Goal: Task Accomplishment & Management: Manage account settings

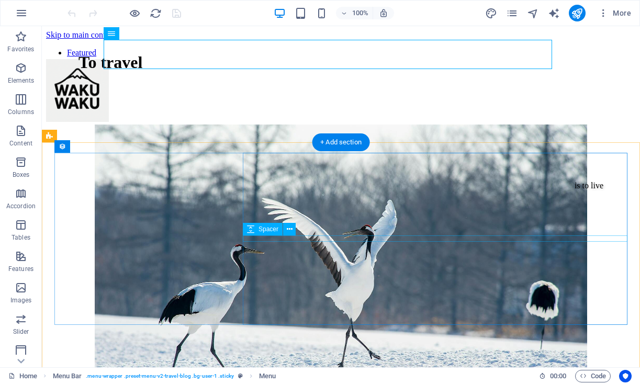
scroll to position [918, 0]
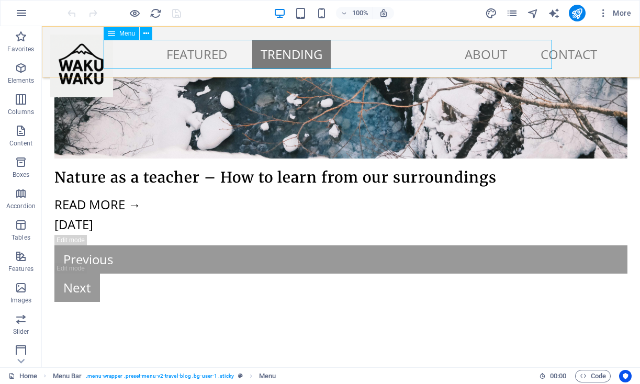
click at [451, 52] on nav "Featured Trending About Contact" at bounding box center [327, 54] width 555 height 29
click at [436, 54] on nav "Featured Trending About Contact" at bounding box center [327, 54] width 555 height 29
click at [450, 58] on nav "Featured Trending About Contact" at bounding box center [327, 54] width 555 height 29
click at [439, 50] on nav "Featured Trending About Contact" at bounding box center [327, 54] width 555 height 29
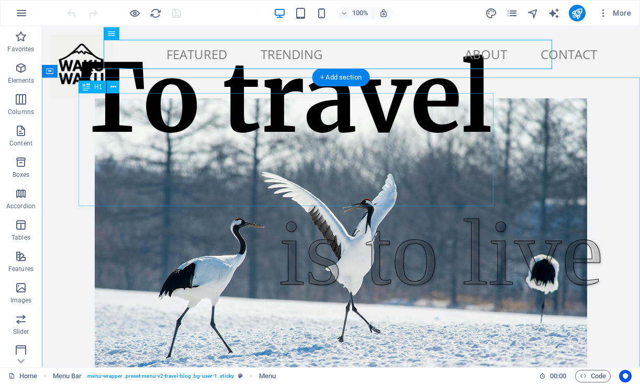
scroll to position [0, 0]
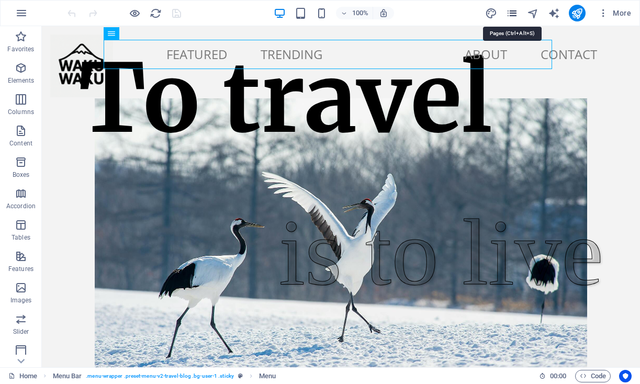
click at [513, 12] on icon "pages" at bounding box center [512, 13] width 12 height 12
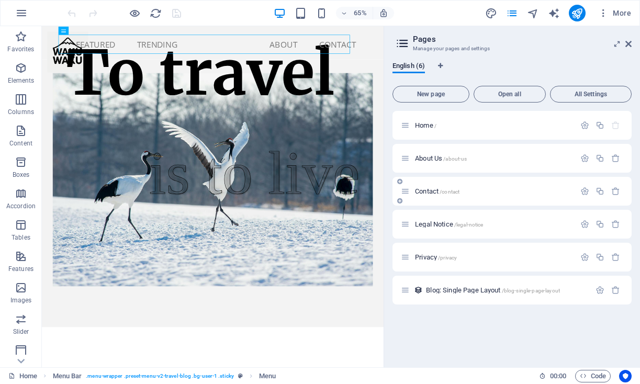
click at [489, 192] on p "Contact /contact" at bounding box center [493, 191] width 157 height 7
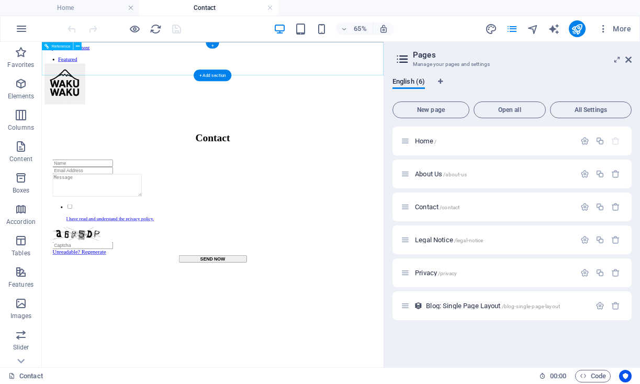
click at [394, 72] on nav "Featured Trending About Contact" at bounding box center [305, 83] width 518 height 38
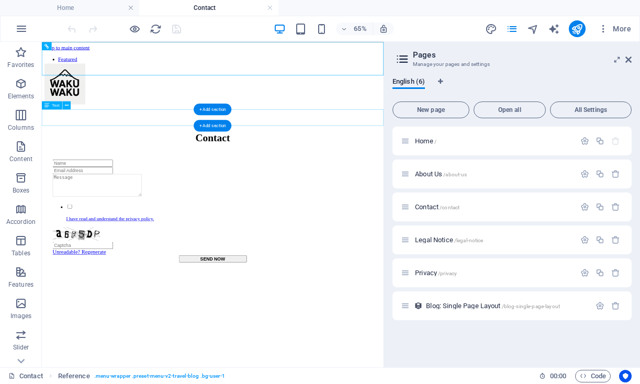
click at [335, 180] on div "Contact" at bounding box center [305, 189] width 518 height 18
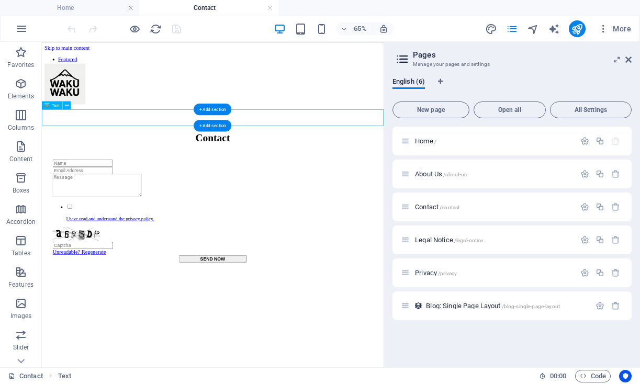
click at [337, 180] on div "Contact" at bounding box center [305, 189] width 518 height 18
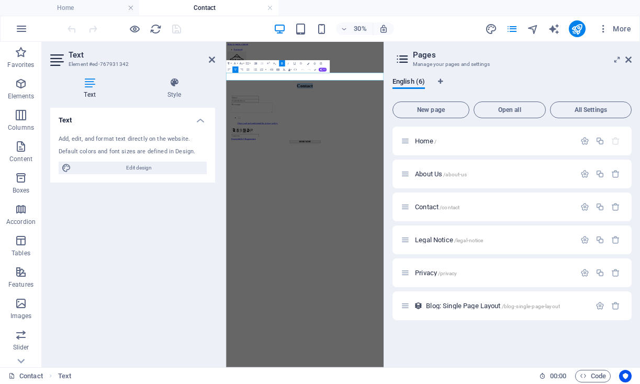
drag, startPoint x: 545, startPoint y: 159, endPoint x: 416, endPoint y: 159, distance: 129.3
click at [416, 180] on p "Contact" at bounding box center [488, 189] width 517 height 18
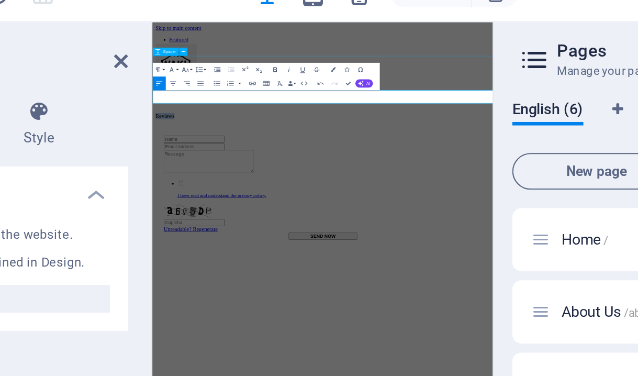
click at [281, 62] on icon "button" at bounding box center [282, 63] width 2 height 2
click at [233, 68] on icon "button" at bounding box center [235, 70] width 4 height 4
click at [640, 115] on div "Featured Trending About Contact Reviews I have read and understand the privacy …" at bounding box center [411, 230] width 510 height 372
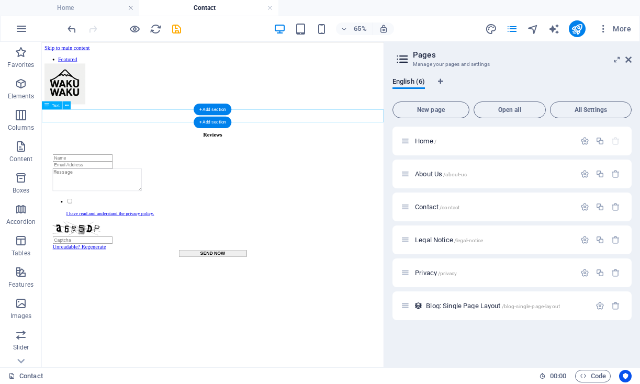
click at [341, 180] on div "Reviews" at bounding box center [305, 184] width 518 height 9
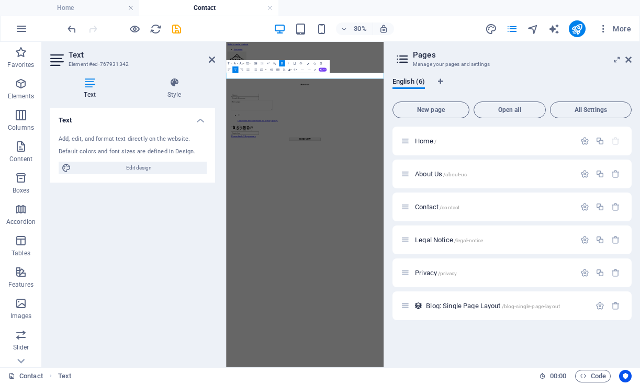
click at [489, 180] on strong "Reviews" at bounding box center [488, 184] width 29 height 9
click at [178, 85] on icon at bounding box center [174, 82] width 82 height 10
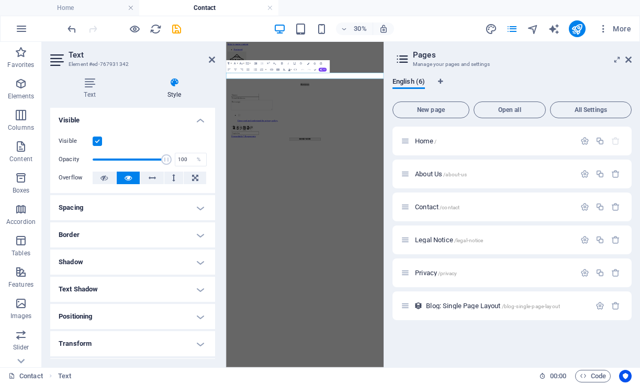
click at [198, 206] on h4 "Spacing" at bounding box center [132, 207] width 165 height 25
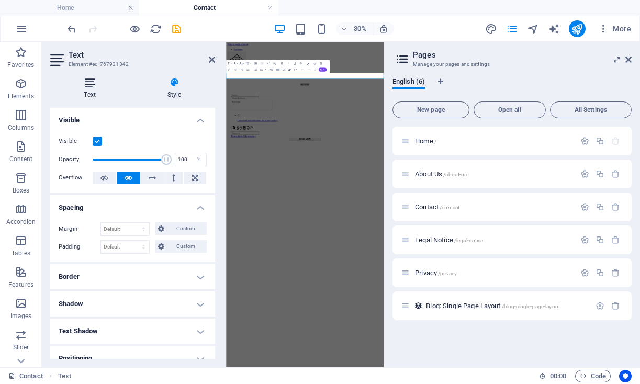
click at [97, 87] on icon at bounding box center [89, 82] width 79 height 10
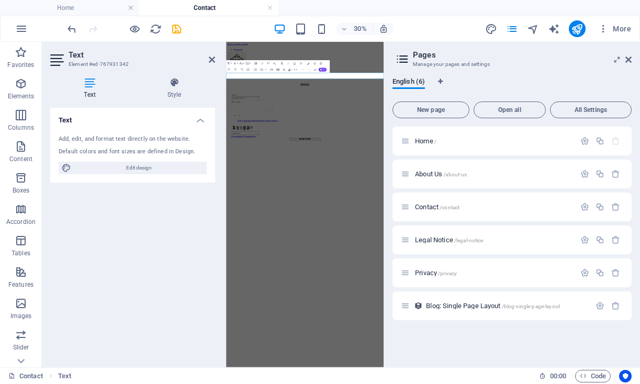
click at [182, 164] on span "Edit design" at bounding box center [138, 168] width 129 height 13
select select "px"
select select "400"
select select "px"
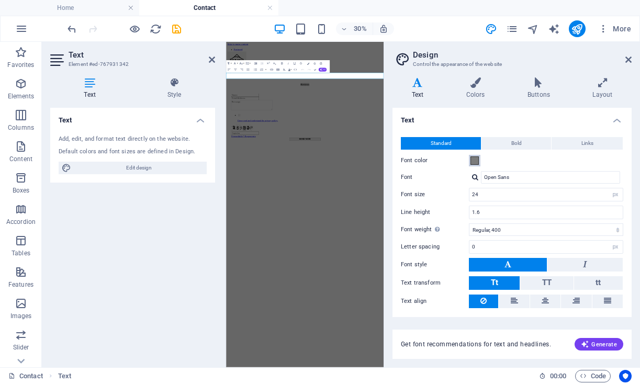
click at [476, 159] on span at bounding box center [475, 161] width 8 height 8
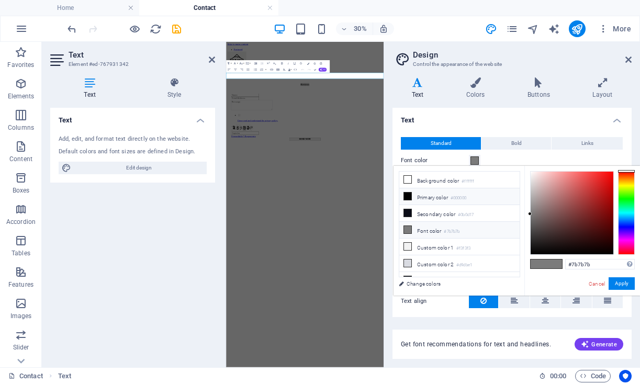
click at [409, 195] on icon at bounding box center [407, 196] width 7 height 7
type input "#000000"
click at [436, 221] on div at bounding box center [489, 234] width 500 height 29
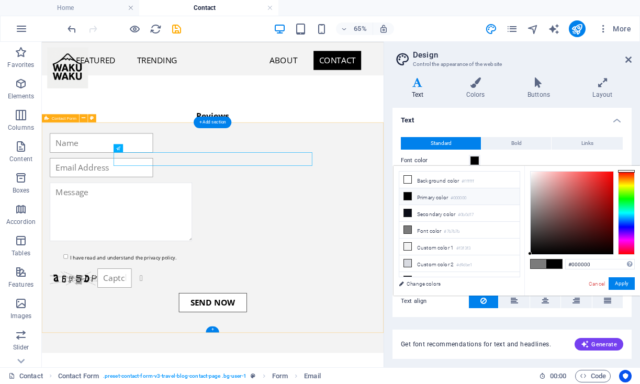
click at [495, 215] on div "I have read and understand the privacy policy. Unreadable? Regenerate SEND NOW" at bounding box center [305, 342] width 526 height 355
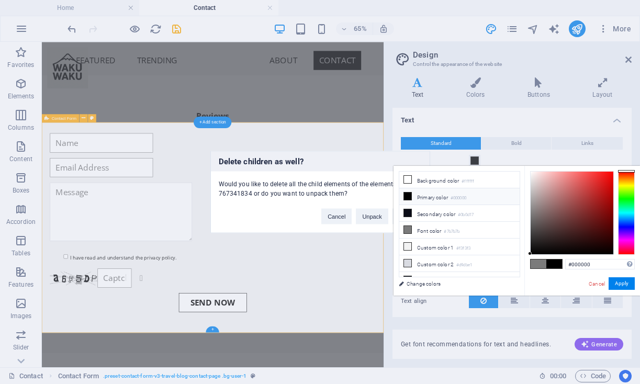
click at [287, 346] on div "Delete children as well? Would you like to delete all the child elements of the…" at bounding box center [320, 192] width 640 height 384
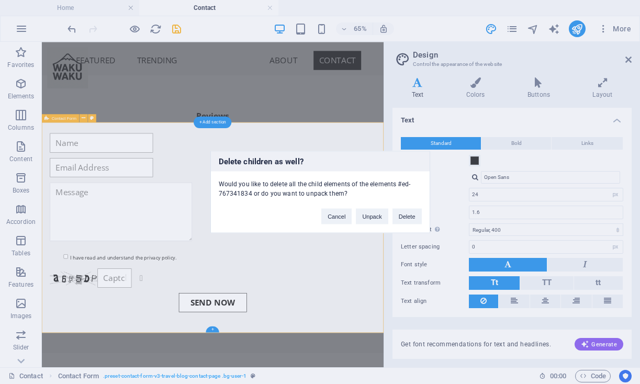
click at [204, 345] on div "Delete children as well? Would you like to delete all the child elements of the…" at bounding box center [320, 192] width 640 height 384
click at [20, 82] on div "Delete children as well? Would you like to delete all the child elements of the…" at bounding box center [320, 192] width 640 height 384
click at [329, 217] on button "Cancel" at bounding box center [336, 217] width 30 height 16
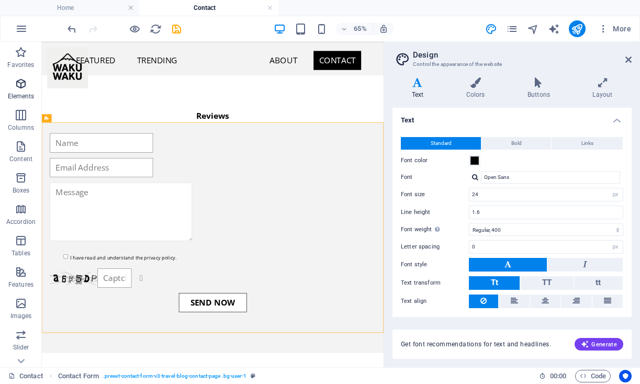
click at [23, 86] on icon "button" at bounding box center [21, 83] width 13 height 13
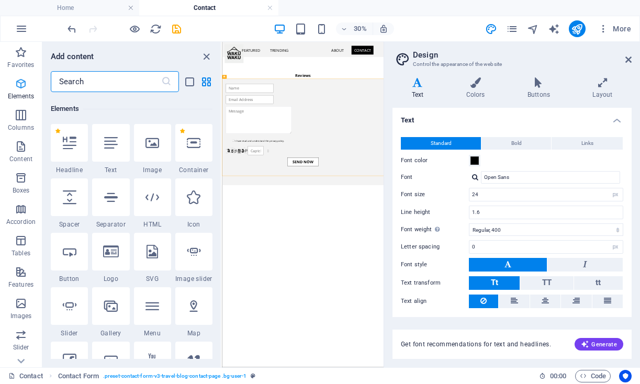
scroll to position [112, 0]
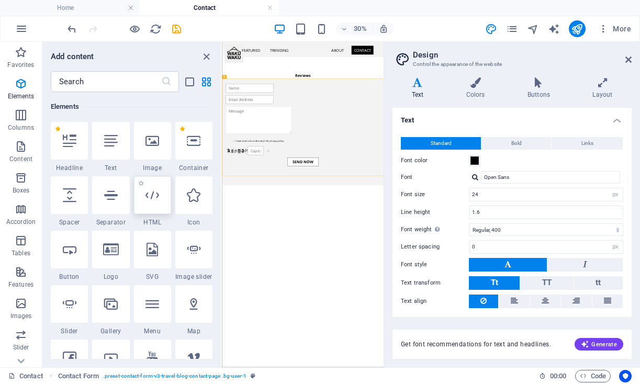
click at [155, 198] on icon at bounding box center [153, 195] width 14 height 14
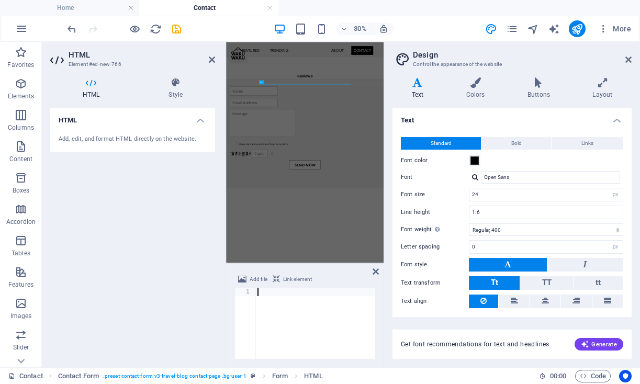
type textarea "<div class="feedspace-embed" data-id="7fae0d6e-4f84-4d03-b371-80e8ea27563a"></d…"
click at [151, 248] on div "HTML Add, edit, and format HTML directly on the website." at bounding box center [132, 233] width 165 height 251
click at [177, 27] on icon "save" at bounding box center [177, 29] width 12 height 12
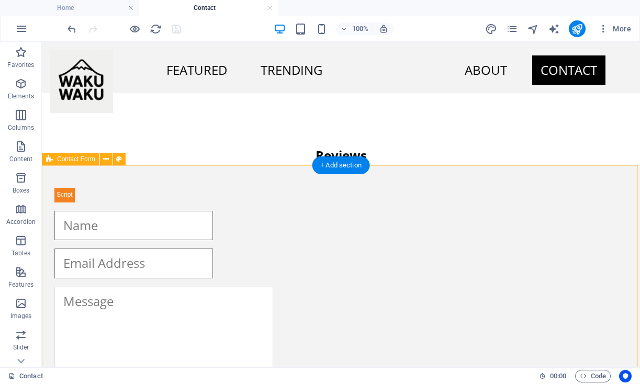
scroll to position [0, 0]
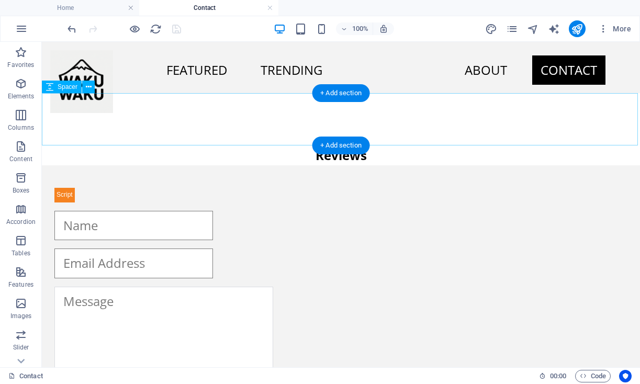
drag, startPoint x: 327, startPoint y: 155, endPoint x: 329, endPoint y: 114, distance: 41.9
click at [329, 113] on div "Featured Trending About Contact Reviews I have read and understand the privacy …" at bounding box center [341, 295] width 598 height 507
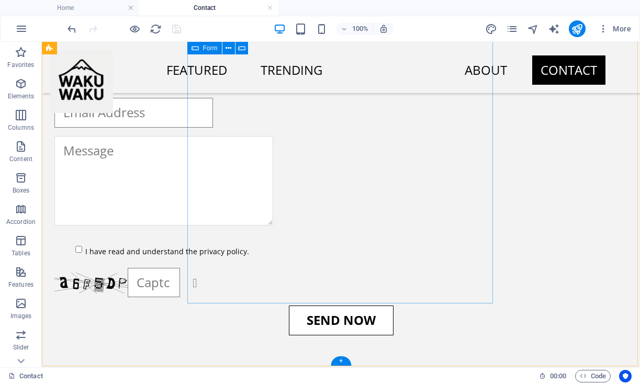
scroll to position [150, 0]
click at [341, 363] on div "+" at bounding box center [341, 362] width 20 height 9
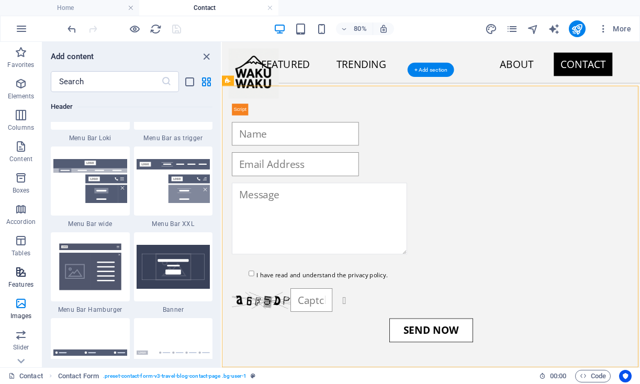
scroll to position [6553, 0]
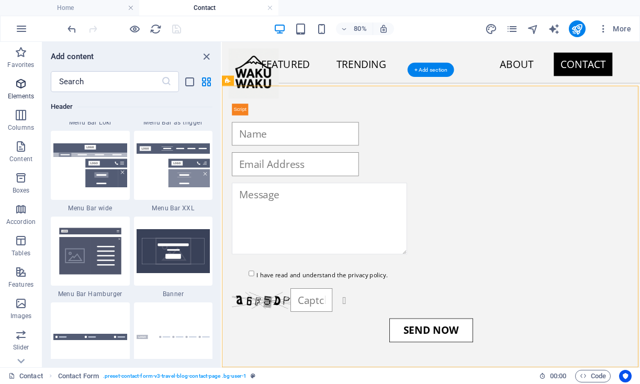
click at [23, 90] on icon "button" at bounding box center [21, 83] width 13 height 13
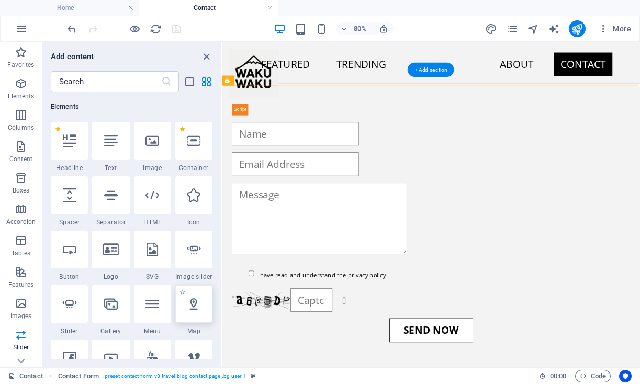
scroll to position [112, 0]
click at [151, 203] on div at bounding box center [152, 195] width 37 height 38
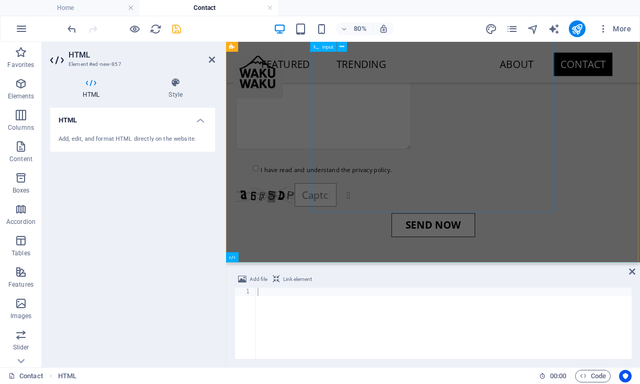
scroll to position [199, 0]
click at [175, 28] on icon "save" at bounding box center [177, 29] width 12 height 12
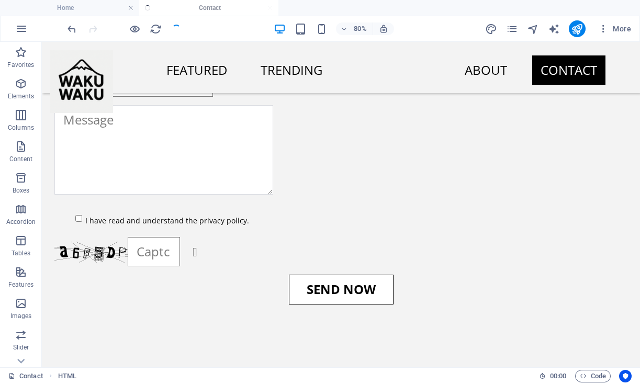
checkbox input "false"
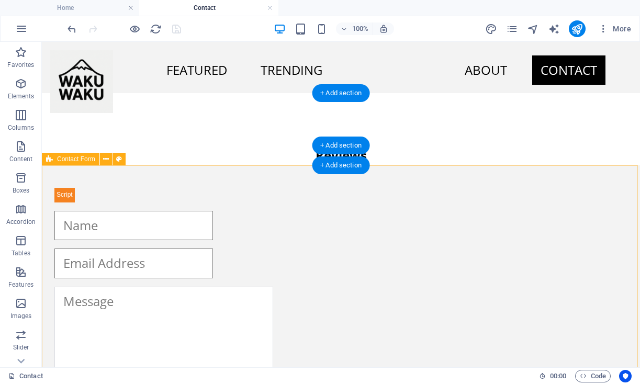
scroll to position [0, 0]
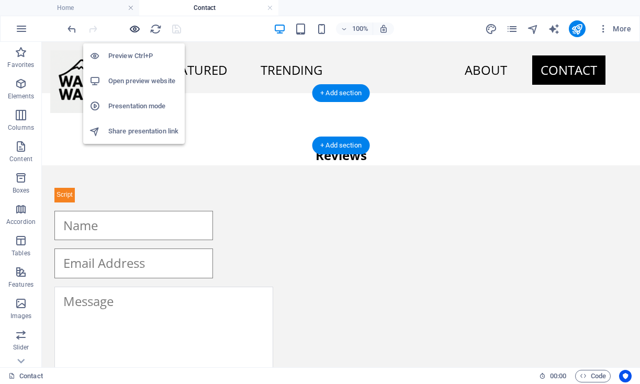
click at [132, 28] on icon "button" at bounding box center [135, 29] width 12 height 12
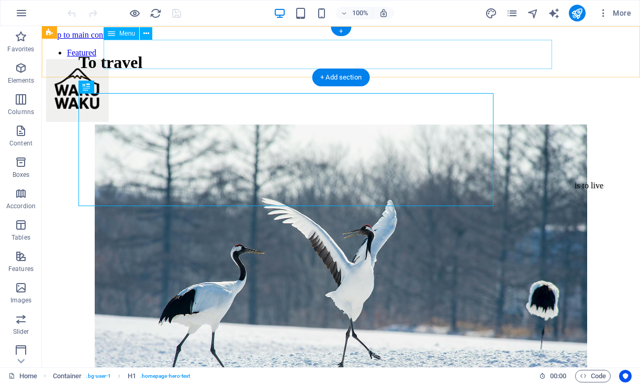
click at [511, 51] on nav "Featured Trending About Contact" at bounding box center [341, 67] width 590 height 38
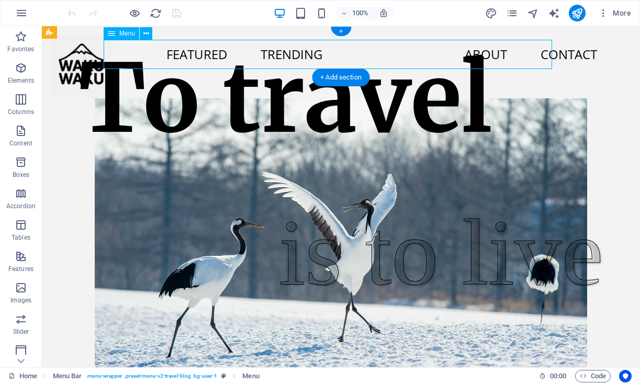
click at [511, 53] on nav "Featured Trending About Contact" at bounding box center [327, 54] width 555 height 29
select select
select select "1"
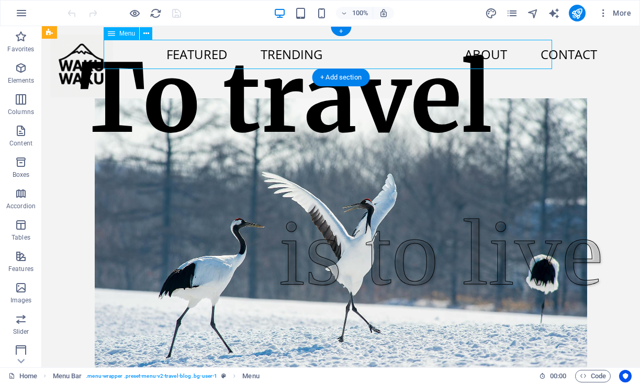
select select
select select "2"
select select
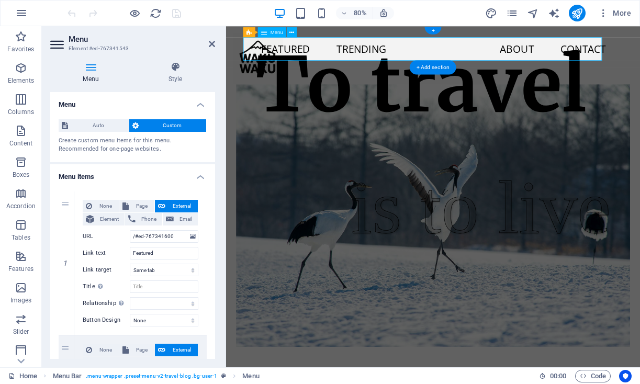
click at [640, 57] on nav "Featured Trending About Contact" at bounding box center [472, 54] width 475 height 29
click at [640, 55] on nav "Featured Trending About Contact" at bounding box center [472, 54] width 475 height 29
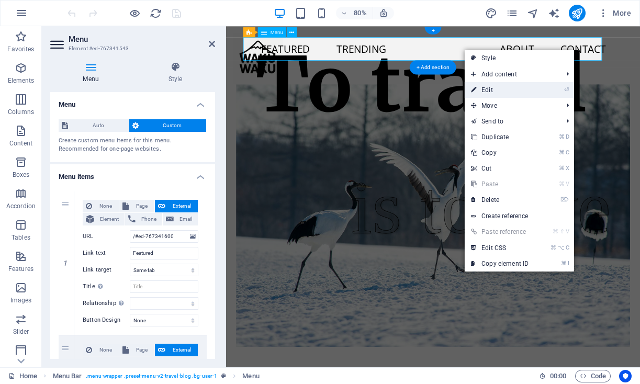
click at [522, 86] on link "⏎ Edit" at bounding box center [500, 90] width 70 height 16
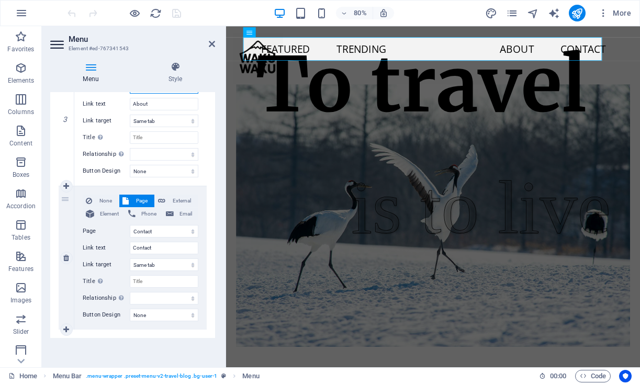
scroll to position [437, 0]
click at [152, 248] on input "Contact" at bounding box center [164, 248] width 69 height 13
drag, startPoint x: 170, startPoint y: 247, endPoint x: 116, endPoint y: 249, distance: 53.9
click at [116, 248] on div "Link text Contact" at bounding box center [141, 248] width 116 height 13
type input "Review"
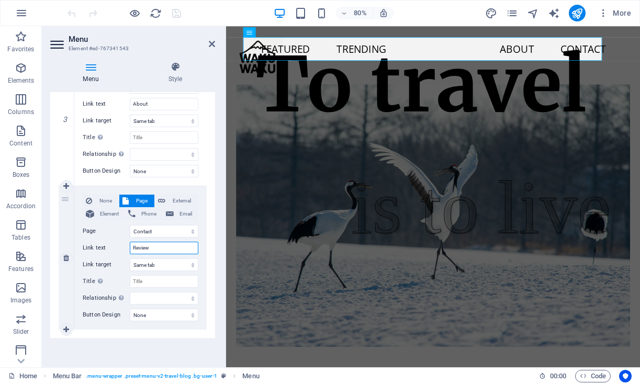
select select
type input "Reviews"
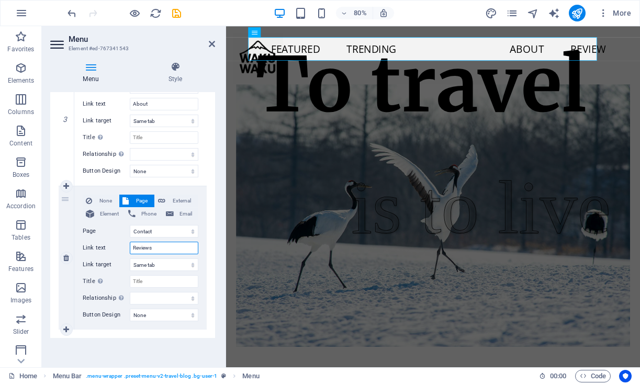
select select
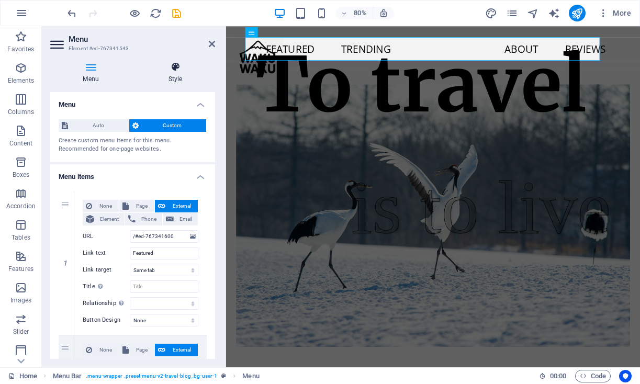
scroll to position [0, 0]
type input "Reviews"
click at [175, 77] on h4 "Style" at bounding box center [176, 73] width 80 height 22
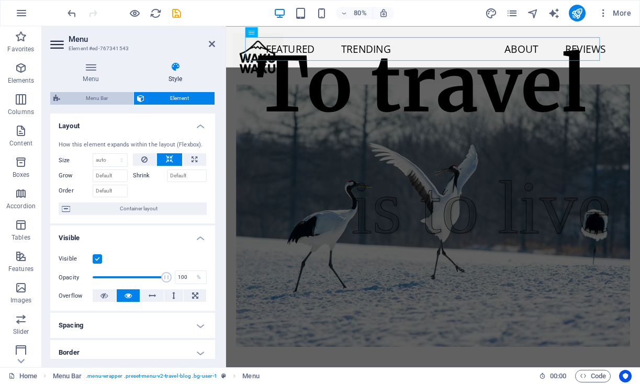
click at [97, 94] on span "Menu Bar" at bounding box center [96, 98] width 67 height 13
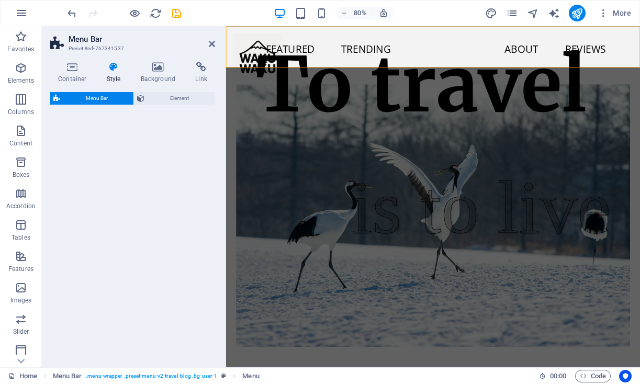
select select "rem"
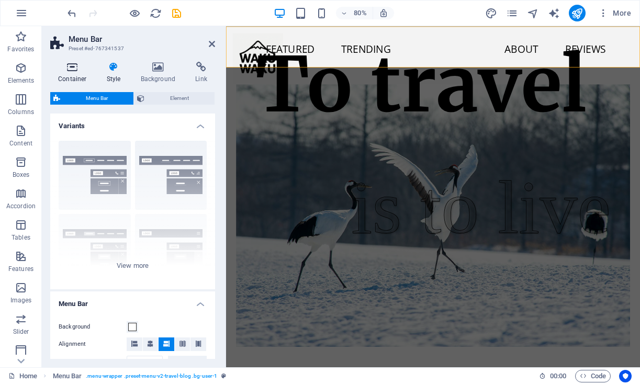
click at [74, 71] on icon at bounding box center [72, 67] width 44 height 10
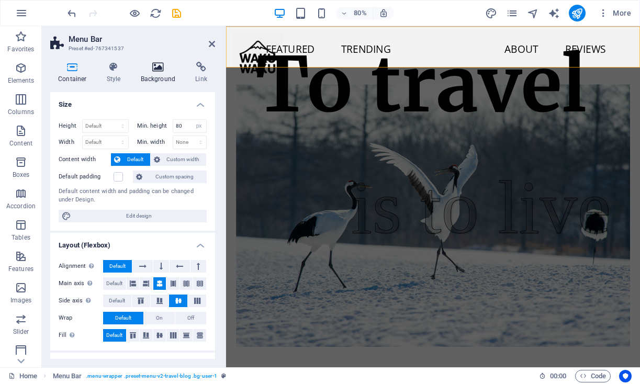
click at [160, 68] on icon at bounding box center [158, 67] width 51 height 10
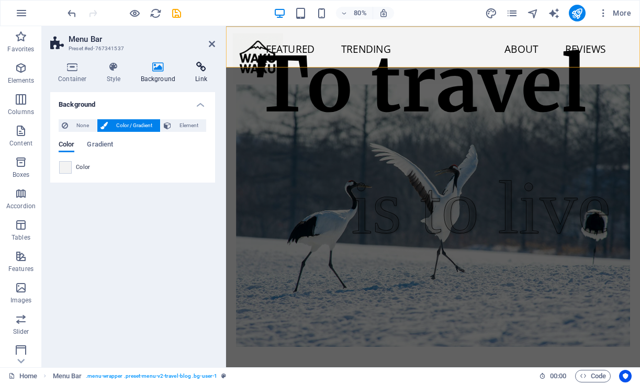
click at [207, 68] on icon at bounding box center [201, 67] width 28 height 10
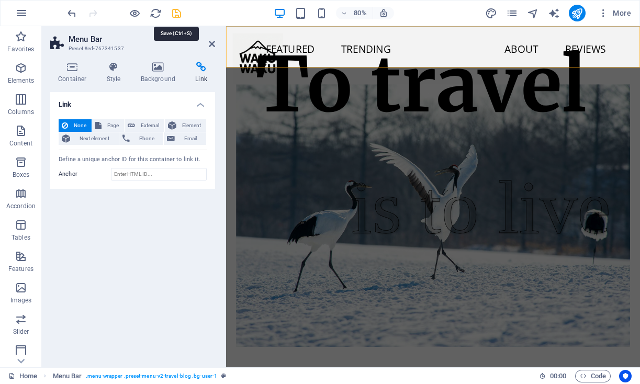
click at [175, 14] on icon "save" at bounding box center [177, 13] width 12 height 12
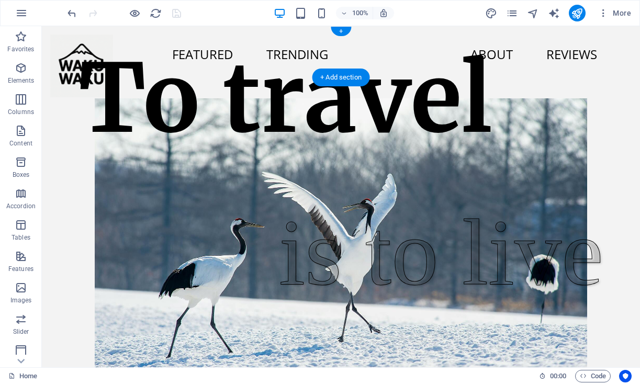
click at [519, 14] on div "More" at bounding box center [560, 13] width 150 height 17
click at [511, 13] on icon "pages" at bounding box center [512, 13] width 12 height 12
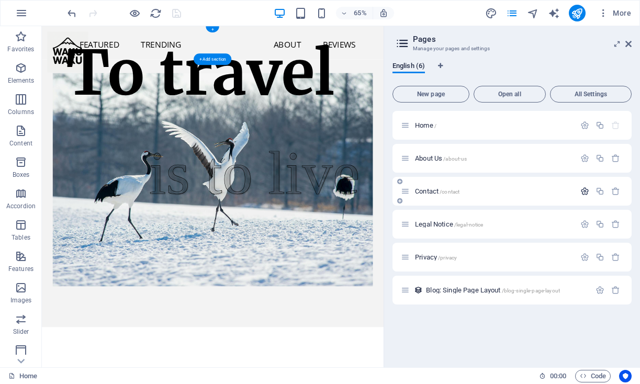
click at [583, 187] on icon "button" at bounding box center [585, 191] width 9 height 9
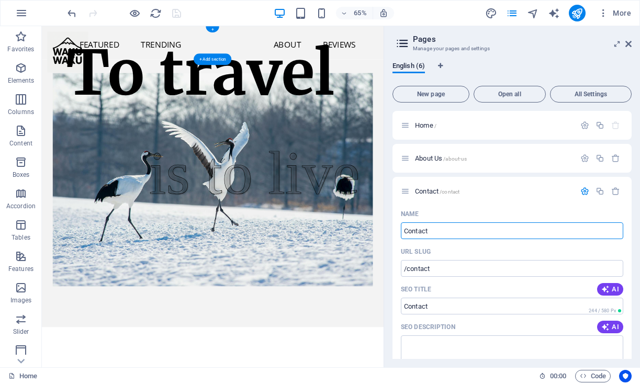
drag, startPoint x: 499, startPoint y: 257, endPoint x: 525, endPoint y: 343, distance: 89.5
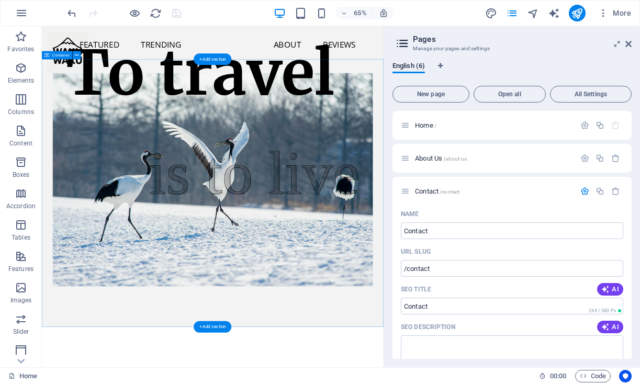
drag, startPoint x: 483, startPoint y: 253, endPoint x: 561, endPoint y: 335, distance: 113.3
type input "RE"
type input "/re"
type input "R"
type input "/r"
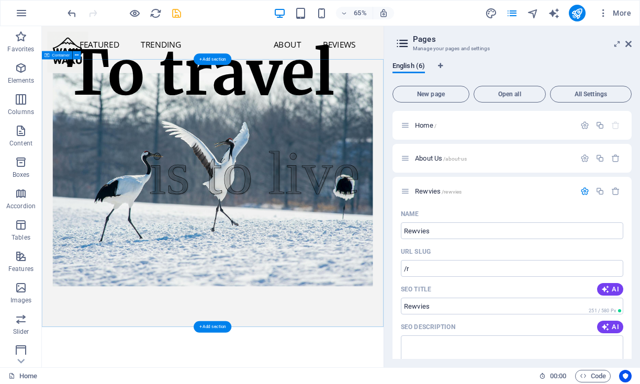
type input "Rewvies"
type input "/rewvies"
type input "Rew"
type input "/rew"
type input "Re"
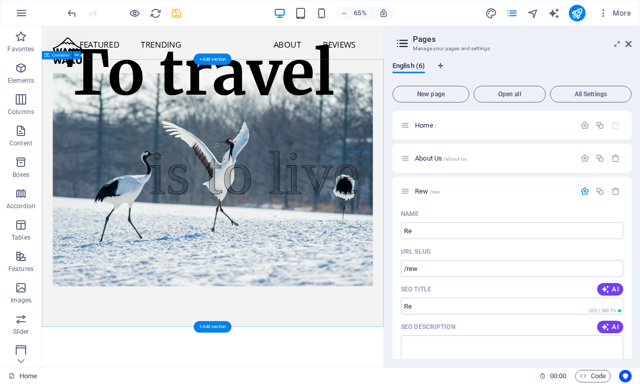
type input "/re"
type input "Reviews"
type input "/reviews"
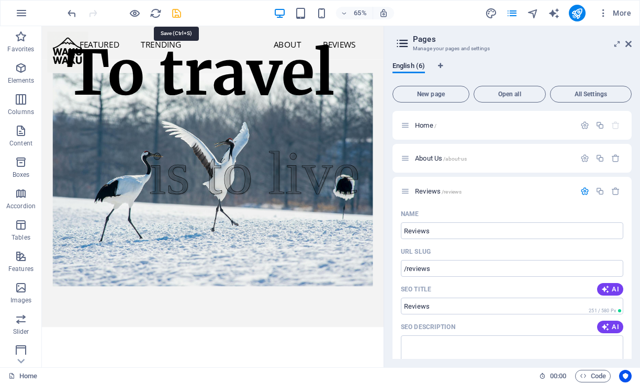
click at [174, 10] on icon "save" at bounding box center [177, 13] width 12 height 12
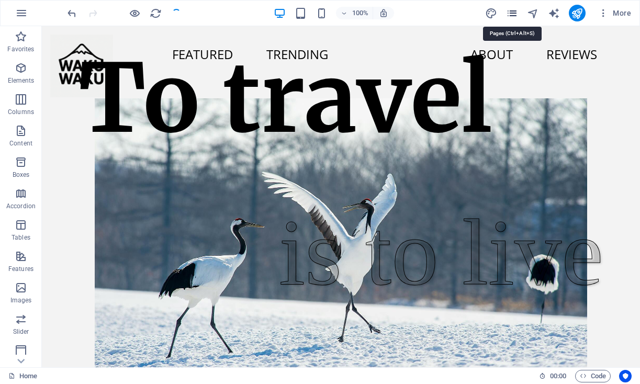
click at [508, 12] on icon "pages" at bounding box center [512, 13] width 12 height 12
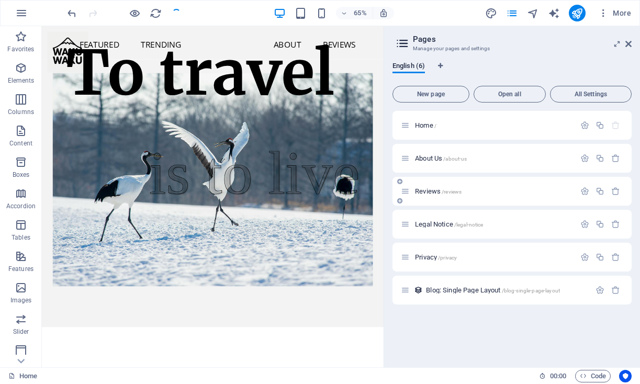
click at [497, 192] on p "Reviews /reviews" at bounding box center [493, 191] width 157 height 7
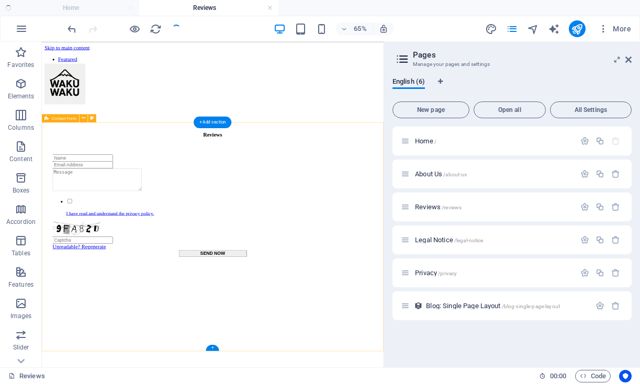
click at [504, 305] on div "I have read and understand the privacy policy. Unreadable? Regenerate SEND NOW" at bounding box center [305, 317] width 518 height 238
click at [83, 119] on icon at bounding box center [84, 118] width 4 height 7
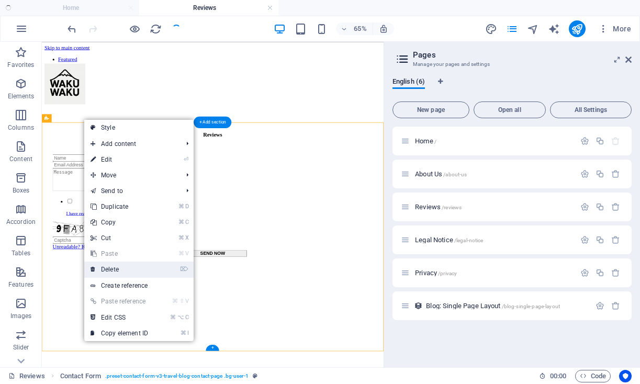
click at [122, 271] on link "⌦ Delete" at bounding box center [119, 270] width 70 height 16
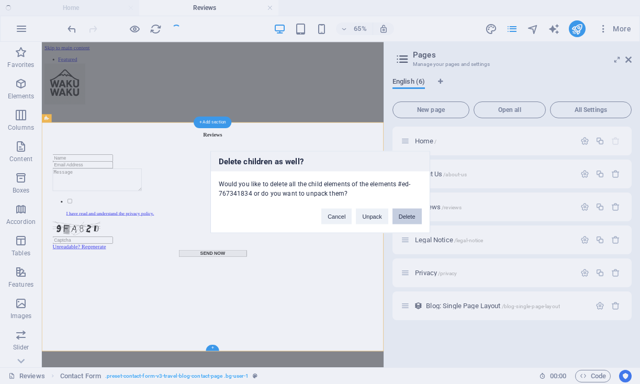
click at [400, 217] on button "Delete" at bounding box center [407, 217] width 29 height 16
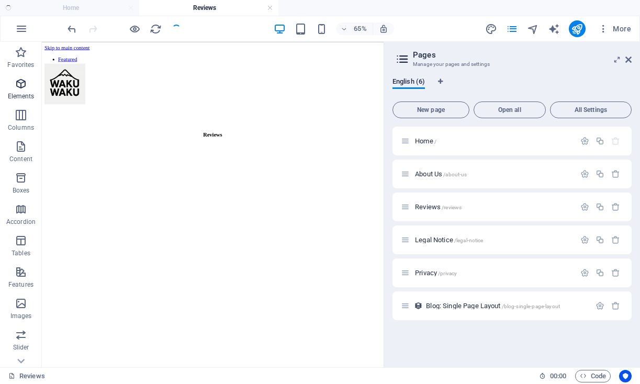
click at [23, 95] on p "Elements" at bounding box center [21, 96] width 27 height 8
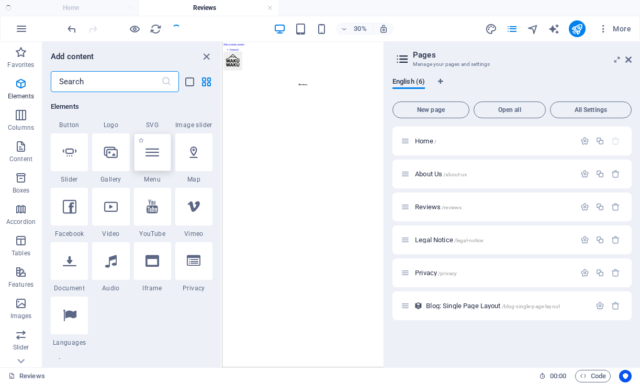
scroll to position [263, 0]
click at [153, 274] on div at bounding box center [152, 262] width 37 height 38
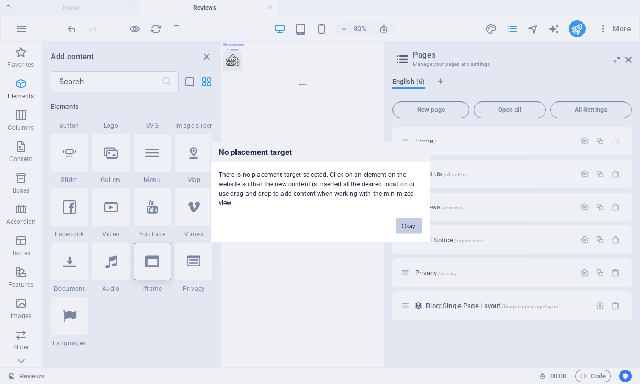
click at [408, 226] on button "Okay" at bounding box center [409, 226] width 26 height 16
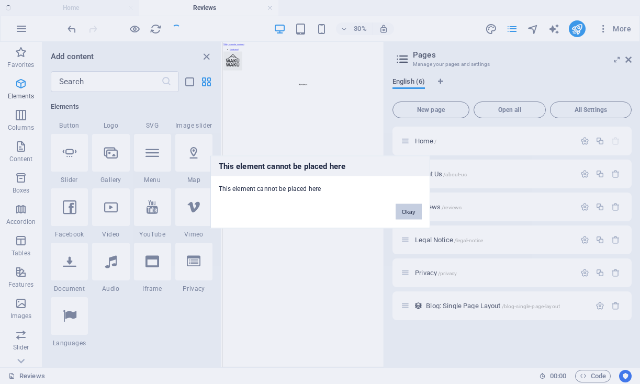
click at [414, 211] on button "Okay" at bounding box center [409, 212] width 26 height 16
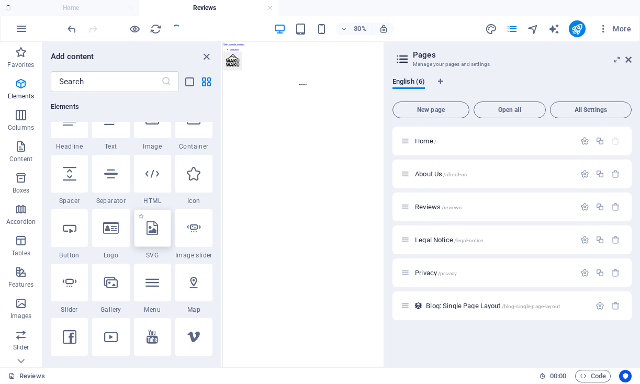
scroll to position [135, 0]
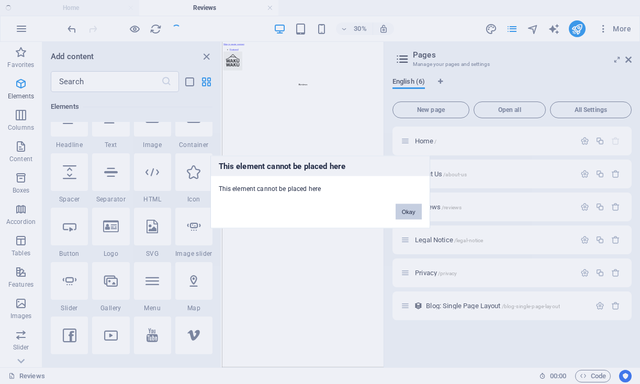
click at [411, 209] on button "Okay" at bounding box center [409, 212] width 26 height 16
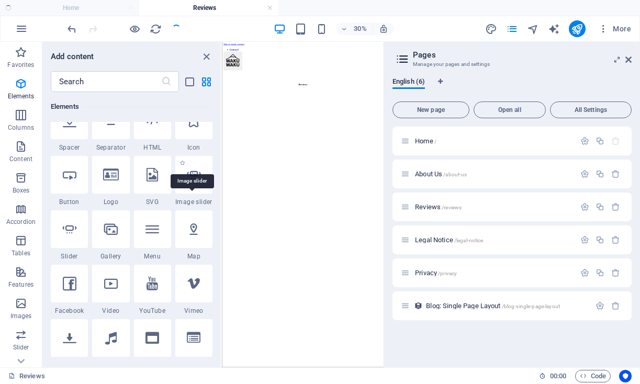
scroll to position [188, 0]
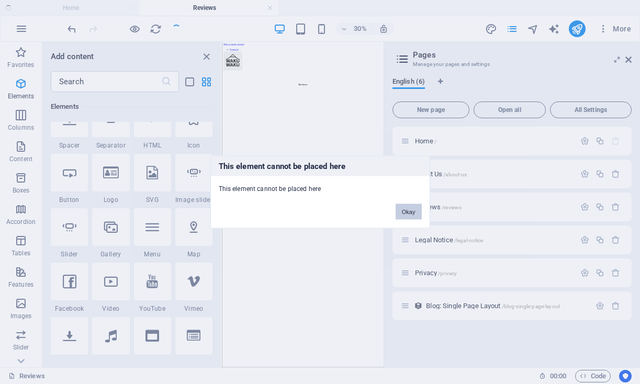
click at [416, 210] on button "Okay" at bounding box center [409, 212] width 26 height 16
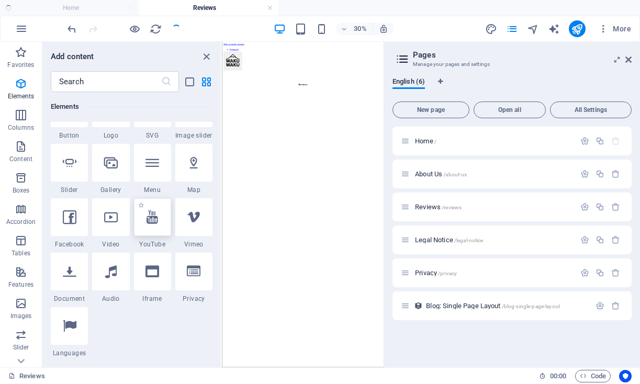
scroll to position [256, 0]
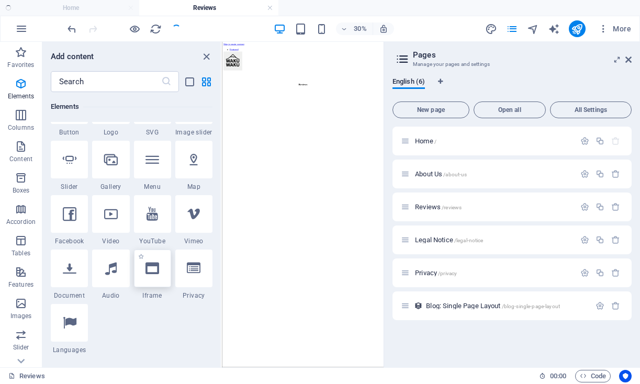
click at [159, 281] on div at bounding box center [152, 269] width 37 height 38
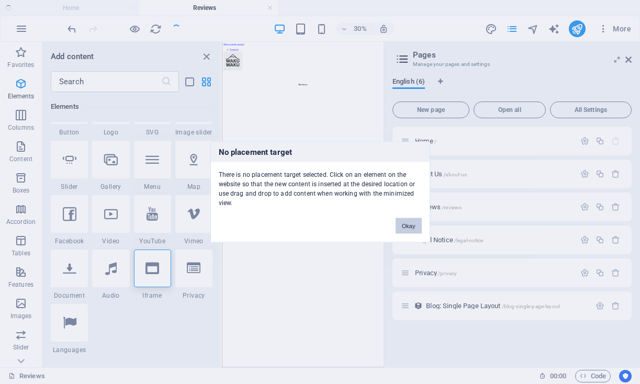
click at [413, 222] on button "Okay" at bounding box center [409, 226] width 26 height 16
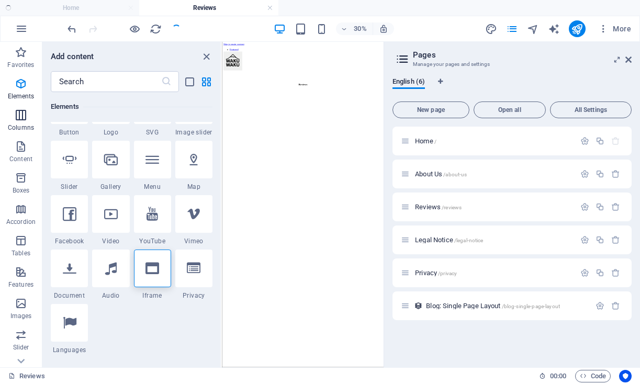
click at [25, 116] on icon "button" at bounding box center [21, 115] width 13 height 13
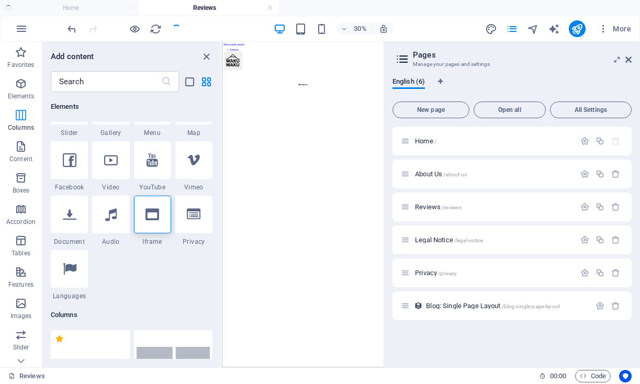
scroll to position [518, 0]
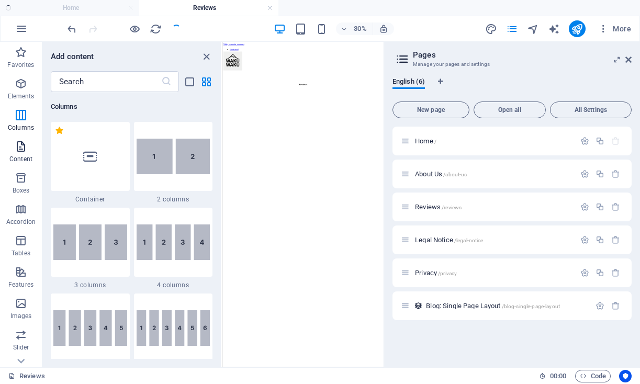
click at [19, 148] on icon "button" at bounding box center [21, 146] width 13 height 13
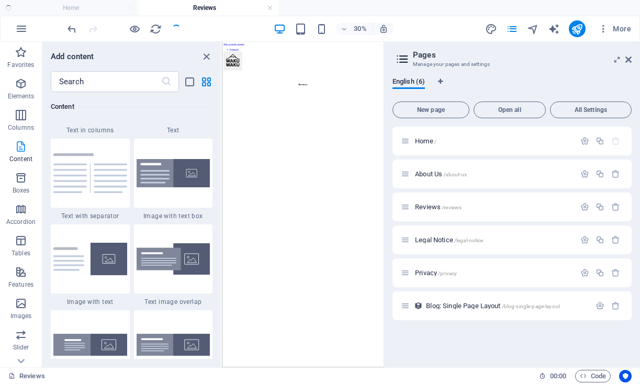
scroll to position [1901, 0]
click at [20, 182] on icon "button" at bounding box center [21, 178] width 13 height 13
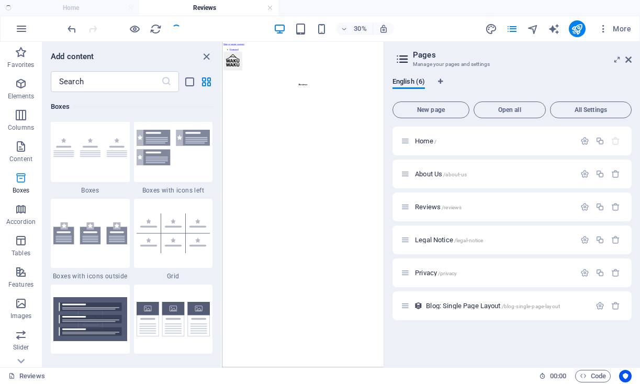
scroll to position [2983, 0]
click at [20, 213] on icon "button" at bounding box center [21, 209] width 13 height 13
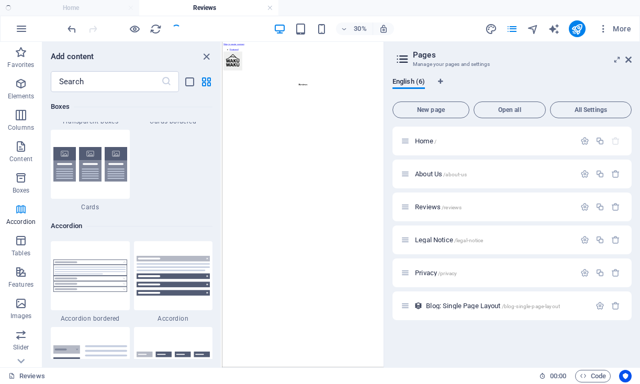
scroll to position [3463, 0]
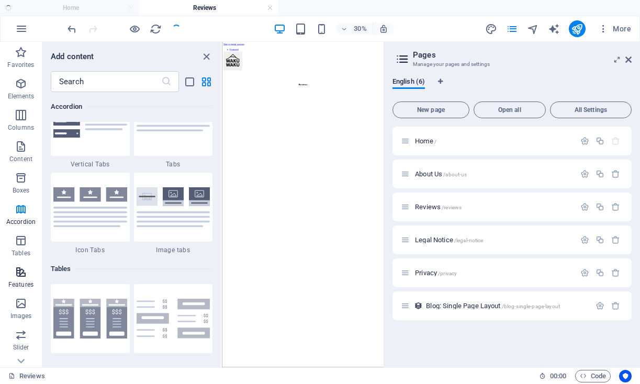
click at [20, 270] on icon "button" at bounding box center [21, 272] width 13 height 13
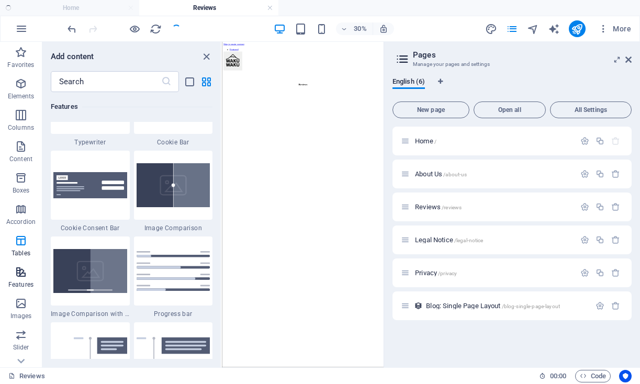
scroll to position [4228, 0]
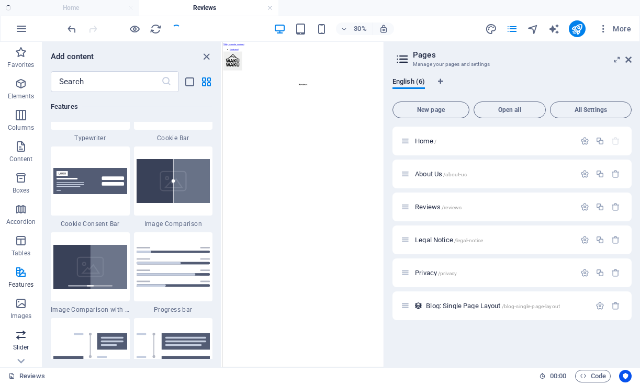
click at [20, 339] on icon "button" at bounding box center [21, 335] width 13 height 13
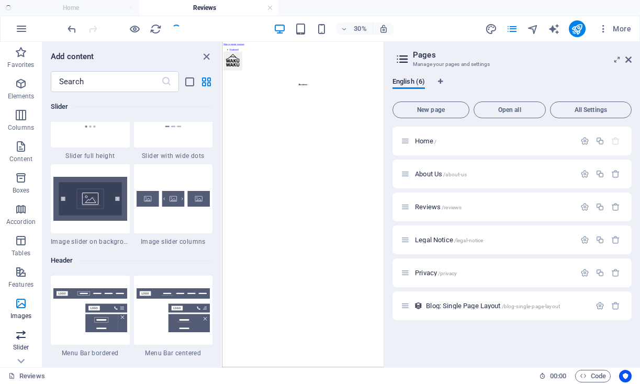
scroll to position [6151, 0]
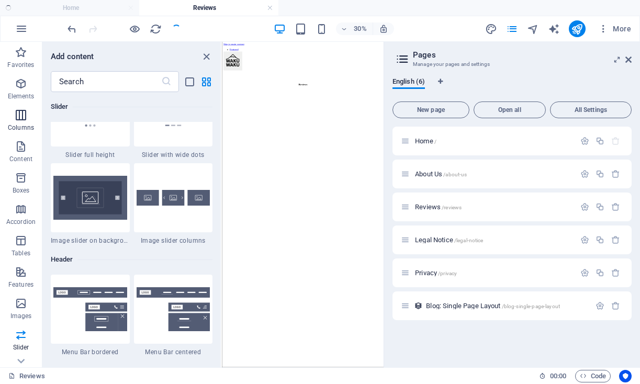
click at [24, 110] on icon "button" at bounding box center [21, 115] width 13 height 13
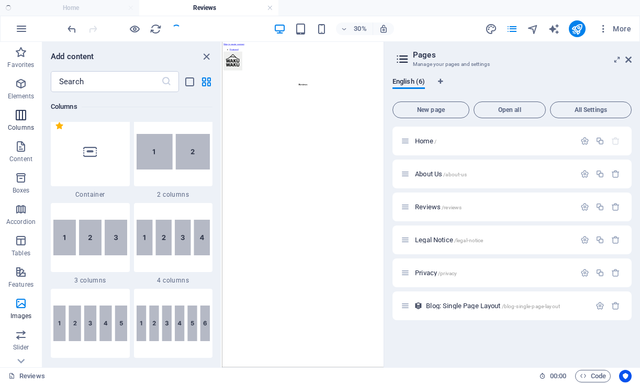
scroll to position [518, 0]
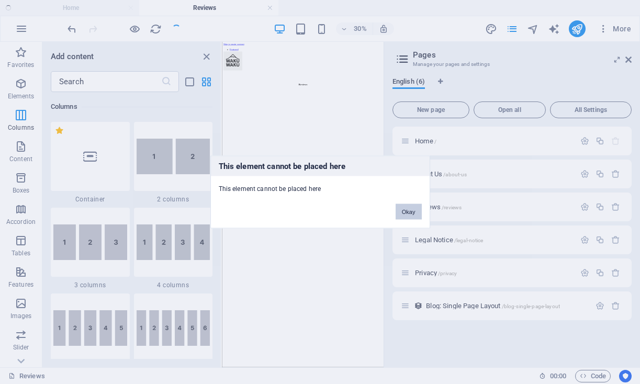
click at [412, 210] on button "Okay" at bounding box center [409, 212] width 26 height 16
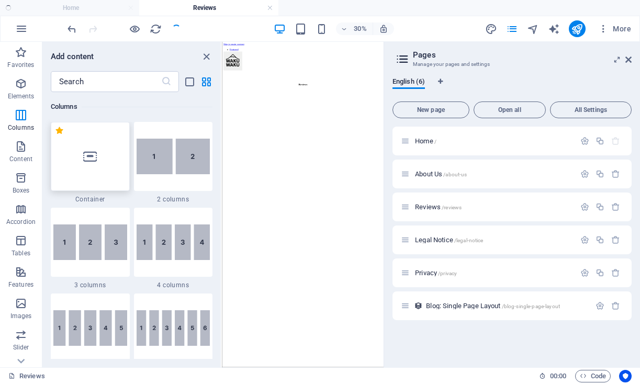
click at [96, 152] on icon at bounding box center [90, 157] width 14 height 14
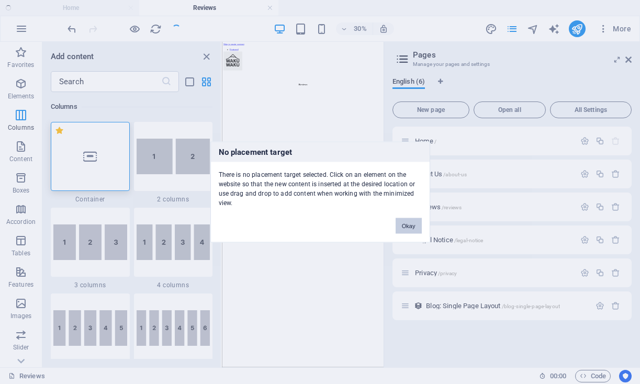
click at [406, 225] on button "Okay" at bounding box center [409, 226] width 26 height 16
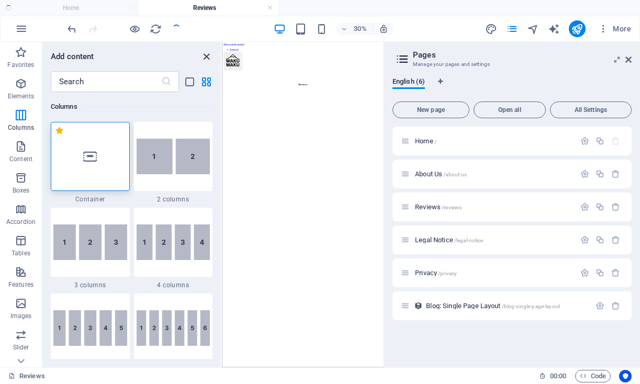
click at [204, 57] on icon "close panel" at bounding box center [206, 57] width 12 height 12
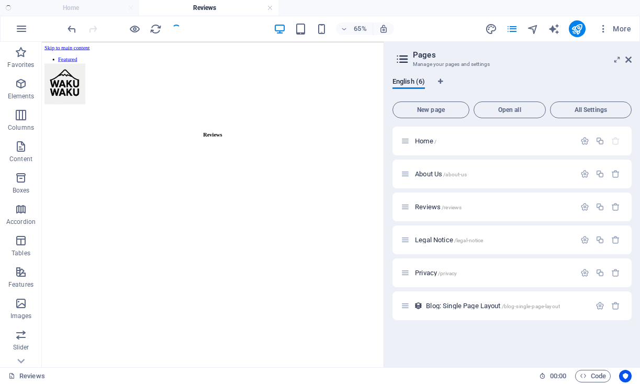
click at [324, 198] on html "Skip to main content Featured Trending About Reviews Reviews" at bounding box center [305, 120] width 526 height 156
click at [215, 119] on div "+ Add section" at bounding box center [213, 122] width 38 height 12
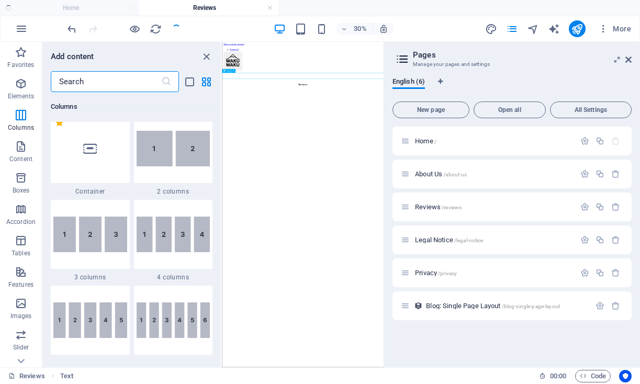
scroll to position [526, 0]
click at [99, 166] on div at bounding box center [90, 149] width 79 height 69
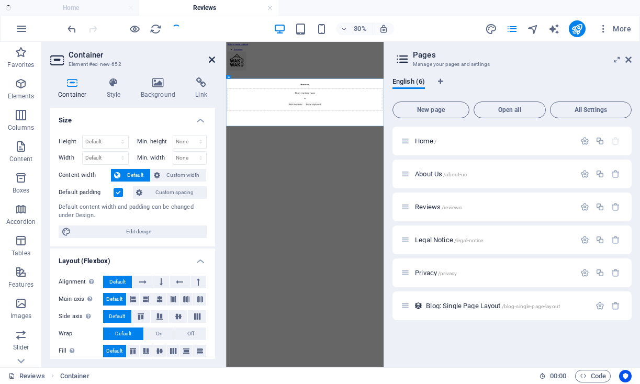
click at [214, 60] on icon at bounding box center [212, 59] width 6 height 8
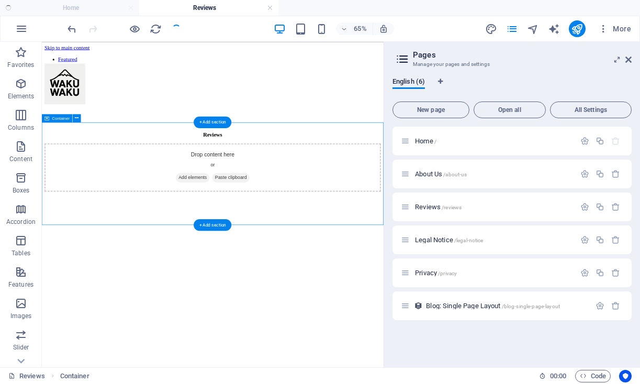
click at [253, 258] on span "Add elements" at bounding box center [274, 250] width 52 height 15
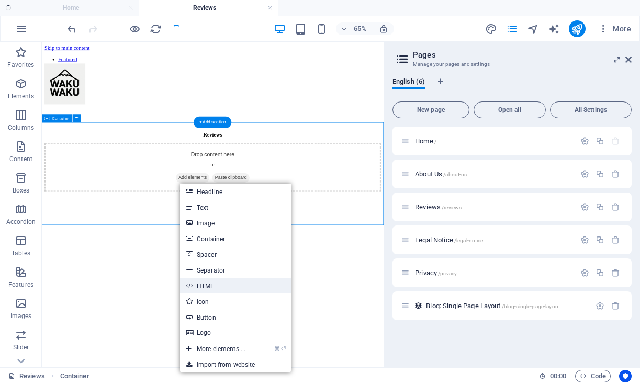
click at [222, 284] on link "HTML" at bounding box center [235, 286] width 111 height 16
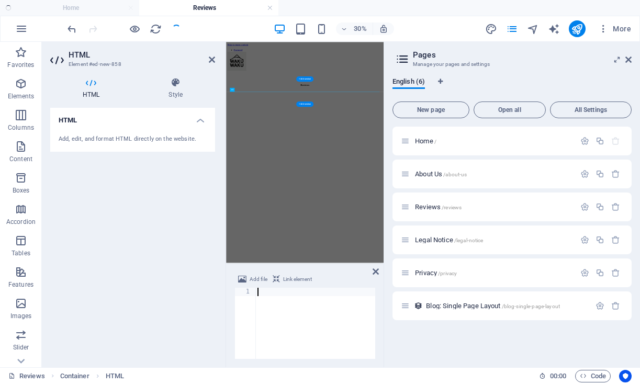
type textarea "<div class="feedspace-embed" data-id="7fae0d6e-4f84-4d03-b371-80e8ea27563a"></d…"
click at [190, 236] on div "HTML Add, edit, and format HTML directly on the website." at bounding box center [132, 233] width 165 height 251
click at [160, 214] on div "HTML Add, edit, and format HTML directly on the website." at bounding box center [132, 233] width 165 height 251
click at [201, 119] on h4 "HTML" at bounding box center [132, 117] width 165 height 19
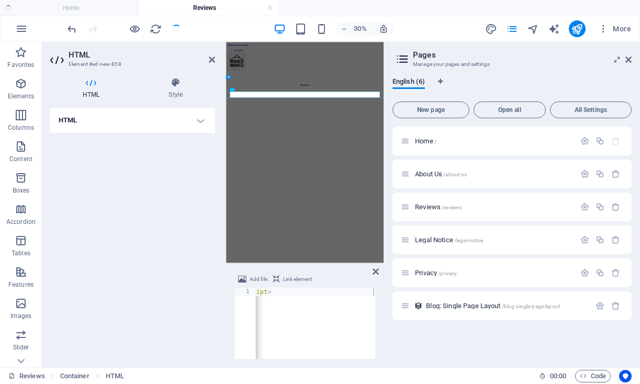
click at [496, 198] on html "Skip to main content Featured Trending About Reviews Reviews" at bounding box center [488, 120] width 525 height 156
click at [375, 272] on icon at bounding box center [376, 272] width 6 height 8
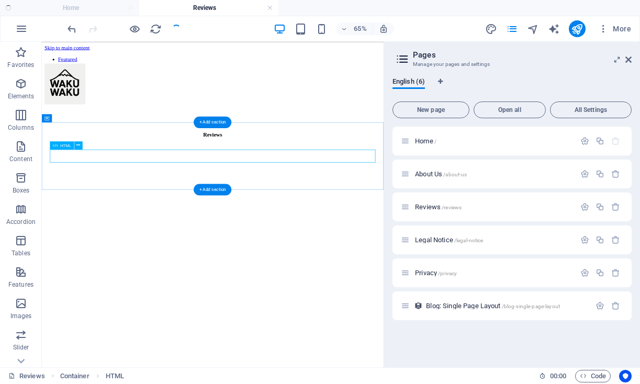
click at [329, 198] on div at bounding box center [305, 198] width 518 height 0
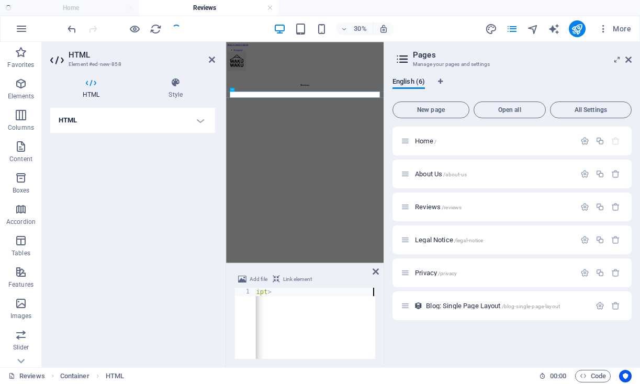
click at [398, 346] on div "Home / About Us /about-us Reviews /reviews Legal Notice /legal-notice Privacy /…" at bounding box center [512, 243] width 239 height 232
click at [141, 176] on div "HTML Add, edit, and format HTML directly on the website." at bounding box center [132, 233] width 165 height 251
click at [179, 28] on div at bounding box center [123, 28] width 117 height 17
click at [376, 273] on icon at bounding box center [376, 272] width 6 height 8
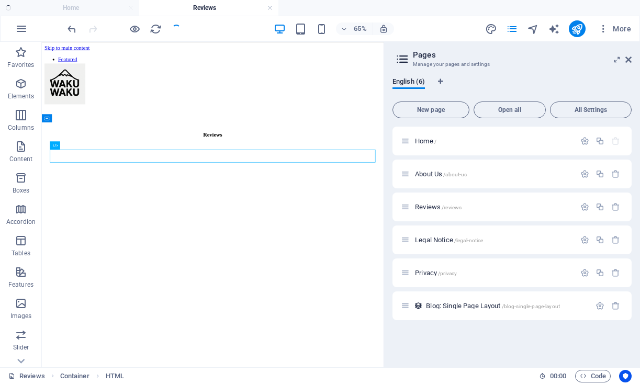
click at [176, 28] on div at bounding box center [123, 28] width 117 height 17
click at [156, 27] on icon "reload" at bounding box center [156, 29] width 12 height 12
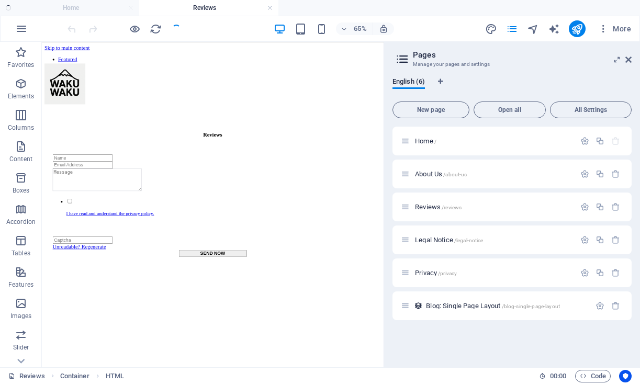
scroll to position [0, 0]
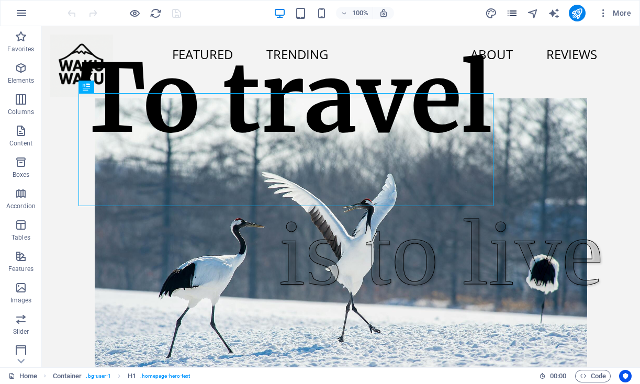
click at [513, 13] on icon "pages" at bounding box center [512, 13] width 12 height 12
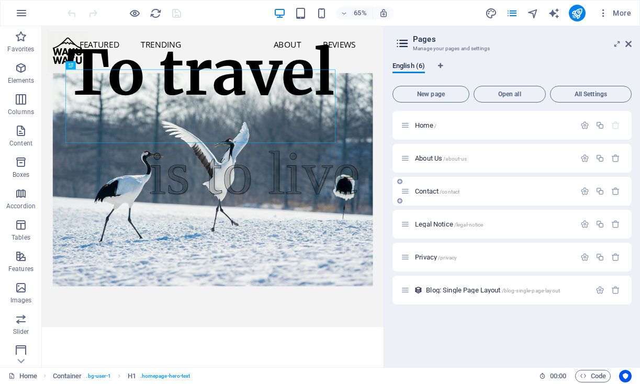
click at [430, 191] on span "Contact /contact" at bounding box center [437, 191] width 44 height 8
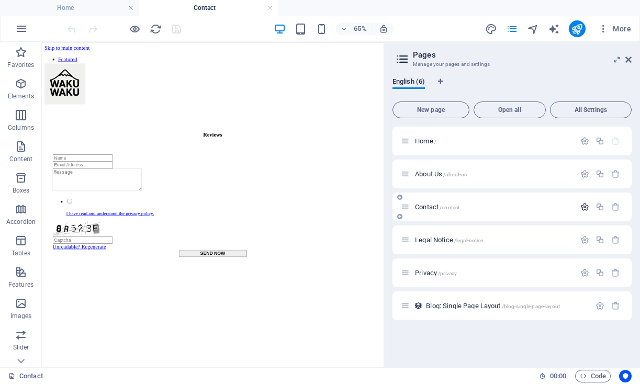
click at [586, 206] on icon "button" at bounding box center [585, 207] width 9 height 9
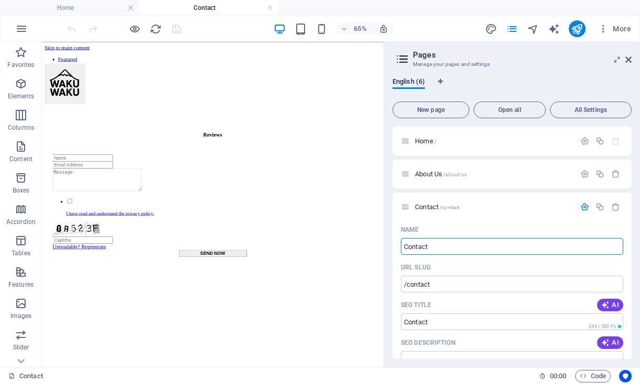
drag, startPoint x: 512, startPoint y: 287, endPoint x: 517, endPoint y: 353, distance: 66.1
drag, startPoint x: 485, startPoint y: 286, endPoint x: 559, endPoint y: 353, distance: 100.4
click at [411, 246] on input "Contact" at bounding box center [512, 246] width 222 height 17
type input "Reviews"
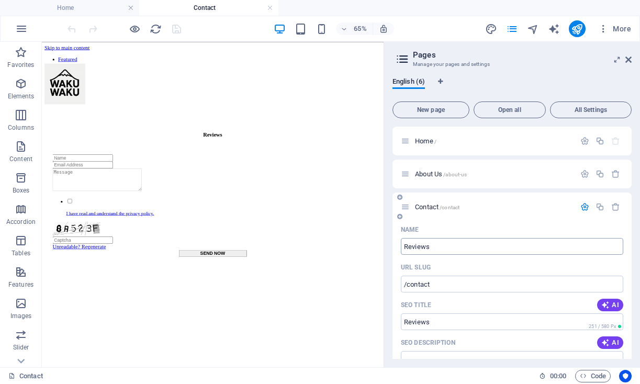
type input "/reviews"
click at [179, 27] on icon "save" at bounding box center [177, 29] width 12 height 12
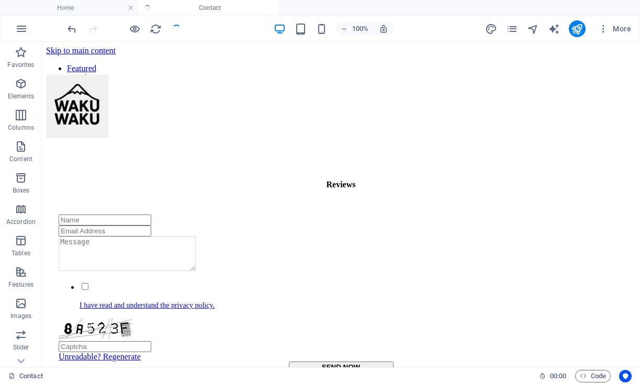
click at [179, 28] on div at bounding box center [123, 28] width 117 height 17
click at [580, 26] on icon "publish" at bounding box center [577, 29] width 12 height 12
checkbox input "false"
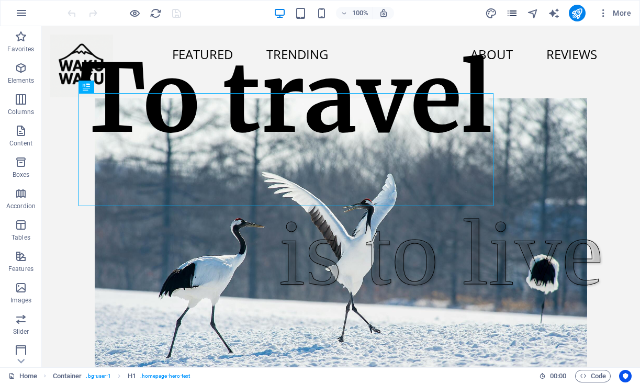
click at [512, 17] on icon "pages" at bounding box center [512, 13] width 12 height 12
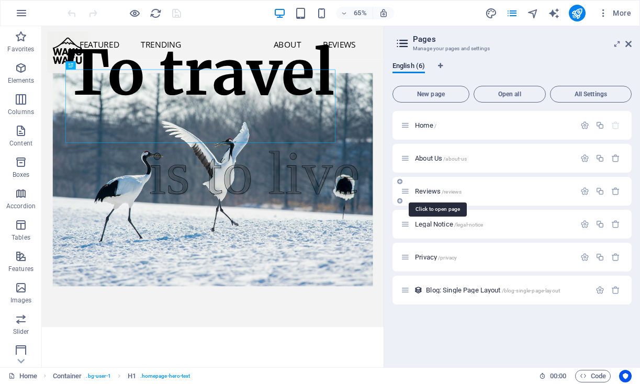
click at [449, 192] on span "/reviews" at bounding box center [452, 192] width 20 height 6
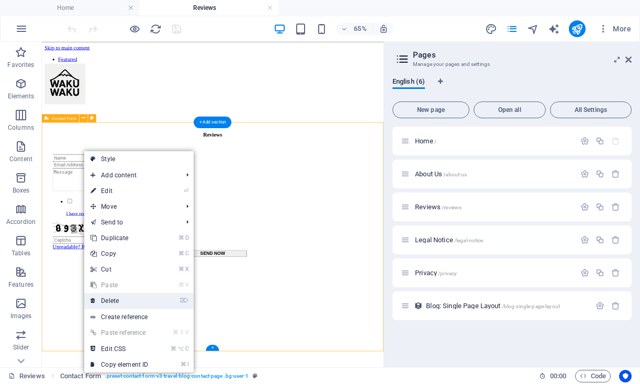
click at [122, 298] on link "⌦ Delete" at bounding box center [119, 301] width 70 height 16
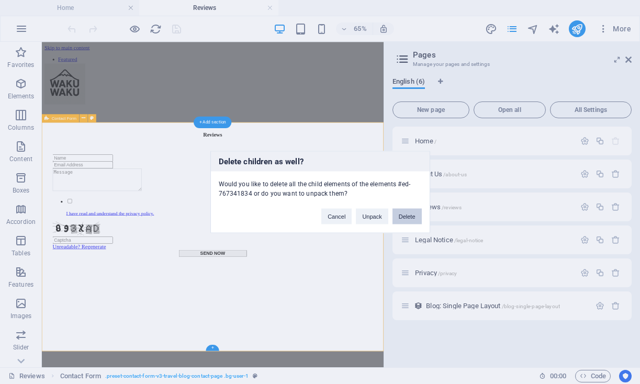
click at [402, 217] on button "Delete" at bounding box center [407, 217] width 29 height 16
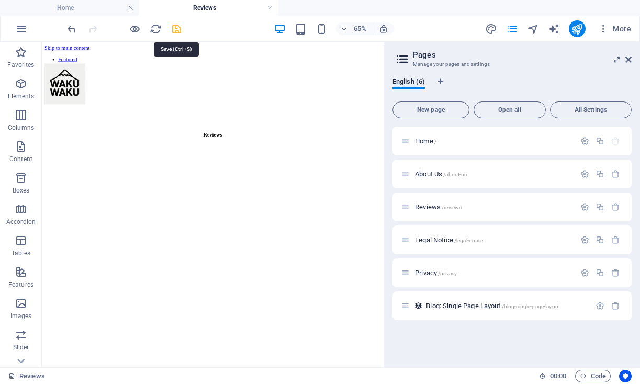
click at [175, 29] on icon "save" at bounding box center [177, 29] width 12 height 12
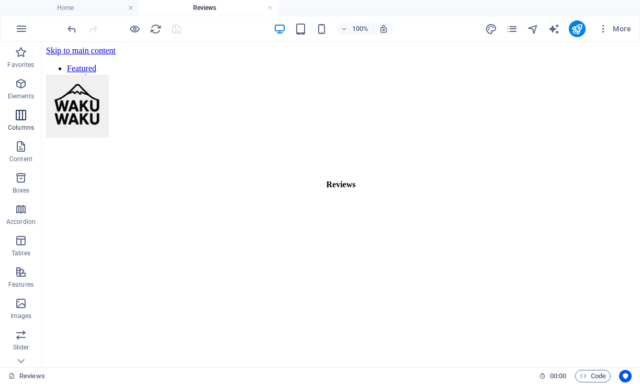
click at [19, 127] on p "Columns" at bounding box center [21, 128] width 26 height 8
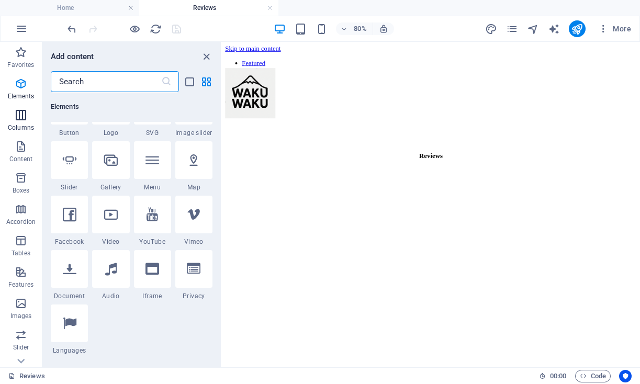
scroll to position [518, 0]
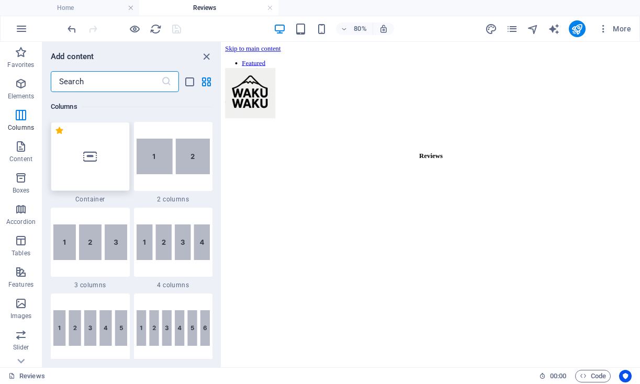
click at [96, 161] on icon at bounding box center [90, 157] width 14 height 14
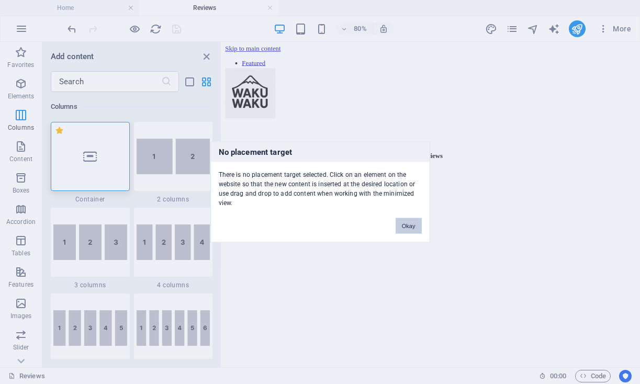
click at [408, 227] on button "Okay" at bounding box center [409, 226] width 26 height 16
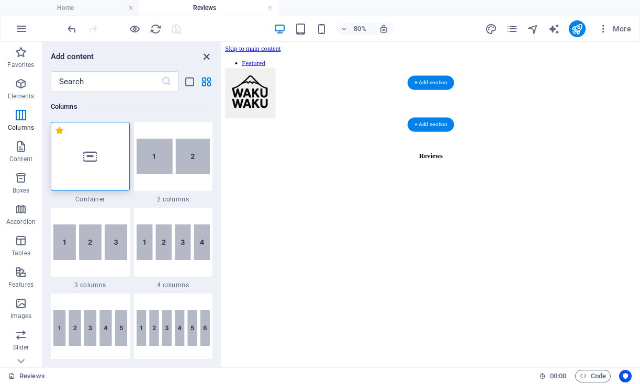
click at [208, 57] on icon "close panel" at bounding box center [206, 57] width 12 height 12
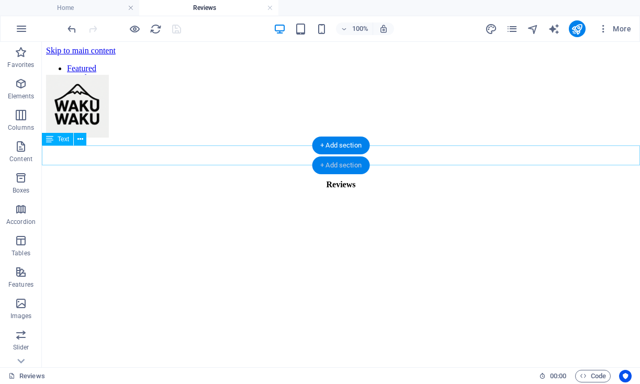
click at [351, 163] on div "+ Add section" at bounding box center [341, 166] width 58 height 18
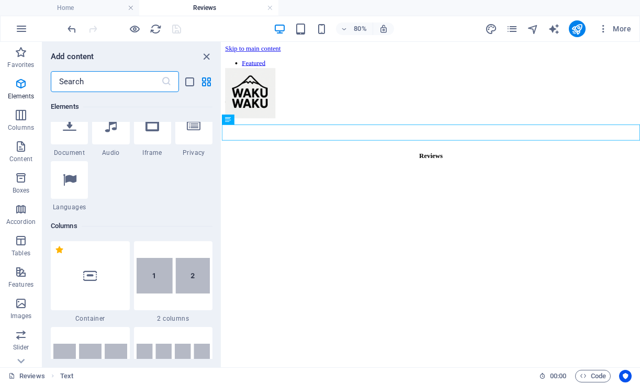
scroll to position [400, 0]
click at [91, 270] on icon at bounding box center [90, 275] width 14 height 14
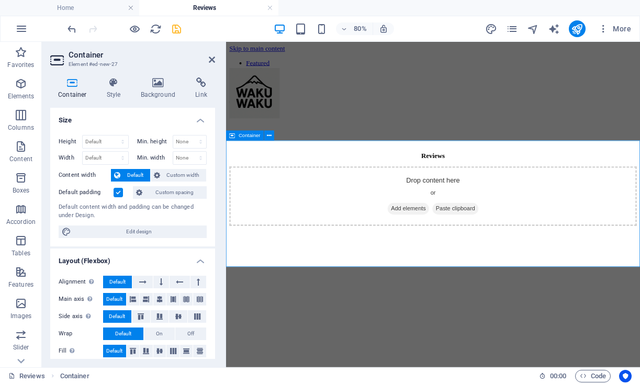
click at [454, 257] on span "Add elements" at bounding box center [454, 250] width 52 height 15
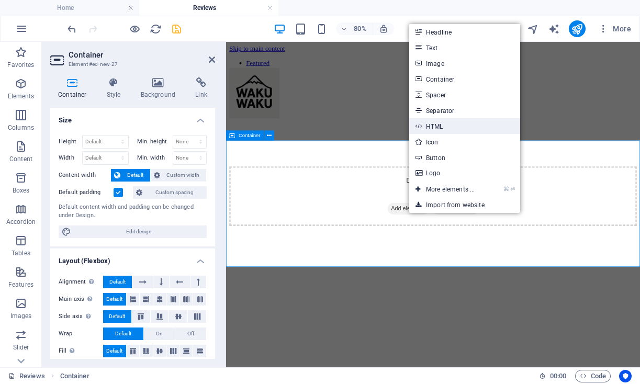
click at [464, 123] on link "HTML" at bounding box center [464, 126] width 111 height 16
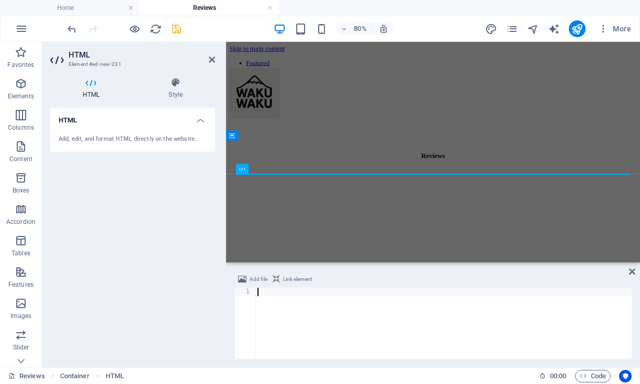
type textarea "SIH251219 Oscar Koh"
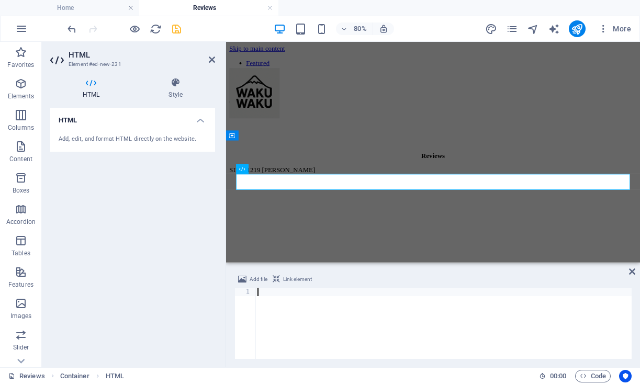
paste textarea "<div class="feedspace-embed" data-id="7fae0d6e-4f84-4d03-b371-80e8ea27563a"></d…"
type textarea "<div class="feedspace-embed" data-id="7fae0d6e-4f84-4d03-b371-80e8ea27563a"></d…"
click at [599, 375] on span "Code" at bounding box center [593, 376] width 26 height 13
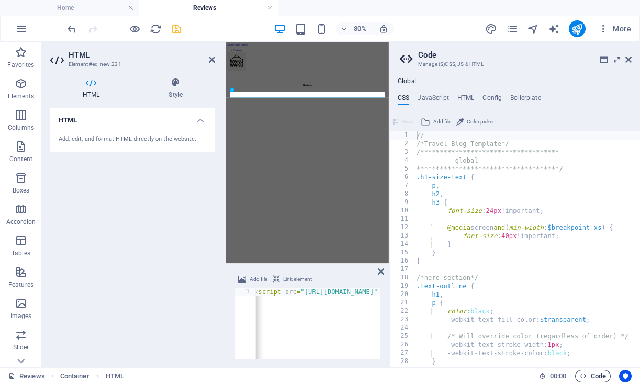
click at [599, 375] on span "Code" at bounding box center [593, 376] width 26 height 13
click at [486, 198] on html "Skip to main content Featured Trending About Reviews Reviews" at bounding box center [497, 120] width 543 height 156
click at [175, 30] on icon "save" at bounding box center [177, 29] width 12 height 12
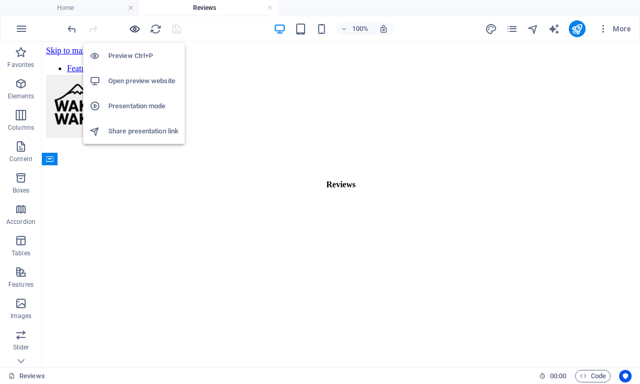
click at [136, 25] on icon "button" at bounding box center [135, 29] width 12 height 12
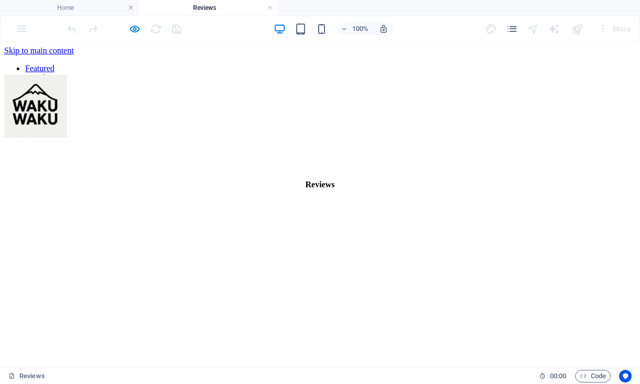
click at [329, 198] on div at bounding box center [320, 198] width 632 height 0
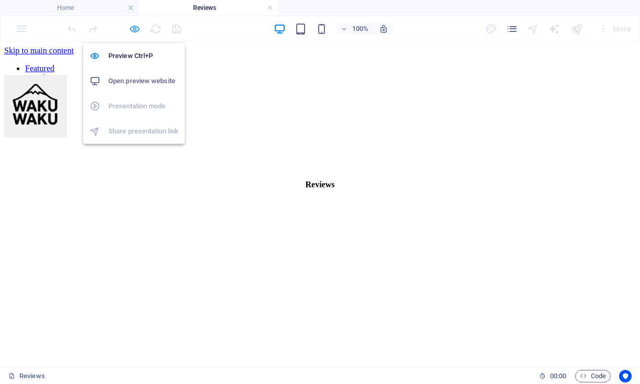
click at [136, 28] on icon "button" at bounding box center [135, 29] width 12 height 12
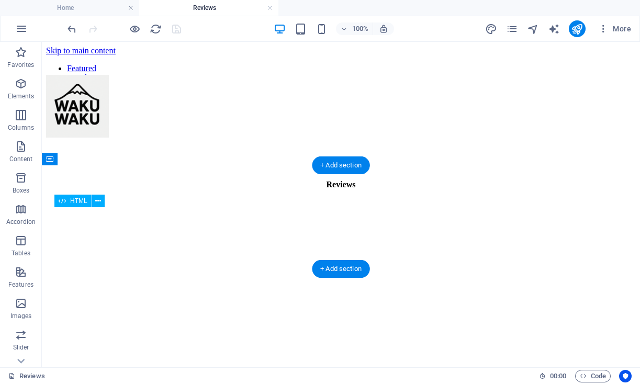
click at [126, 198] on div at bounding box center [341, 198] width 590 height 0
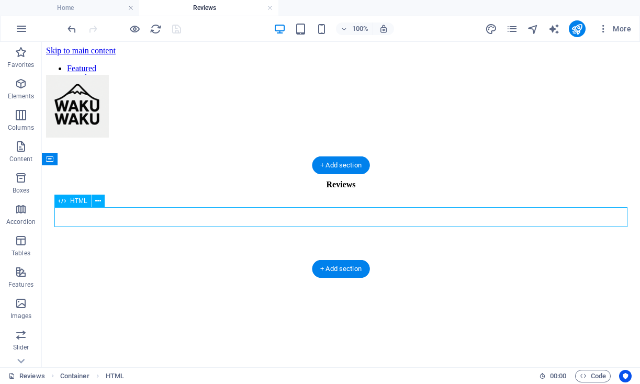
click at [126, 198] on div at bounding box center [341, 198] width 590 height 0
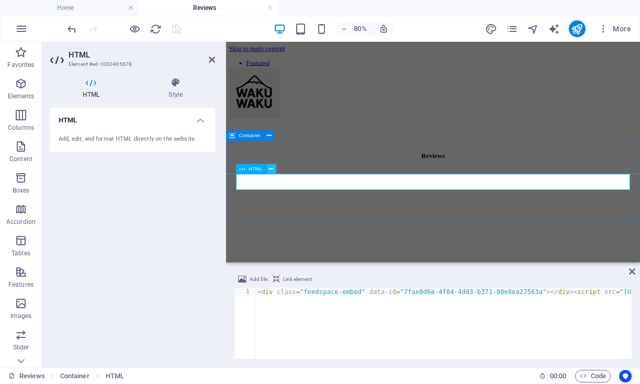
click at [272, 168] on icon at bounding box center [271, 169] width 5 height 9
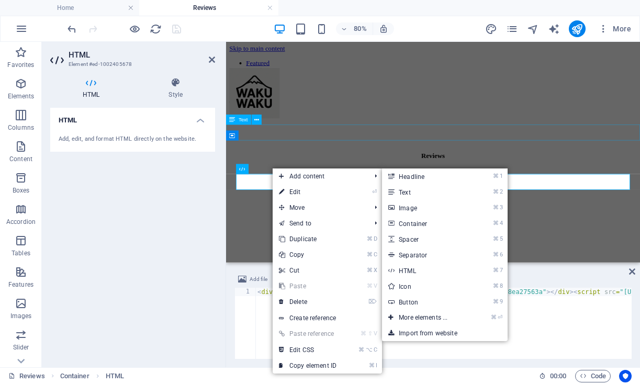
click at [304, 180] on div "Reviews" at bounding box center [484, 184] width 509 height 9
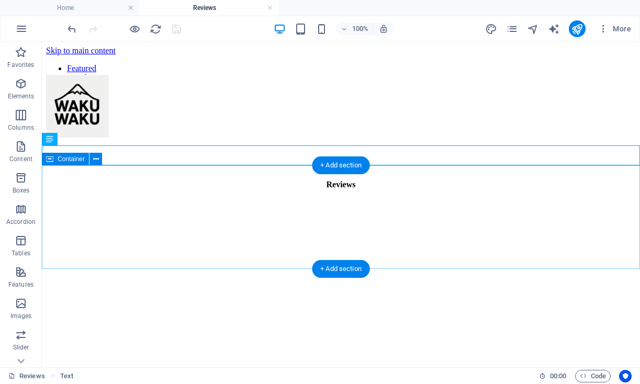
click at [214, 198] on div at bounding box center [341, 198] width 590 height 0
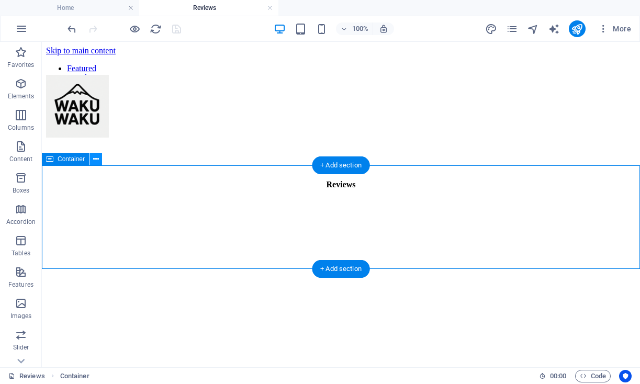
click at [98, 159] on icon at bounding box center [96, 159] width 6 height 11
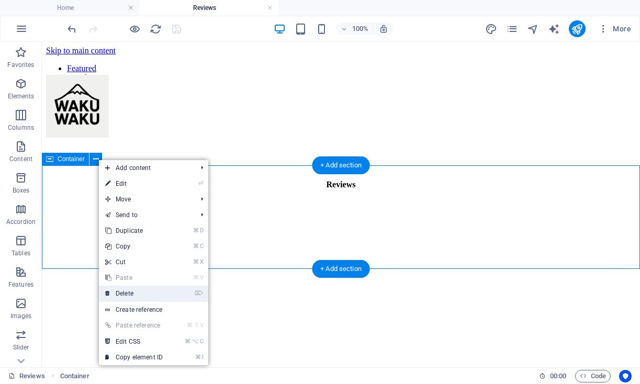
click at [154, 294] on link "⌦ Delete" at bounding box center [134, 294] width 70 height 16
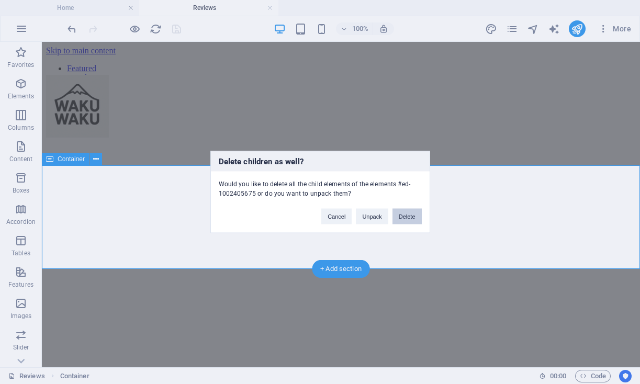
click at [408, 219] on button "Delete" at bounding box center [407, 217] width 29 height 16
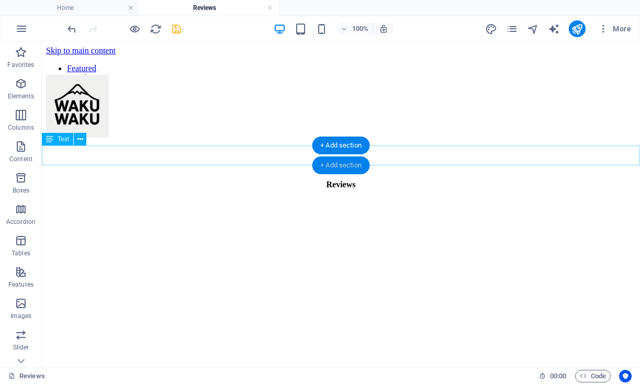
click at [342, 164] on div "+ Add section" at bounding box center [341, 166] width 58 height 18
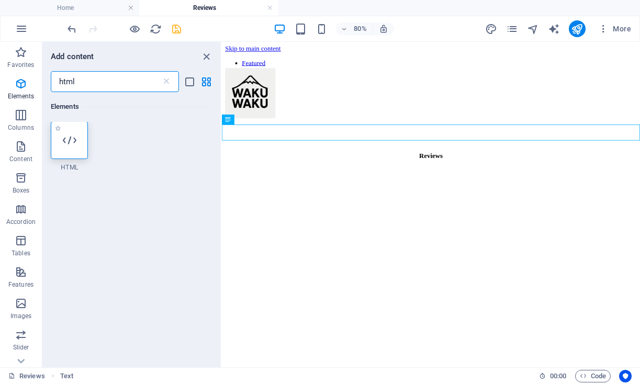
scroll to position [0, 0]
type input "html"
click at [69, 147] on icon at bounding box center [70, 141] width 14 height 14
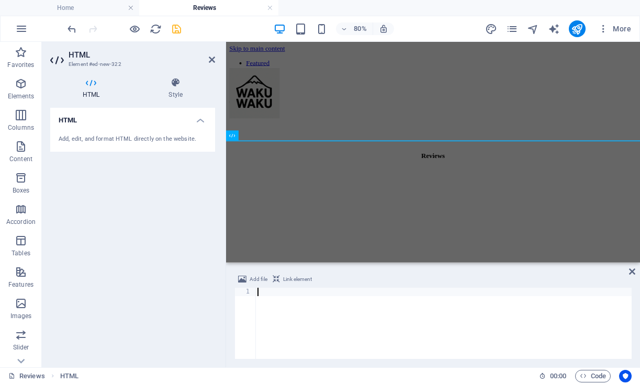
type textarea "<div class="feedspace-embed" data-id="7fae0d6e-4f84-4d03-b371-80e8ea27563a"></d…"
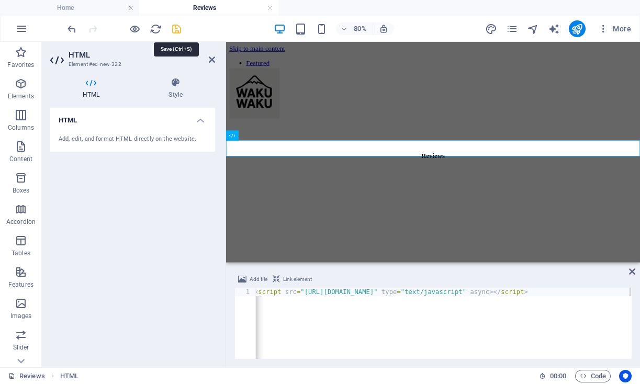
click at [177, 31] on icon "save" at bounding box center [177, 29] width 12 height 12
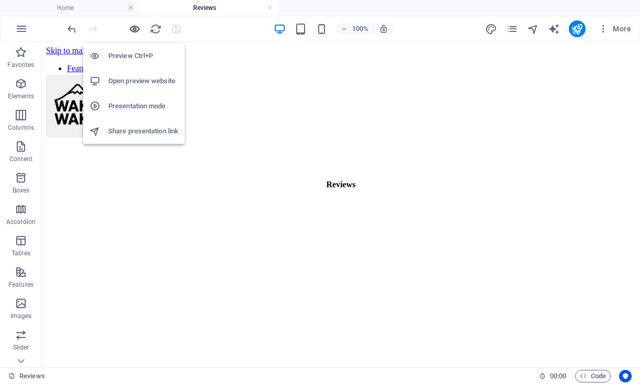
click at [136, 28] on icon "button" at bounding box center [135, 29] width 12 height 12
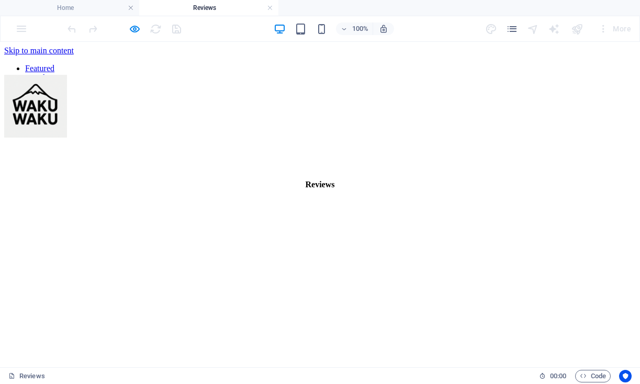
click at [317, 198] on html "Skip to main content Featured Trending About Reviews Reviews" at bounding box center [320, 120] width 640 height 156
click at [312, 184] on html "Skip to main content Featured Trending About Reviews Reviews" at bounding box center [320, 120] width 640 height 156
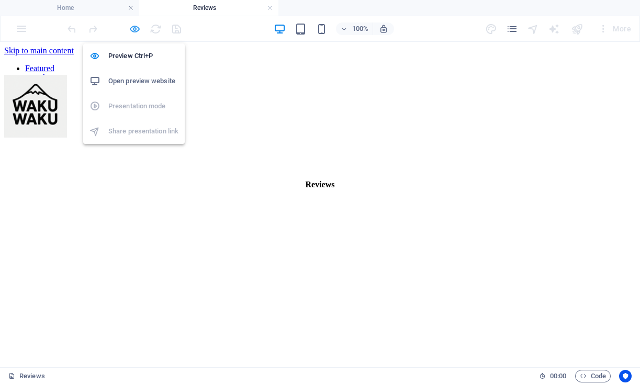
click at [132, 26] on icon "button" at bounding box center [135, 29] width 12 height 12
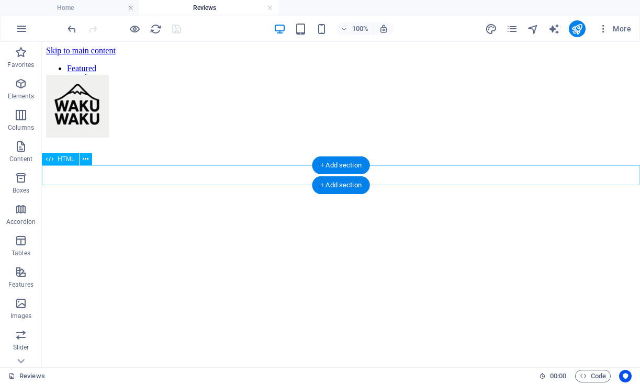
click at [122, 198] on div at bounding box center [341, 198] width 590 height 0
click at [83, 160] on icon at bounding box center [86, 159] width 6 height 11
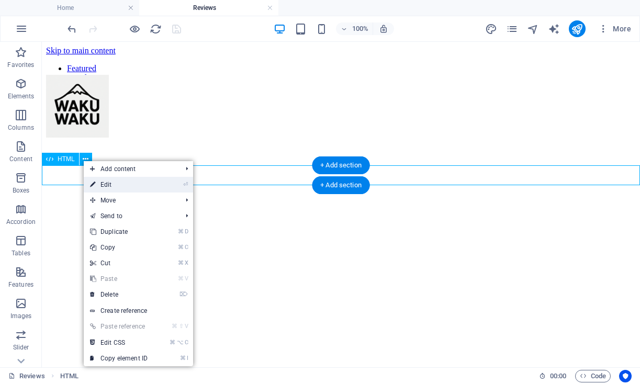
click at [122, 185] on link "⏎ Edit" at bounding box center [119, 185] width 70 height 16
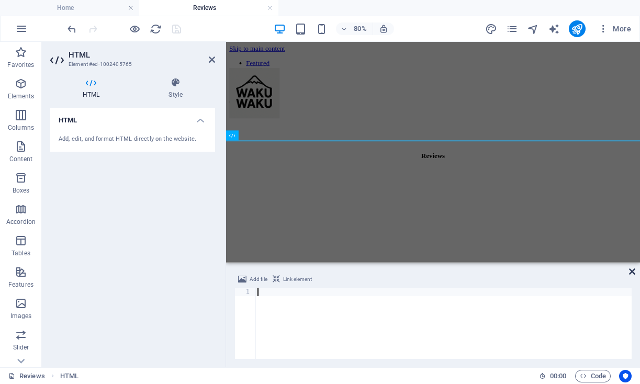
click at [633, 270] on icon at bounding box center [632, 272] width 6 height 8
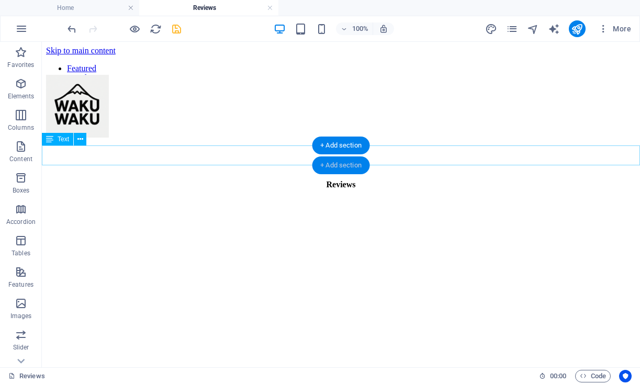
click at [344, 164] on div "+ Add section" at bounding box center [341, 166] width 58 height 18
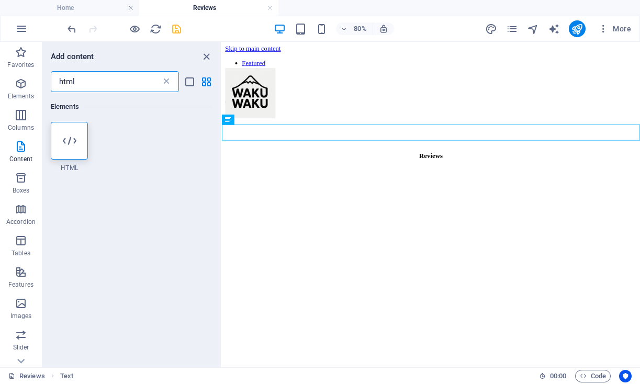
click at [165, 80] on icon at bounding box center [166, 81] width 10 height 10
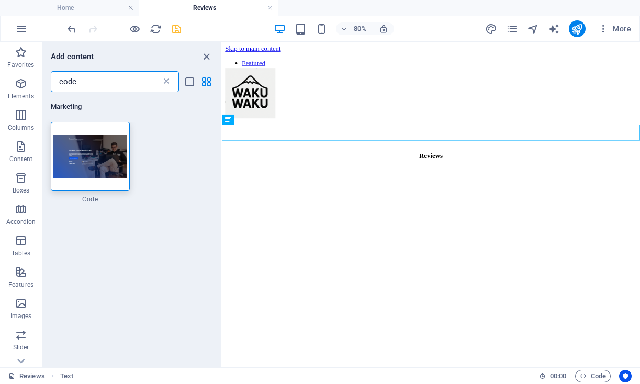
type input "code"
click at [164, 78] on icon at bounding box center [166, 81] width 10 height 10
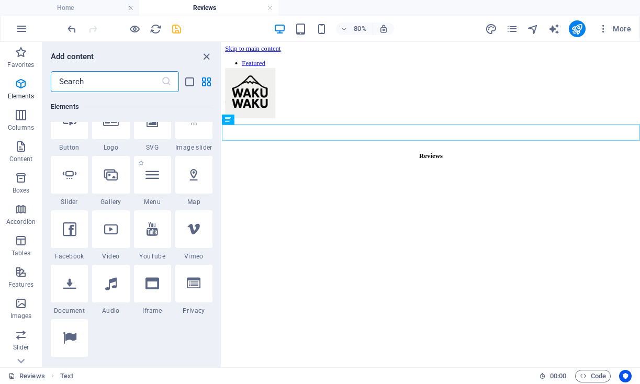
scroll to position [257, 0]
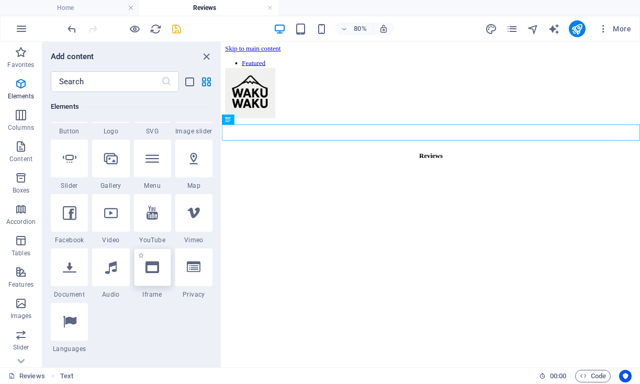
click at [152, 266] on icon at bounding box center [153, 268] width 14 height 14
select select "%"
select select "px"
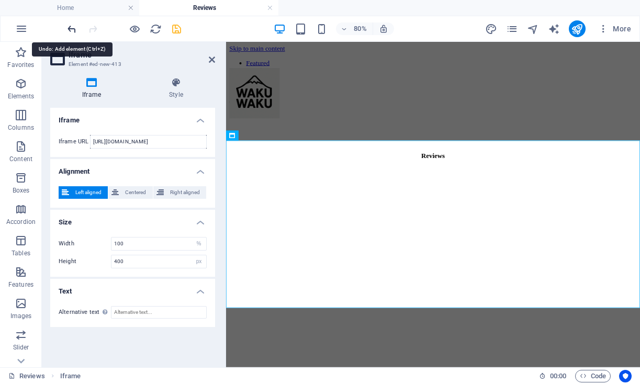
click at [72, 28] on icon "undo" at bounding box center [72, 29] width 12 height 12
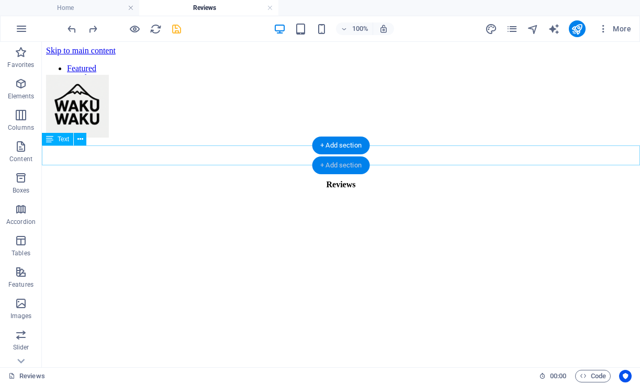
click at [346, 163] on div "+ Add section" at bounding box center [341, 166] width 58 height 18
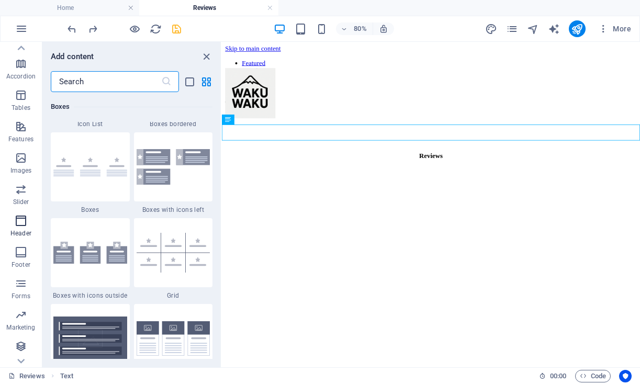
scroll to position [146, 0]
click at [22, 257] on icon "button" at bounding box center [21, 252] width 13 height 13
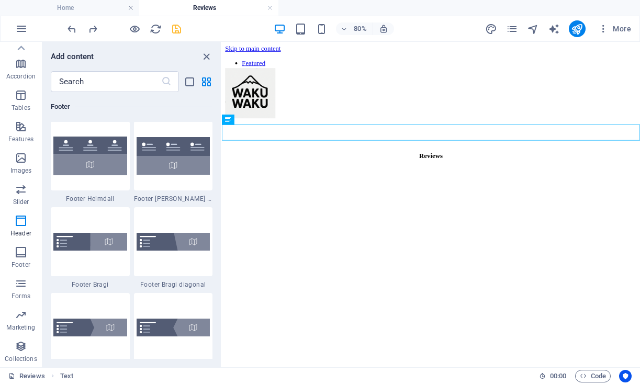
scroll to position [7076, 0]
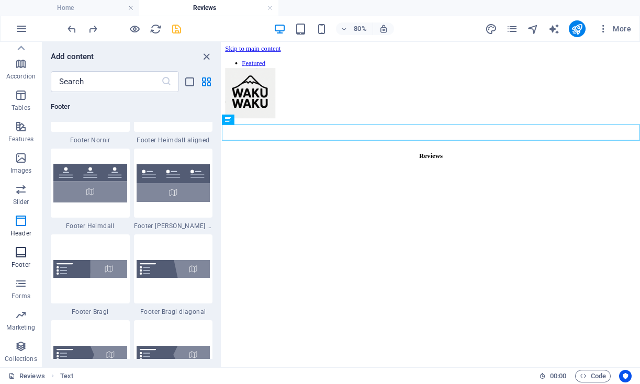
click at [18, 254] on icon "button" at bounding box center [21, 252] width 13 height 13
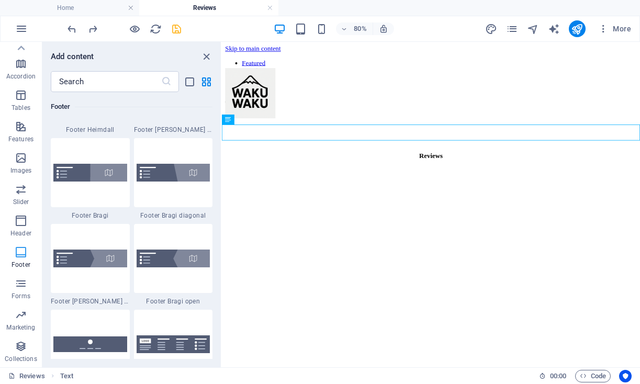
scroll to position [7172, 0]
click at [23, 221] on icon "button" at bounding box center [21, 221] width 13 height 13
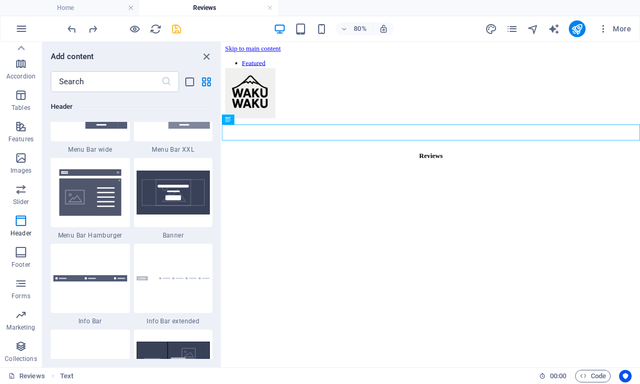
scroll to position [6616, 0]
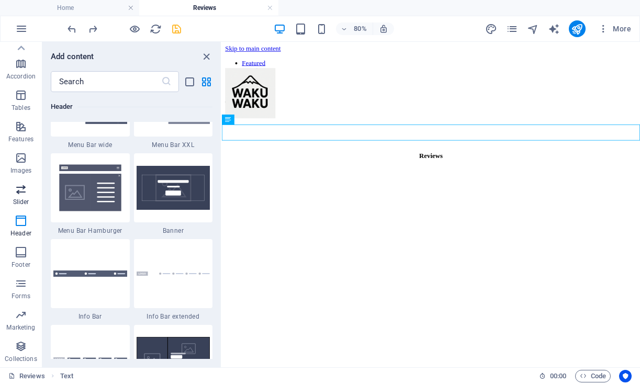
click at [24, 196] on span "Slider" at bounding box center [21, 195] width 42 height 25
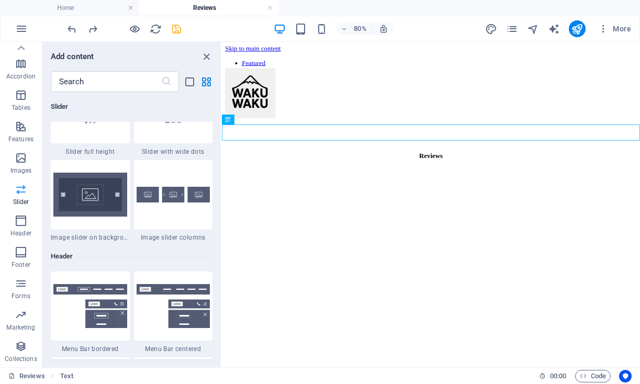
scroll to position [6151, 0]
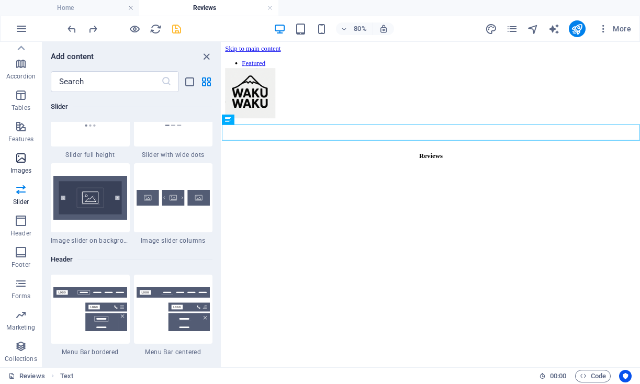
click at [25, 165] on span "Images" at bounding box center [21, 164] width 42 height 25
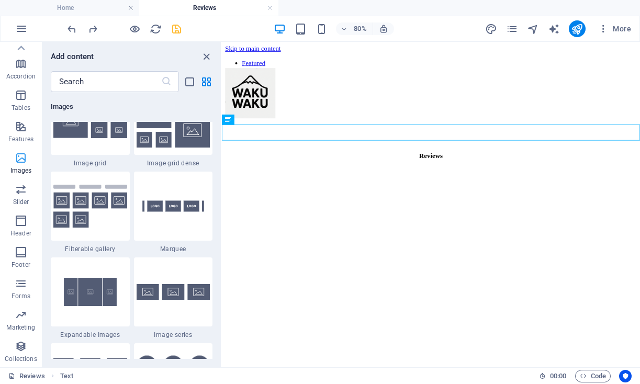
scroll to position [5516, 0]
click at [23, 135] on span "Features" at bounding box center [21, 132] width 42 height 25
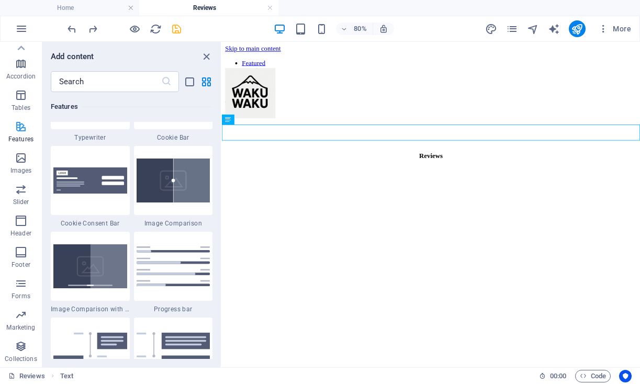
scroll to position [4228, 0]
click at [19, 101] on icon "button" at bounding box center [21, 95] width 13 height 13
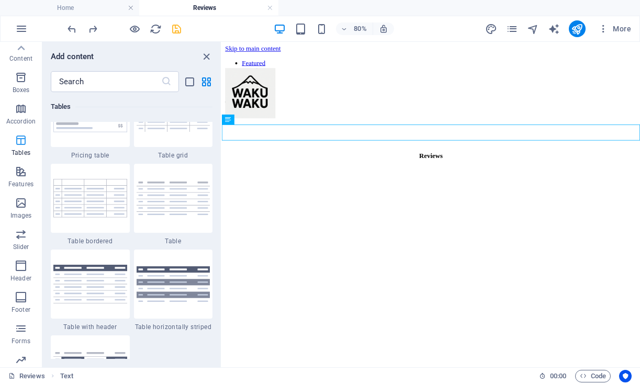
scroll to position [91, 0]
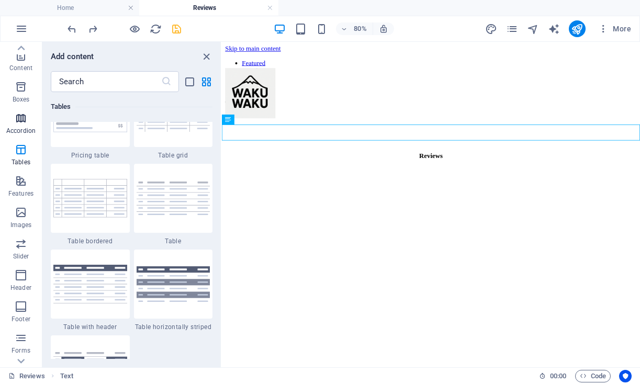
click at [18, 131] on p "Accordion" at bounding box center [20, 131] width 29 height 8
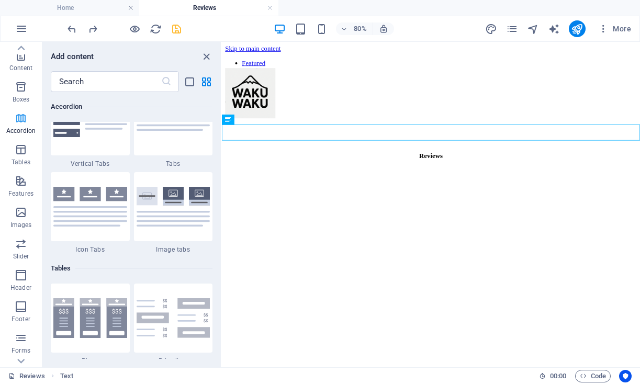
scroll to position [3463, 0]
click at [23, 92] on icon "button" at bounding box center [21, 87] width 13 height 13
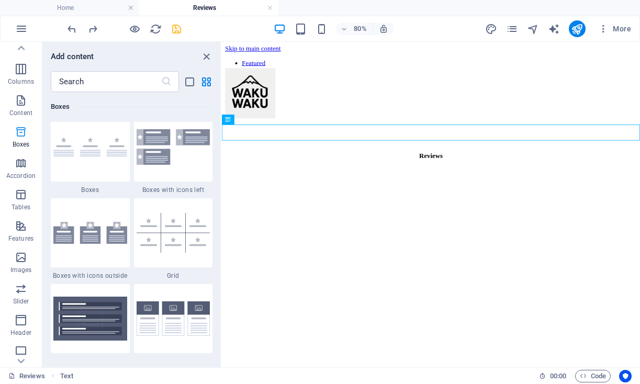
scroll to position [30, 0]
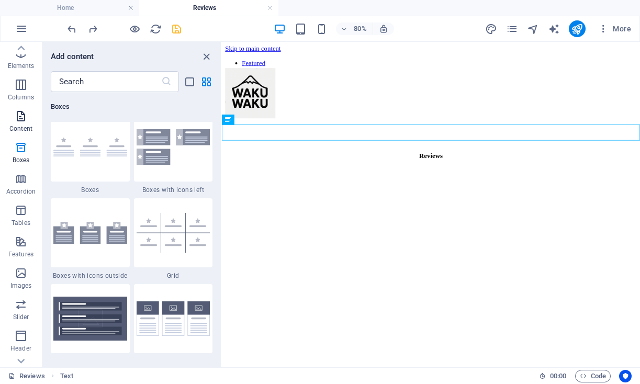
click at [17, 126] on p "Content" at bounding box center [20, 129] width 23 height 8
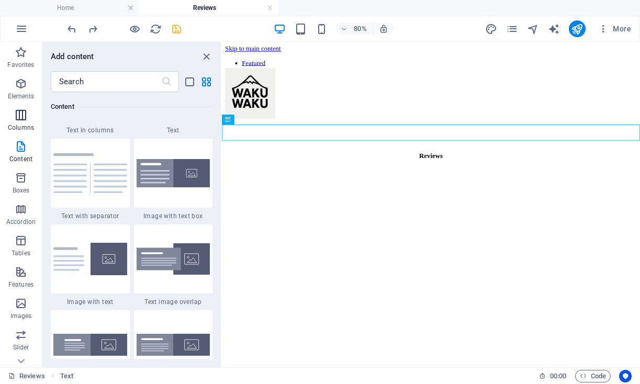
scroll to position [0, 0]
click at [21, 120] on icon "button" at bounding box center [21, 115] width 13 height 13
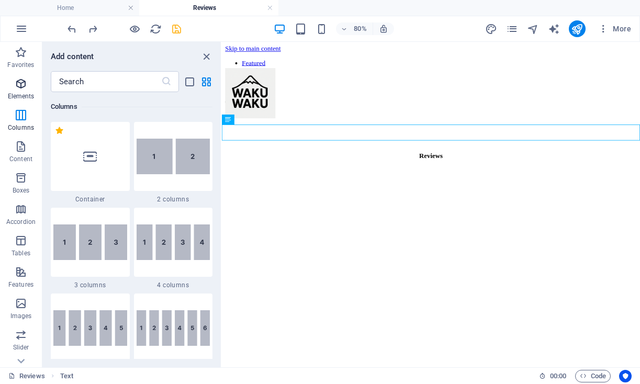
scroll to position [518, 0]
click at [19, 93] on p "Elements" at bounding box center [21, 96] width 27 height 8
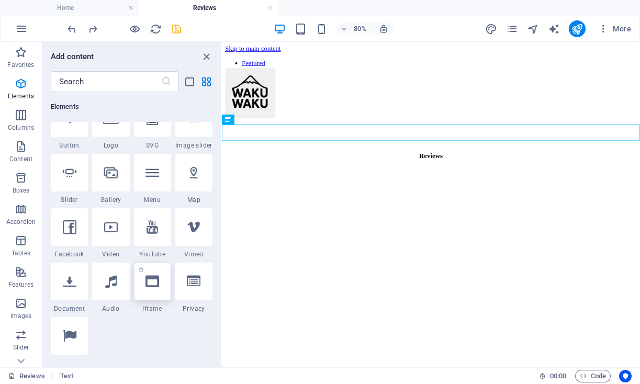
scroll to position [243, 0]
click at [74, 179] on div at bounding box center [69, 172] width 37 height 38
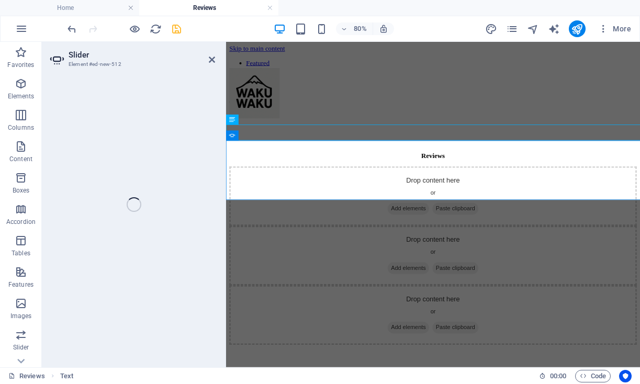
select select "ms"
select select "s"
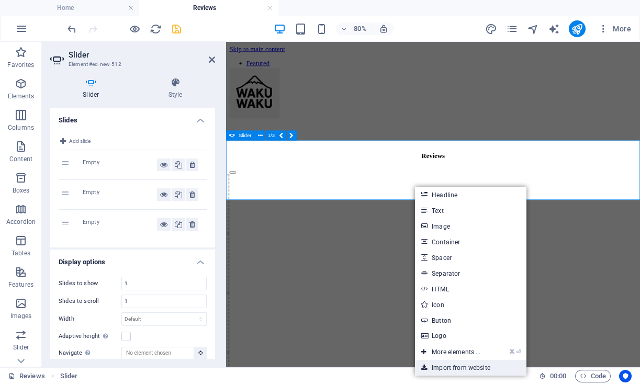
click at [469, 366] on link "Import from website" at bounding box center [470, 368] width 111 height 16
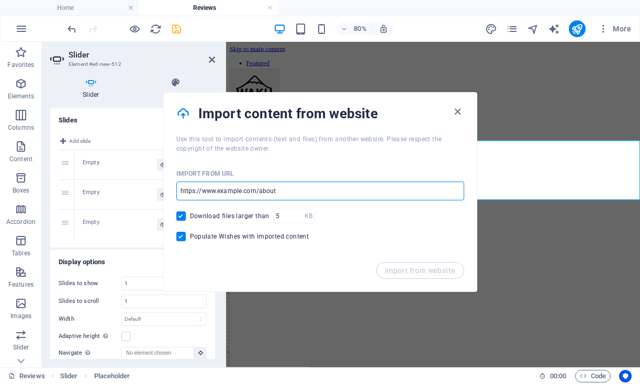
drag, startPoint x: 294, startPoint y: 189, endPoint x: 145, endPoint y: 198, distance: 148.9
click at [145, 198] on body "湧くWAKU 北海道旅行手配 Home Reviews Favorites Elements Columns Content Boxes Accordion …" at bounding box center [320, 192] width 640 height 384
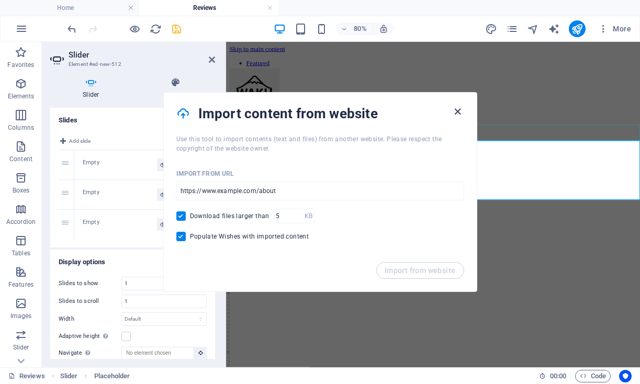
click at [458, 107] on icon "button" at bounding box center [458, 112] width 12 height 12
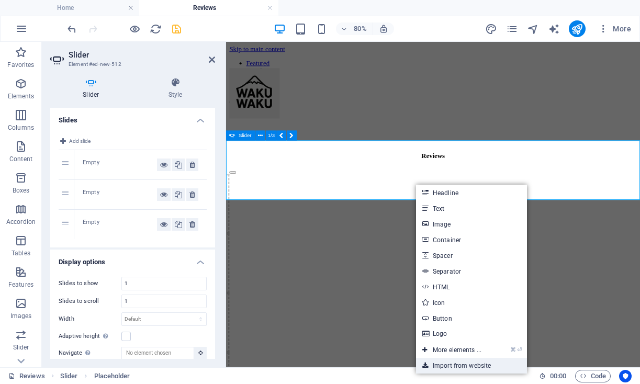
click at [463, 361] on link "Import from website" at bounding box center [471, 366] width 111 height 16
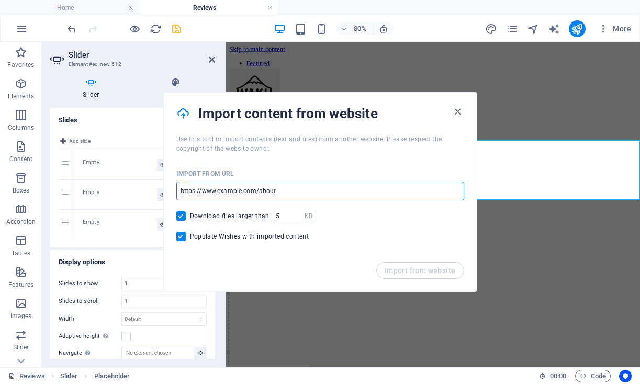
drag, startPoint x: 291, startPoint y: 196, endPoint x: 319, endPoint y: 203, distance: 28.6
click at [319, 203] on div "Import from URL ​ Download files larger than KB ​ Populate Wishes with imported…" at bounding box center [320, 207] width 313 height 109
click at [298, 194] on input "url" at bounding box center [320, 191] width 288 height 19
drag, startPoint x: 287, startPoint y: 190, endPoint x: 194, endPoint y: 193, distance: 93.7
click at [193, 192] on input "url" at bounding box center [320, 191] width 288 height 19
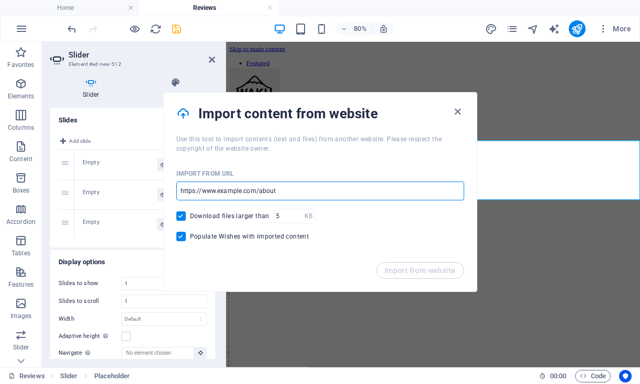
paste input "https://www.feedspace.io/w/gAkqXTGcAy"
type input "https://www.feedspace.io/w/gAkqXTGcAy"
click at [417, 271] on span "Import from website" at bounding box center [420, 270] width 71 height 8
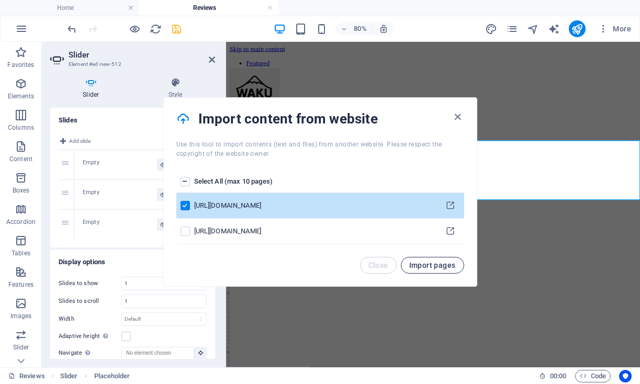
click at [437, 266] on span "Import pages" at bounding box center [432, 265] width 47 height 8
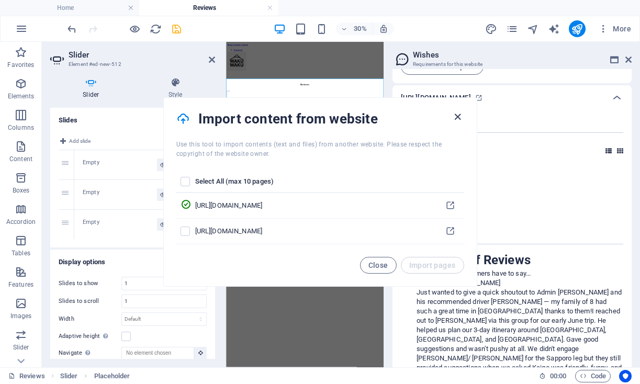
scroll to position [114, 0]
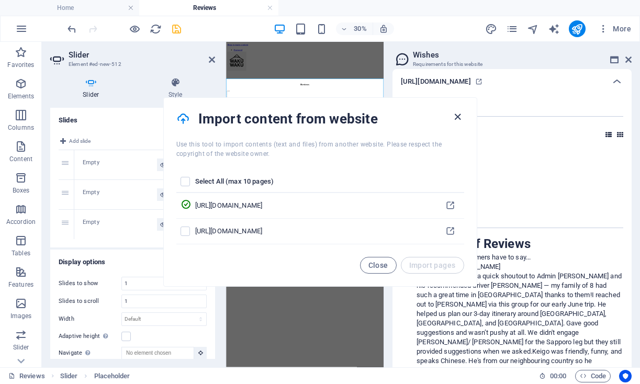
click at [458, 117] on icon "button" at bounding box center [458, 117] width 12 height 12
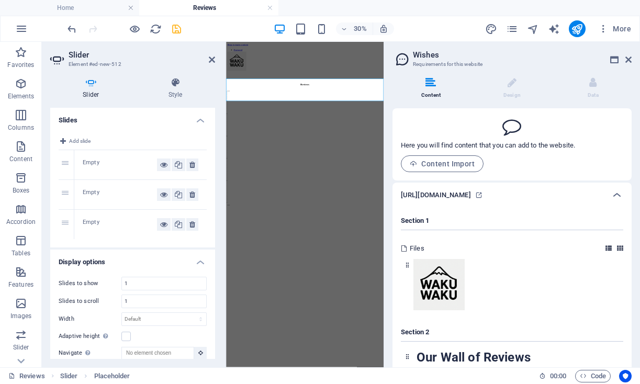
scroll to position [0, 0]
click at [630, 60] on icon at bounding box center [629, 59] width 6 height 8
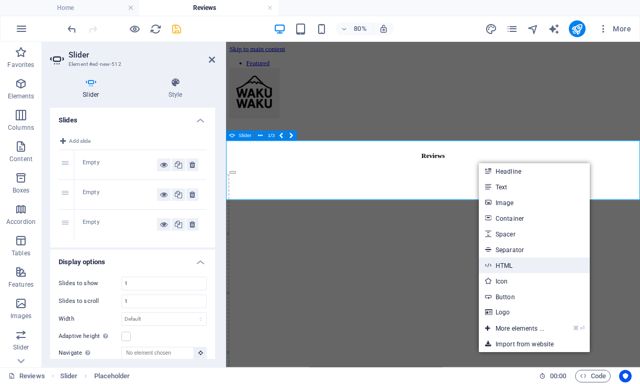
click at [520, 266] on link "HTML" at bounding box center [534, 266] width 111 height 16
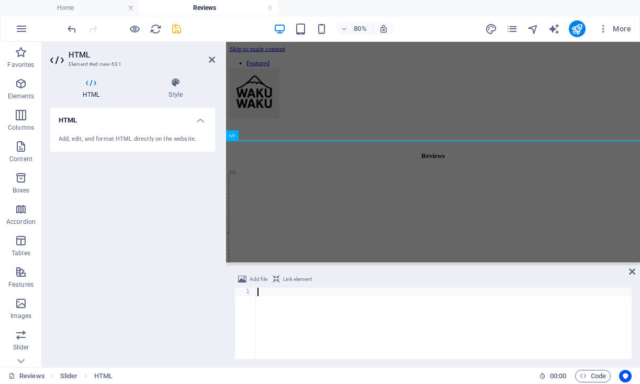
paste textarea "<div class="feedspace-embed" data-id="7fae0d6e-4f84-4d03-b371-80e8ea27563a"></d…"
type textarea "<div class="feedspace-embed" data-id="7fae0d6e-4f84-4d03-b371-80e8ea27563a"></d…"
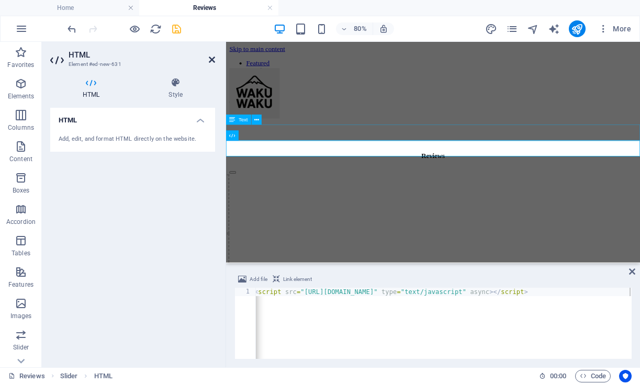
click at [210, 62] on icon at bounding box center [212, 59] width 6 height 8
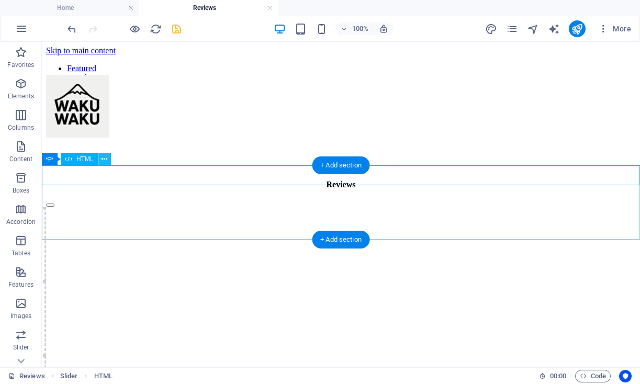
click at [104, 159] on icon at bounding box center [105, 159] width 6 height 11
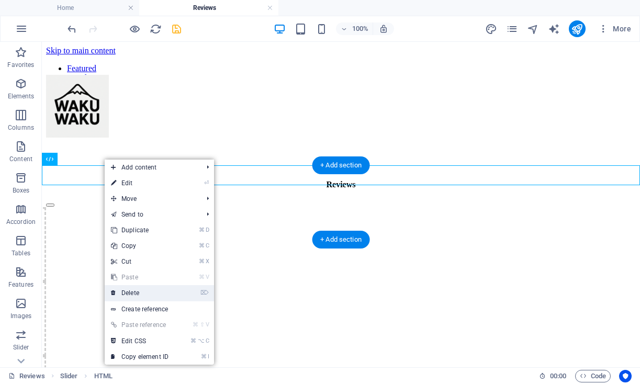
click at [145, 298] on link "⌦ Delete" at bounding box center [140, 293] width 70 height 16
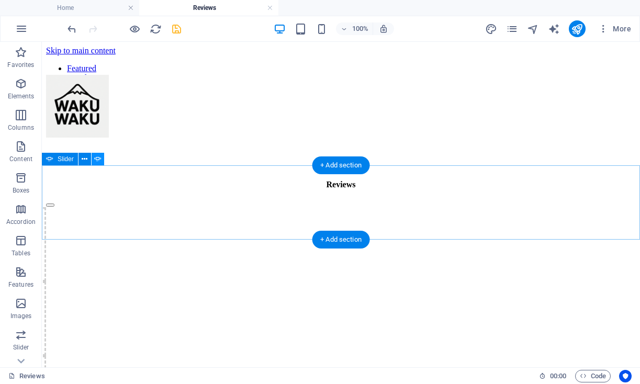
click at [98, 160] on icon at bounding box center [97, 159] width 7 height 11
select select "ms"
select select "s"
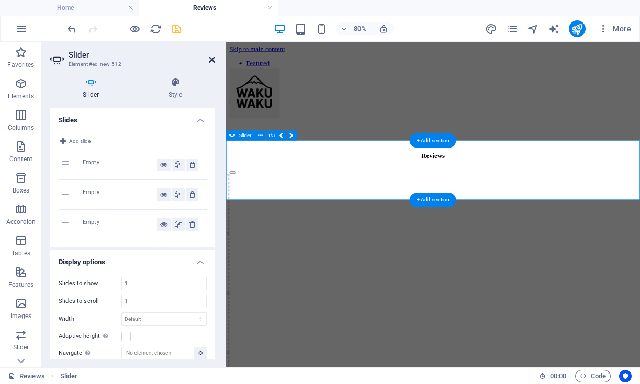
click at [212, 59] on icon at bounding box center [212, 59] width 6 height 8
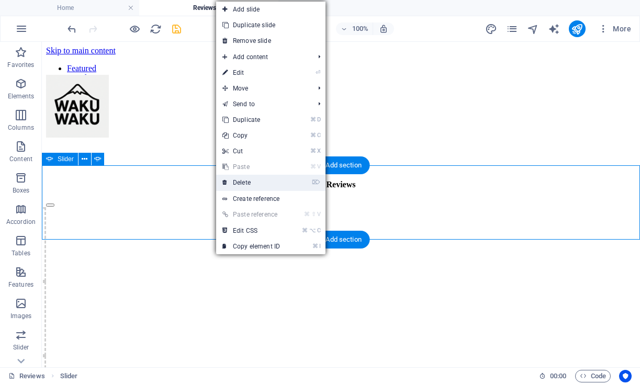
click at [254, 183] on link "⌦ Delete" at bounding box center [251, 183] width 70 height 16
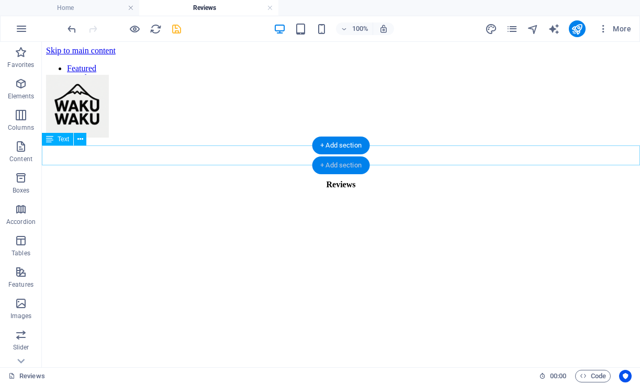
click at [343, 164] on div "+ Add section" at bounding box center [341, 166] width 58 height 18
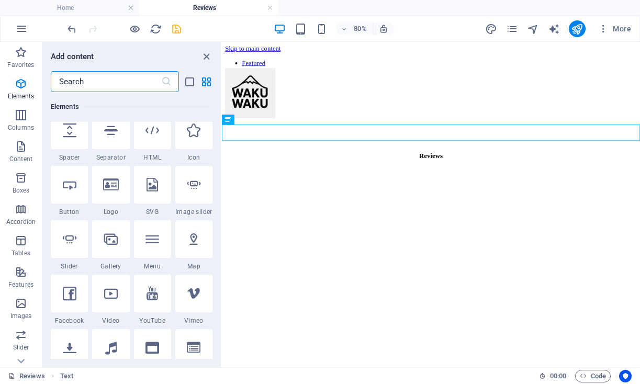
scroll to position [233, 0]
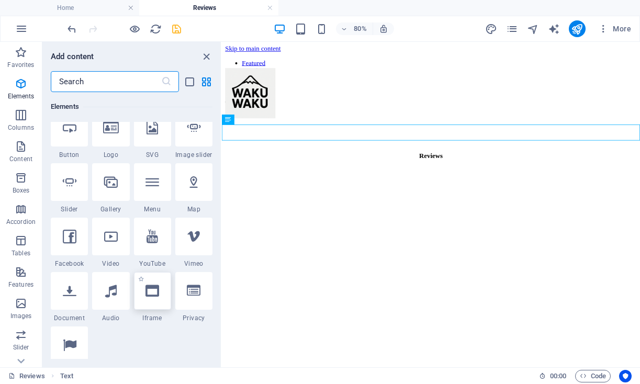
click at [151, 293] on icon at bounding box center [153, 291] width 14 height 14
select select "%"
select select "px"
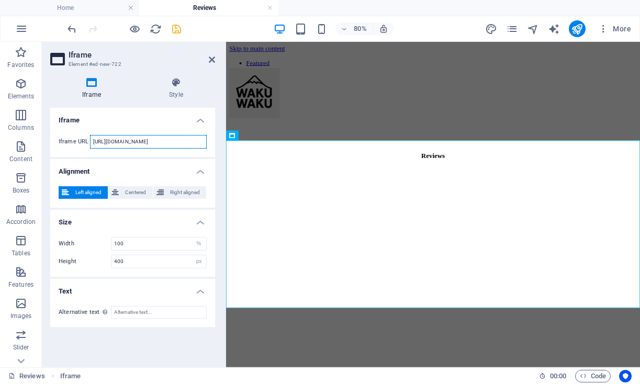
click at [167, 141] on input "[URL][DOMAIN_NAME]" at bounding box center [148, 142] width 117 height 14
drag, startPoint x: 193, startPoint y: 141, endPoint x: 73, endPoint y: 141, distance: 119.9
click at [73, 141] on div "Iframe URL https://template-wireframe.de.rs/" at bounding box center [133, 142] width 148 height 14
paste input "www.feedspace.io/w/gAkqXTGcAy"
type input "https://www.feedspace.io/w/gAkqXTGcAy"
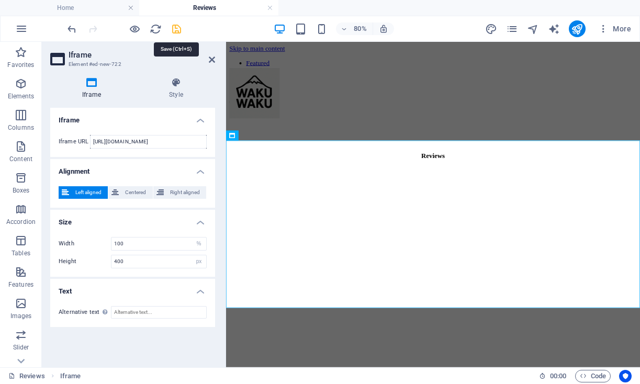
click at [173, 29] on icon "save" at bounding box center [177, 29] width 12 height 12
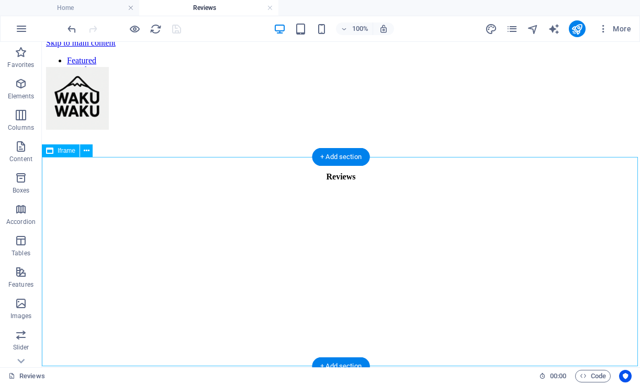
scroll to position [7, 0]
click at [396, 203] on div "</div>" at bounding box center [341, 296] width 590 height 211
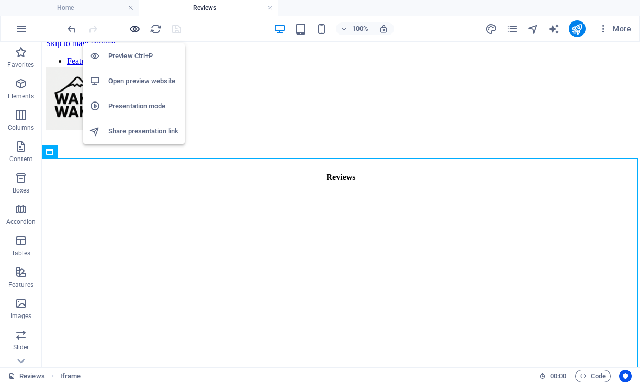
click at [136, 28] on icon "button" at bounding box center [135, 29] width 12 height 12
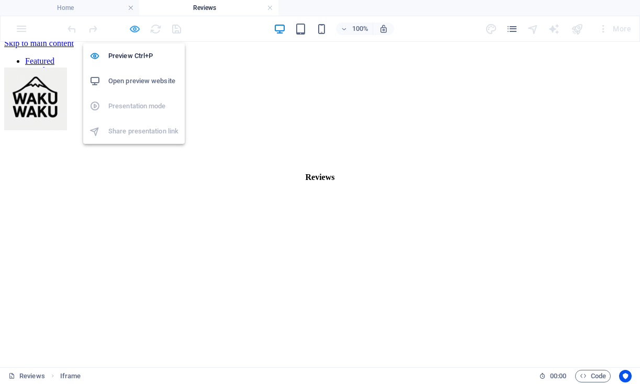
click at [136, 29] on icon "button" at bounding box center [135, 29] width 12 height 12
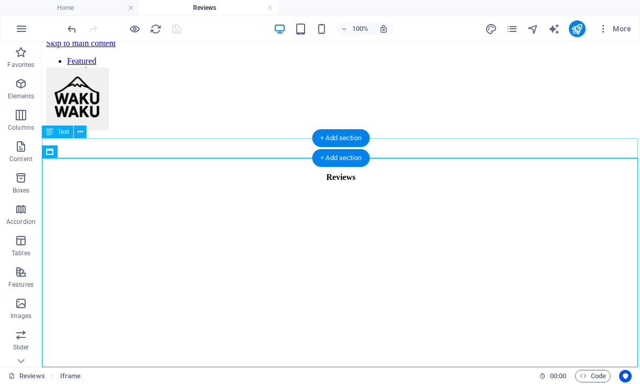
click at [86, 173] on div "Reviews" at bounding box center [341, 177] width 590 height 9
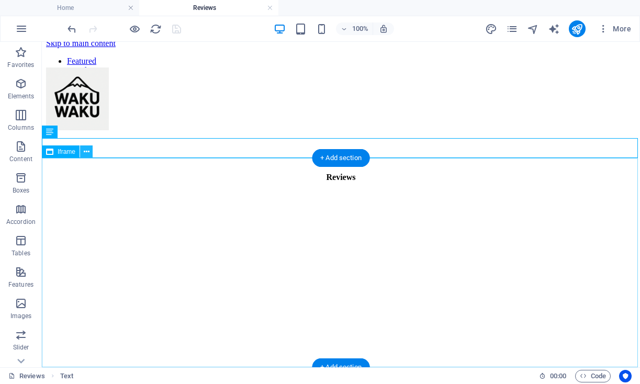
click at [86, 153] on icon at bounding box center [87, 152] width 6 height 11
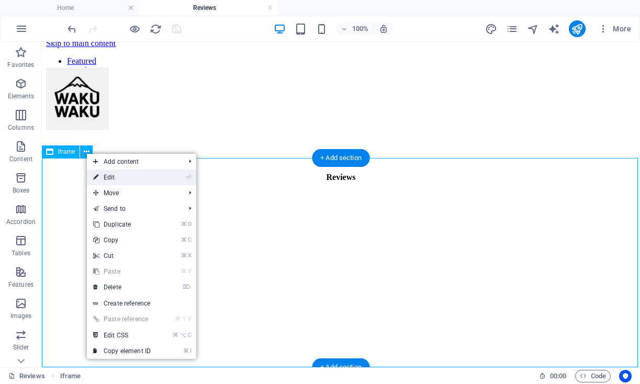
click at [126, 180] on link "⏎ Edit" at bounding box center [122, 178] width 70 height 16
select select "%"
select select "px"
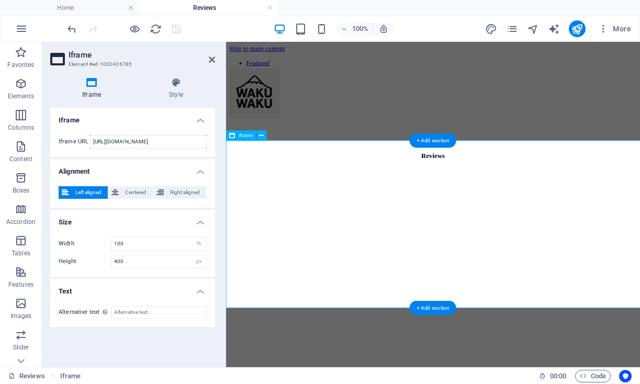
scroll to position [0, 0]
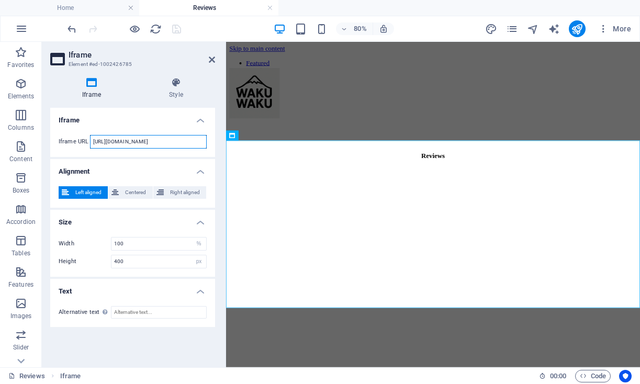
click at [179, 138] on input "https://www.feedspace.io/w/gAkqXTGcAy" at bounding box center [148, 142] width 117 height 14
drag, startPoint x: 201, startPoint y: 142, endPoint x: 77, endPoint y: 142, distance: 124.1
click at [76, 142] on div "Iframe URL https://www.feedspace.io/w/gAkqXTGcAy" at bounding box center [133, 142] width 148 height 14
paste input "https://www.feedspace.io/w/gAkqXTGcAy"
type input "https://www.feedspace.io/w/gAkqXTGcAy"
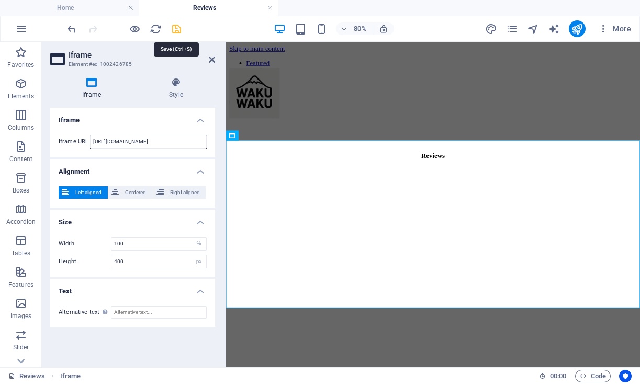
click at [171, 27] on icon "save" at bounding box center [177, 29] width 12 height 12
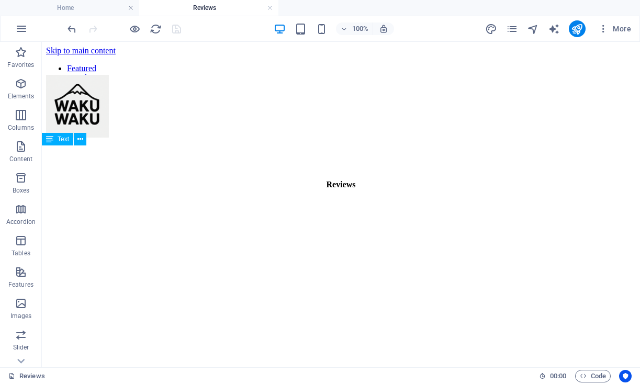
click at [314, 180] on div "Reviews" at bounding box center [341, 184] width 590 height 9
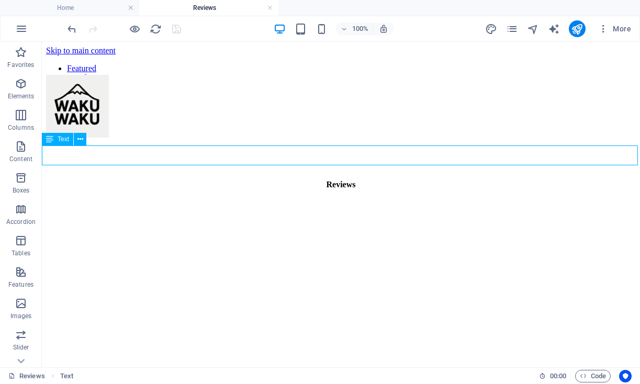
click at [314, 180] on div "Reviews" at bounding box center [341, 184] width 590 height 9
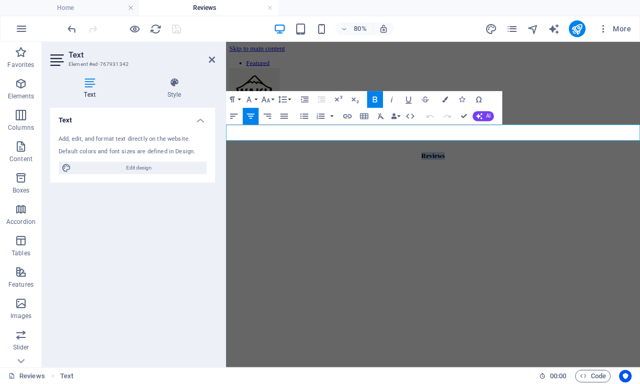
drag, startPoint x: 514, startPoint y: 160, endPoint x: 430, endPoint y: 162, distance: 84.3
click at [430, 180] on p "Reviews" at bounding box center [484, 184] width 509 height 9
click at [622, 128] on div at bounding box center [484, 145] width 509 height 52
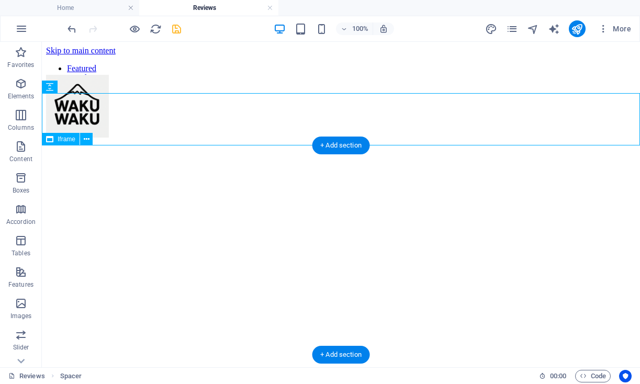
click at [138, 235] on div "</div>" at bounding box center [341, 277] width 590 height 211
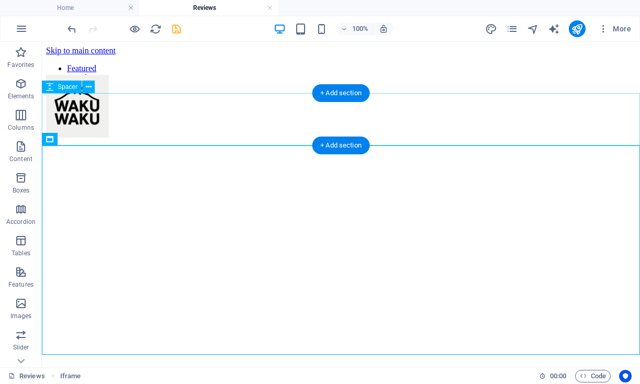
click at [227, 119] on div at bounding box center [341, 145] width 590 height 52
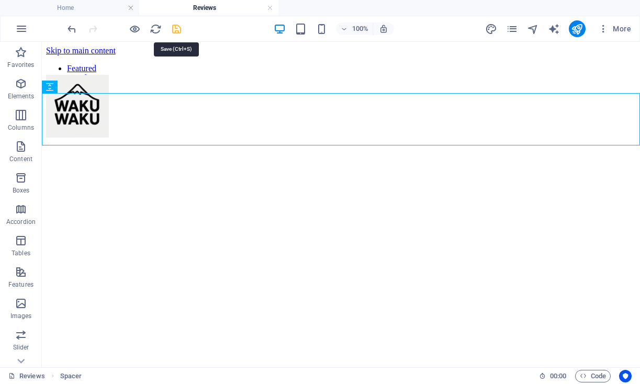
click at [176, 28] on icon "save" at bounding box center [177, 29] width 12 height 12
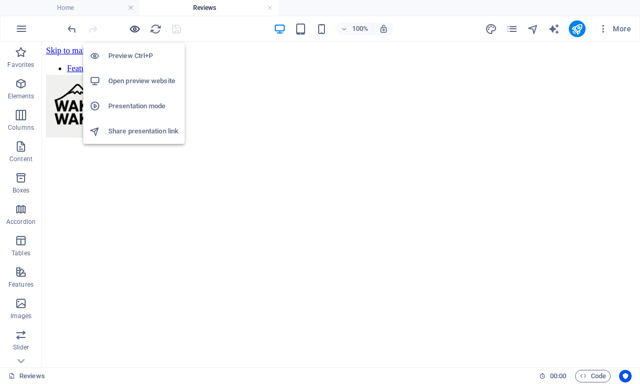
click at [133, 28] on icon "button" at bounding box center [135, 29] width 12 height 12
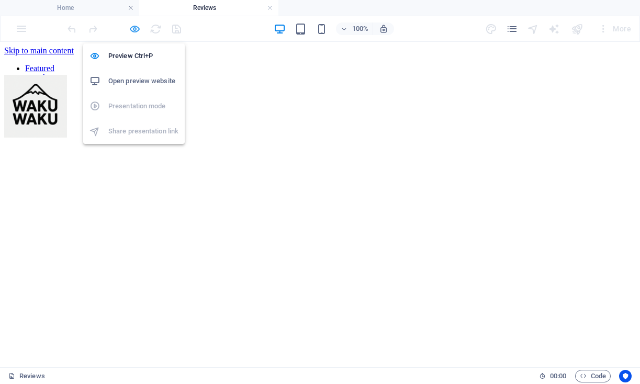
click at [135, 28] on icon "button" at bounding box center [135, 29] width 12 height 12
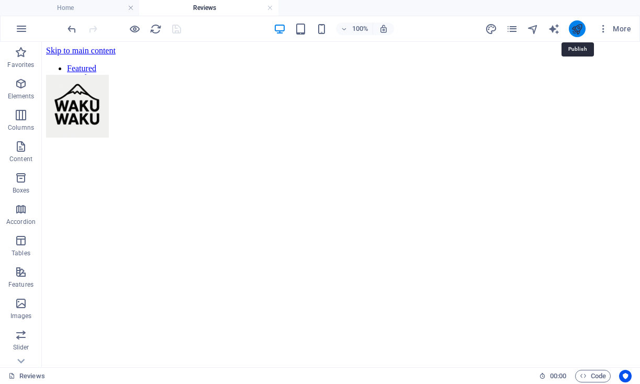
click at [582, 28] on icon "publish" at bounding box center [577, 29] width 12 height 12
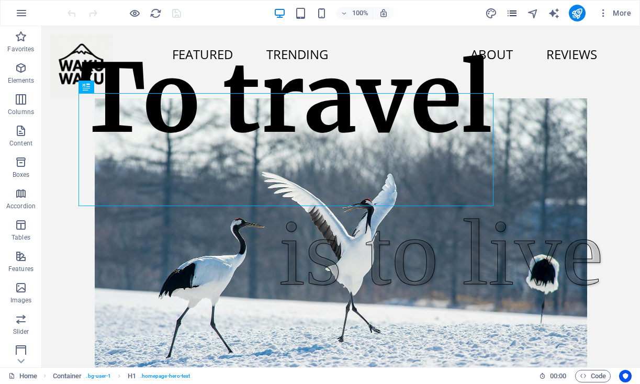
click at [514, 9] on icon "pages" at bounding box center [512, 13] width 12 height 12
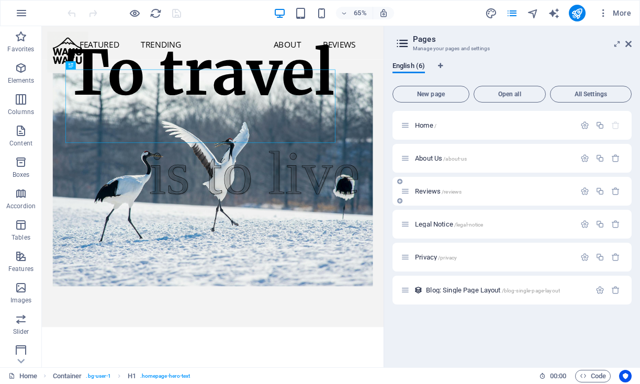
click at [439, 195] on div "Reviews /reviews" at bounding box center [488, 191] width 174 height 12
click at [424, 192] on span "Reviews /reviews" at bounding box center [438, 191] width 47 height 8
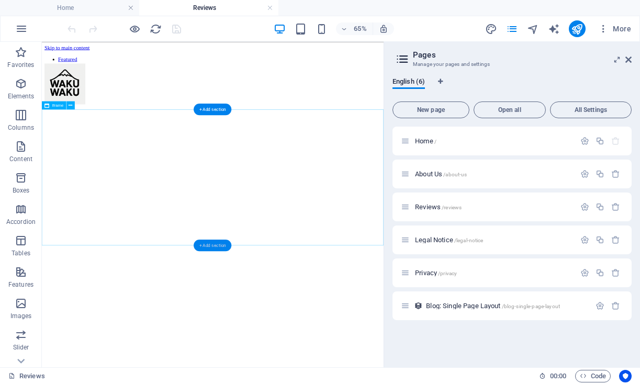
click at [219, 242] on div "+ Add section" at bounding box center [213, 246] width 38 height 12
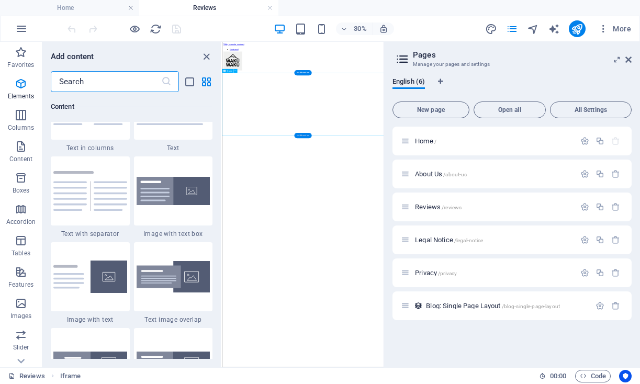
scroll to position [1901, 0]
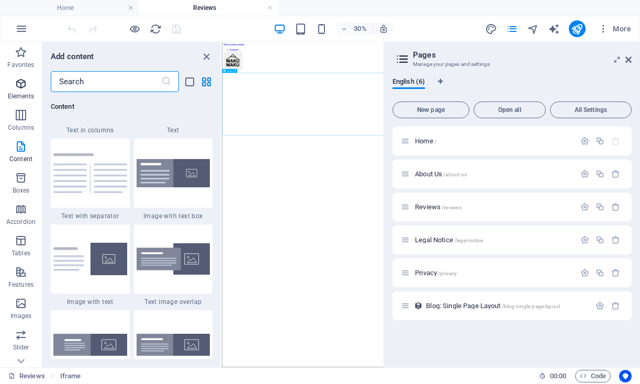
click at [30, 93] on p "Elements" at bounding box center [21, 96] width 27 height 8
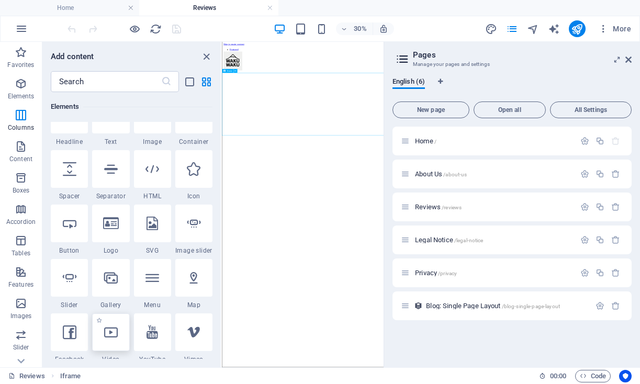
scroll to position [112, 0]
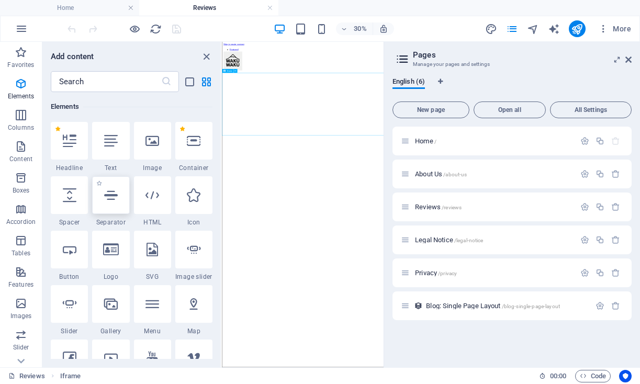
click at [109, 198] on icon at bounding box center [111, 195] width 14 height 14
select select "%"
select select "px"
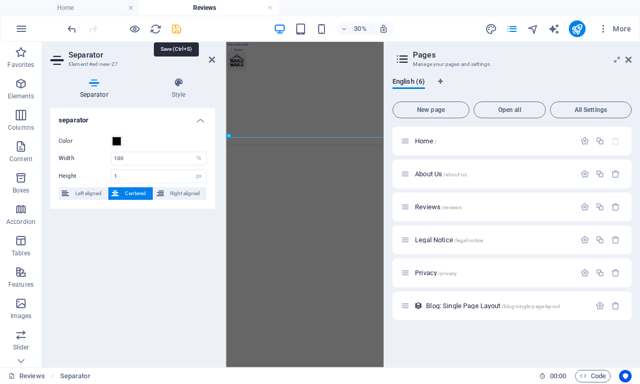
click at [179, 30] on icon "save" at bounding box center [177, 29] width 12 height 12
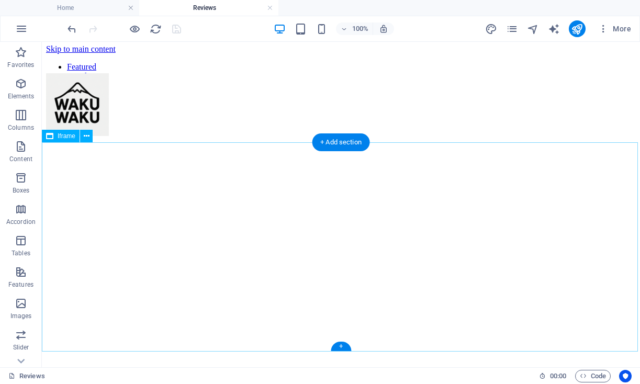
scroll to position [1, 0]
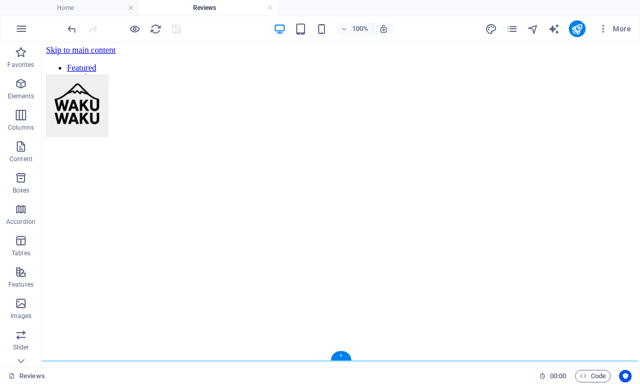
click at [343, 359] on div "+" at bounding box center [341, 355] width 20 height 9
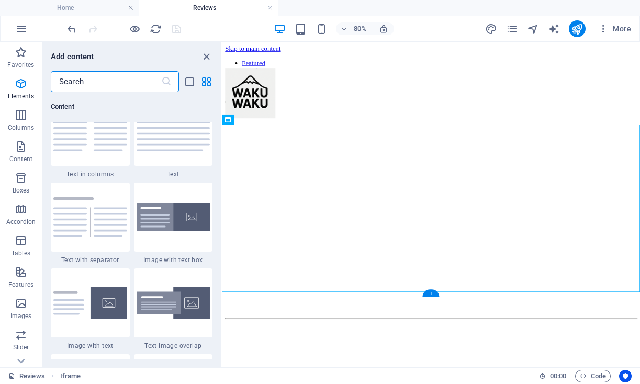
scroll to position [1901, 0]
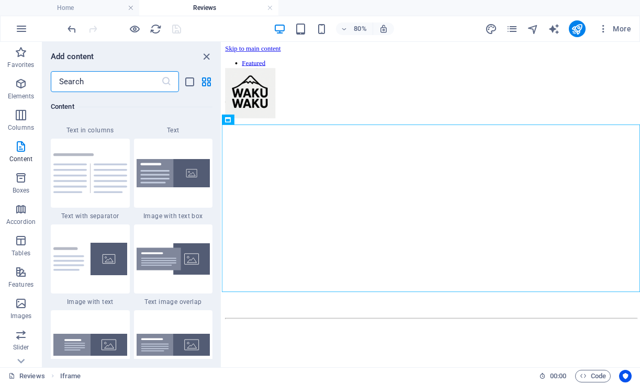
click at [480, 376] on html "Skip to main content Featured Trending About Reviews </div>" at bounding box center [483, 217] width 523 height 351
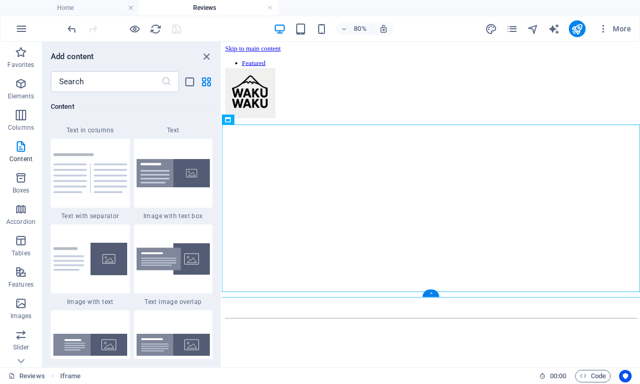
click at [432, 294] on div "+" at bounding box center [431, 293] width 16 height 7
click at [492, 384] on html "Skip to main content Featured Trending About Reviews </div>" at bounding box center [483, 217] width 523 height 351
click at [18, 88] on icon "button" at bounding box center [21, 83] width 13 height 13
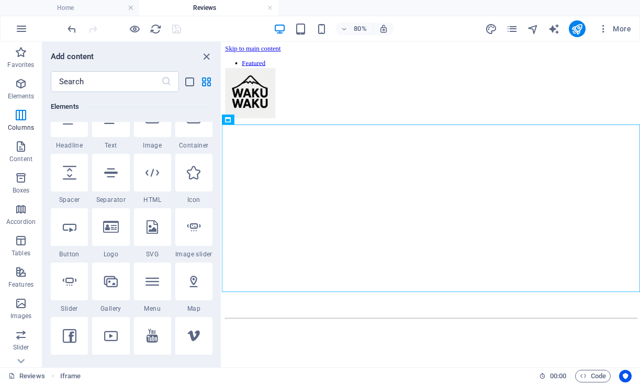
scroll to position [112, 0]
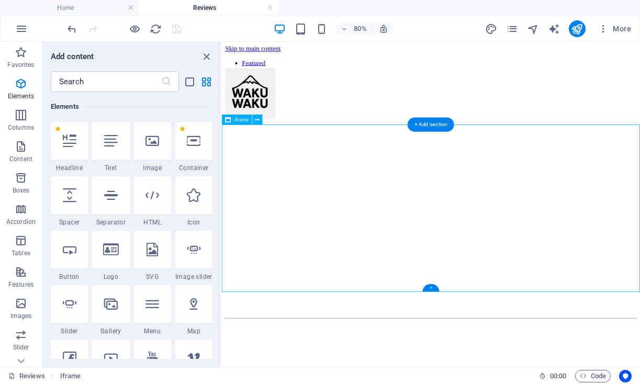
click at [429, 288] on div "+" at bounding box center [431, 287] width 16 height 7
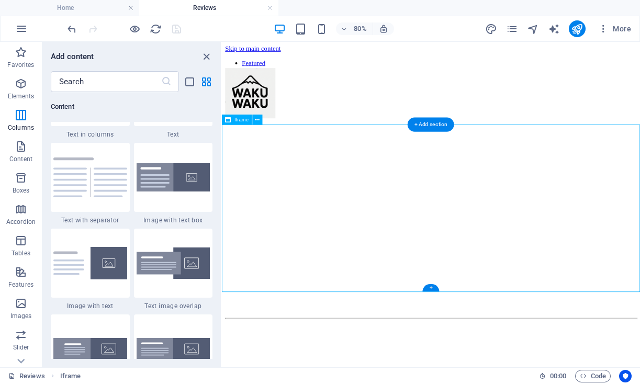
scroll to position [1901, 0]
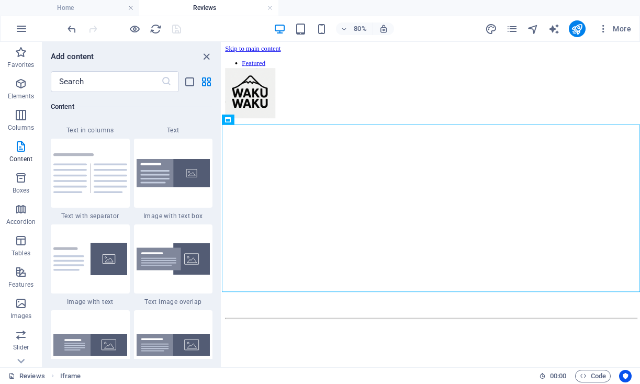
click at [487, 362] on html "Skip to main content Featured Trending About Reviews </div>" at bounding box center [483, 217] width 523 height 351
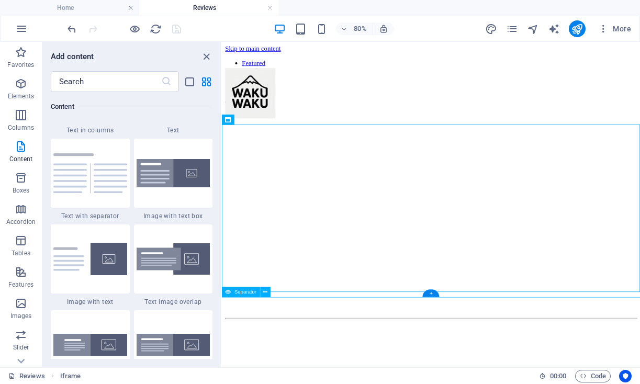
click at [438, 384] on div at bounding box center [483, 388] width 515 height 2
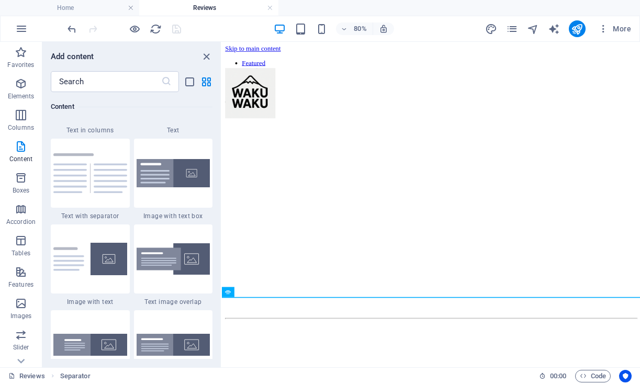
click at [445, 371] on html "Skip to main content Featured Trending About Reviews </div>" at bounding box center [483, 217] width 523 height 351
click at [265, 292] on icon at bounding box center [265, 292] width 5 height 9
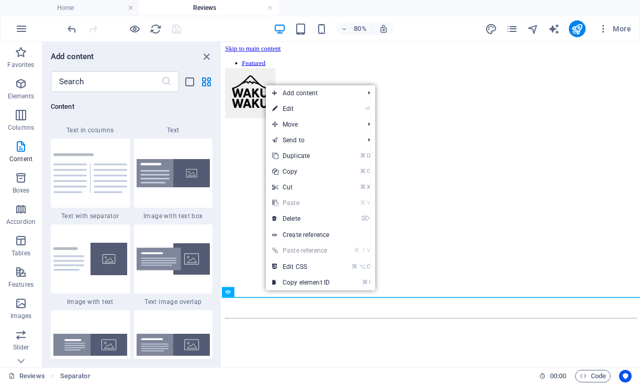
click at [277, 369] on html "Skip to main content Featured Trending About Reviews </div>" at bounding box center [483, 217] width 523 height 351
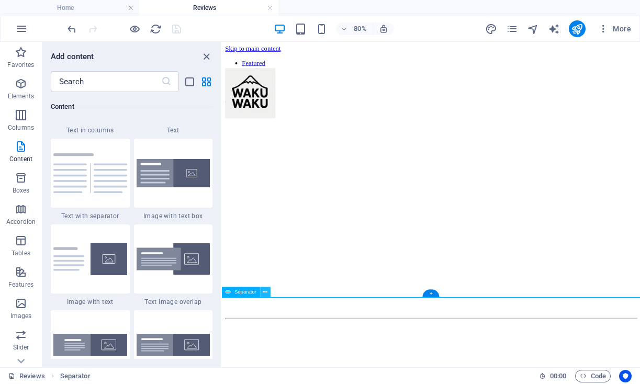
click at [264, 294] on icon at bounding box center [265, 292] width 5 height 9
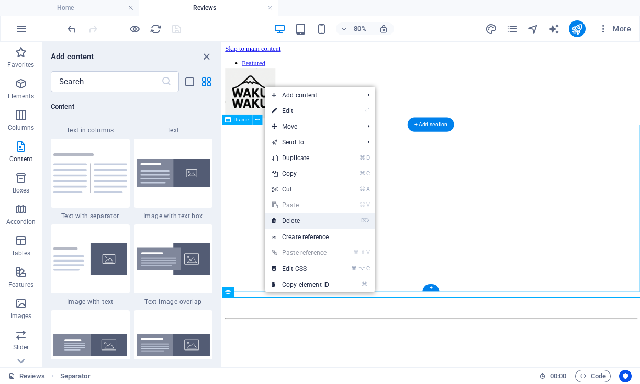
click at [306, 218] on link "⌦ Delete" at bounding box center [300, 221] width 70 height 16
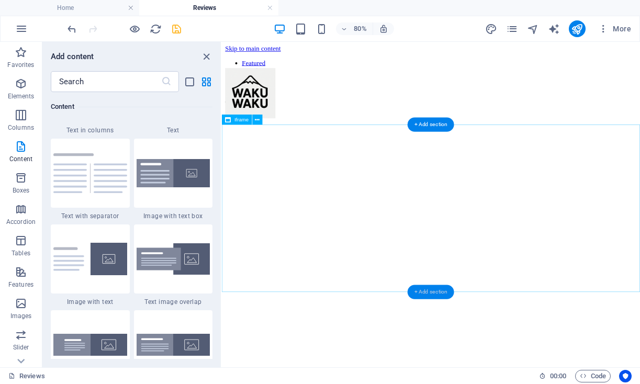
click at [434, 289] on div "+ Add section" at bounding box center [431, 292] width 47 height 14
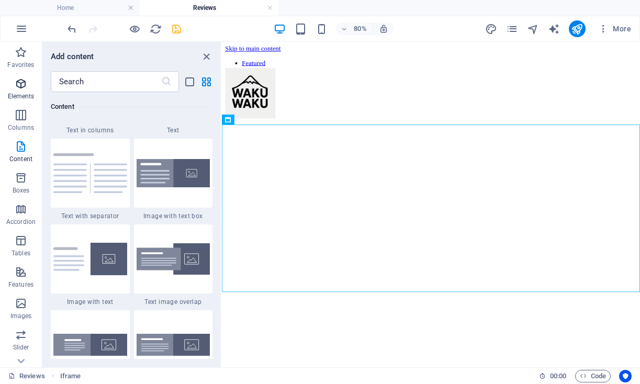
click at [16, 83] on icon "button" at bounding box center [21, 83] width 13 height 13
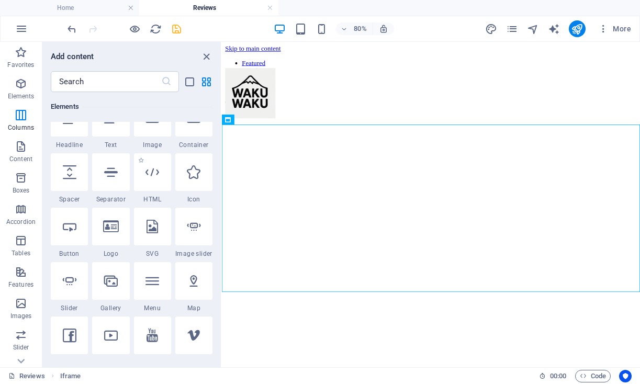
scroll to position [112, 0]
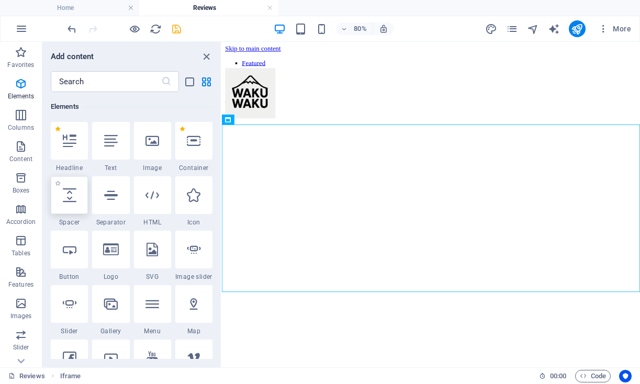
click at [81, 204] on div at bounding box center [69, 195] width 37 height 38
select select "px"
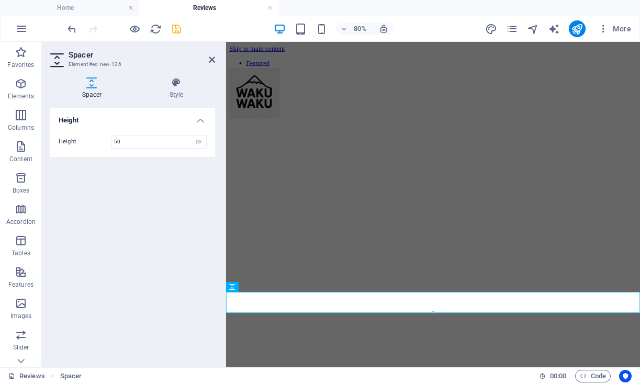
click at [481, 384] on html "Skip to main content Featured Trending About Reviews </div>" at bounding box center [485, 228] width 518 height 372
click at [503, 384] on html "Skip to main content Featured Trending About Reviews </div>" at bounding box center [485, 228] width 518 height 372
click at [175, 29] on icon "save" at bounding box center [177, 29] width 12 height 12
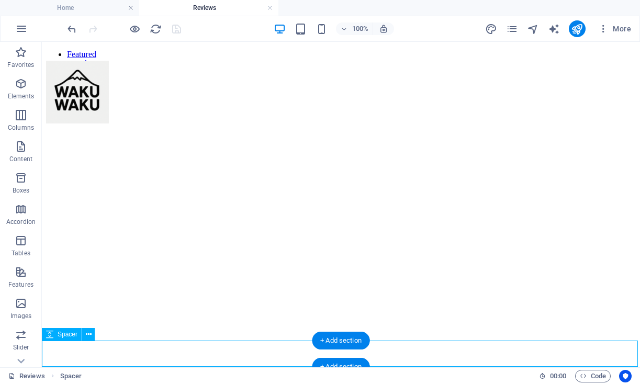
scroll to position [14, 0]
click at [348, 363] on div "+ Add section" at bounding box center [341, 368] width 58 height 18
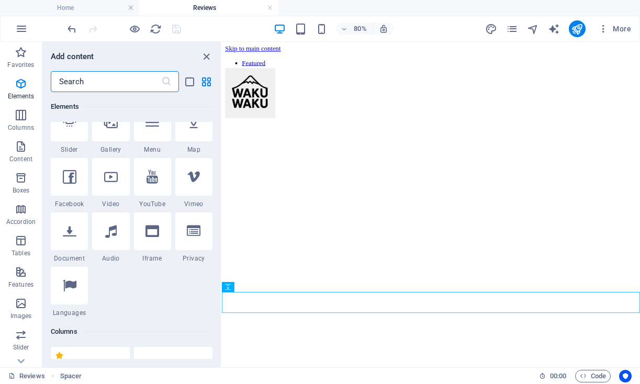
scroll to position [1832, 0]
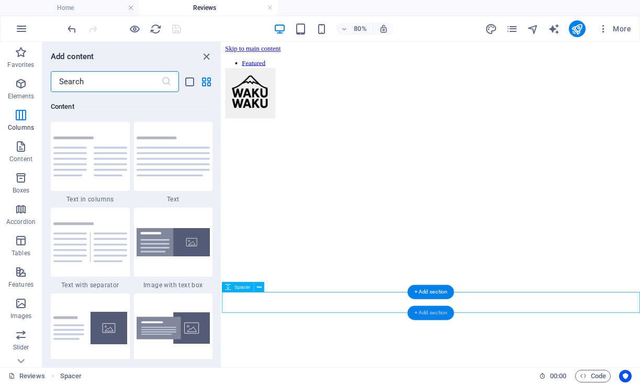
click at [427, 315] on div "+ Add section" at bounding box center [431, 313] width 47 height 14
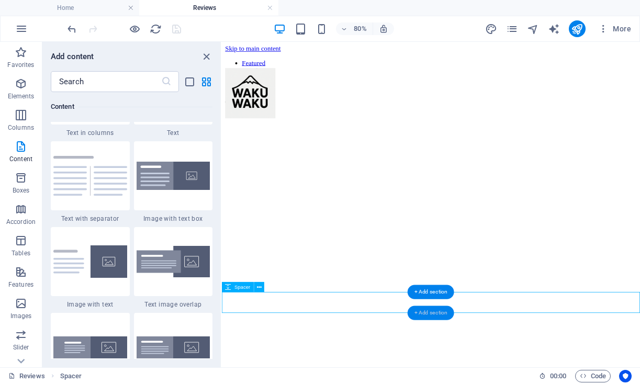
scroll to position [1901, 0]
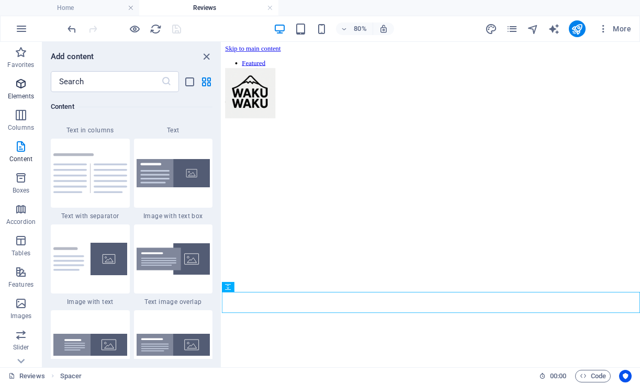
click at [21, 79] on icon "button" at bounding box center [21, 83] width 13 height 13
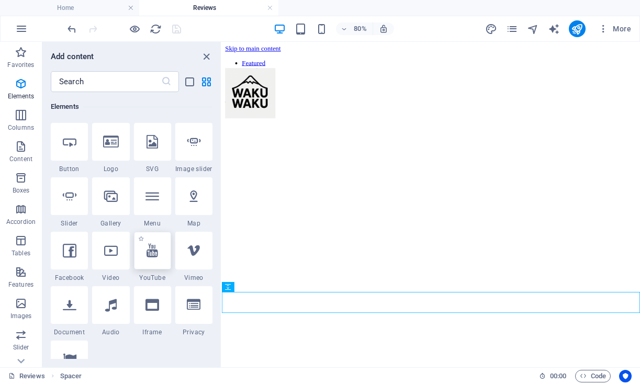
scroll to position [224, 0]
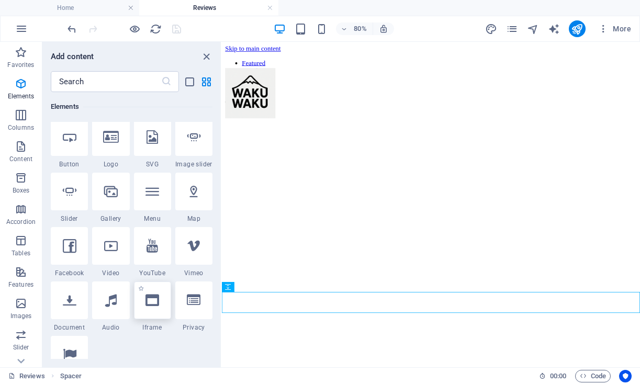
click at [158, 302] on div at bounding box center [152, 301] width 37 height 38
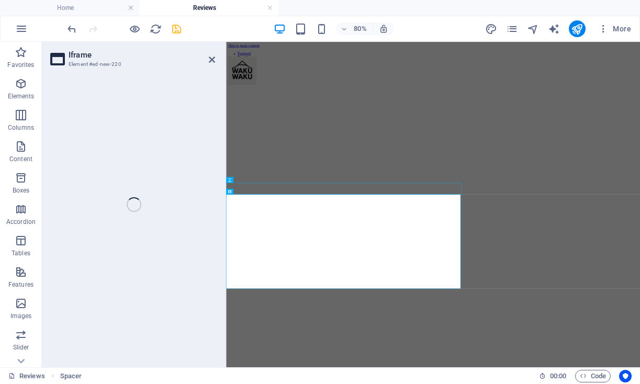
select select "%"
select select "px"
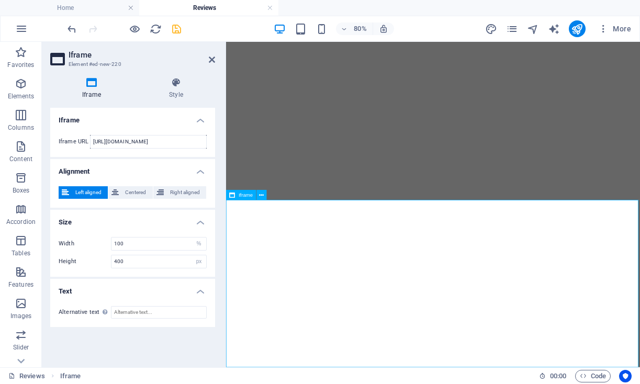
scroll to position [141, 0]
click at [145, 138] on input "[URL][DOMAIN_NAME]" at bounding box center [148, 142] width 117 height 14
paste input "[URL][DOMAIN_NAME]"
type input "[URL][DOMAIN_NAME]"
click at [174, 29] on icon "save" at bounding box center [177, 29] width 12 height 12
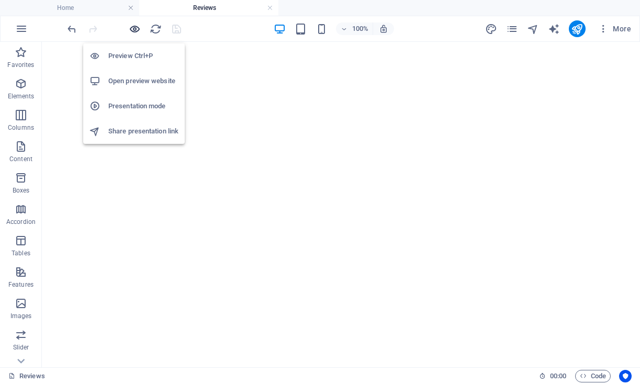
click at [132, 29] on icon "button" at bounding box center [135, 29] width 12 height 12
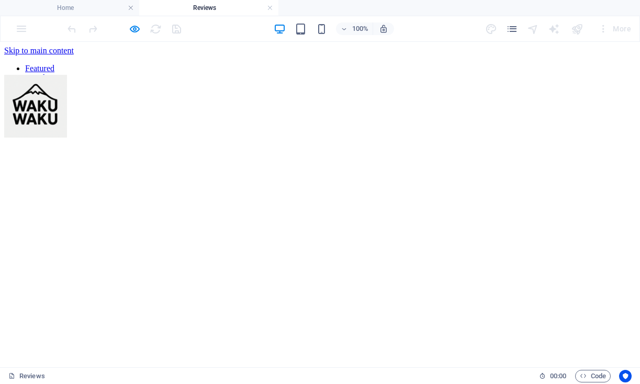
scroll to position [0, 0]
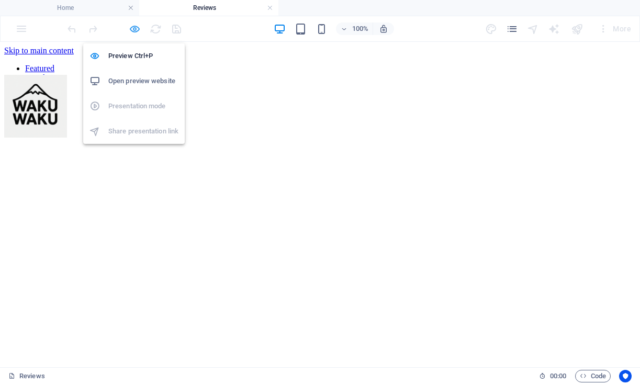
click at [133, 27] on icon "button" at bounding box center [135, 29] width 12 height 12
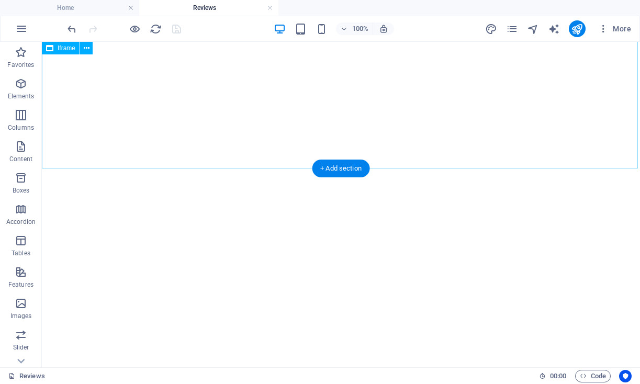
scroll to position [195, 0]
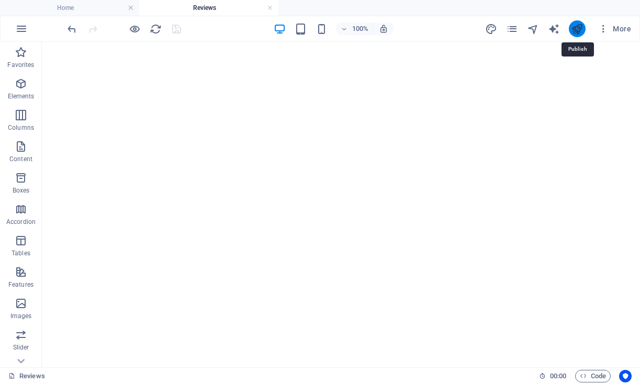
click at [576, 26] on icon "publish" at bounding box center [577, 29] width 12 height 12
